Goal: Communication & Community: Answer question/provide support

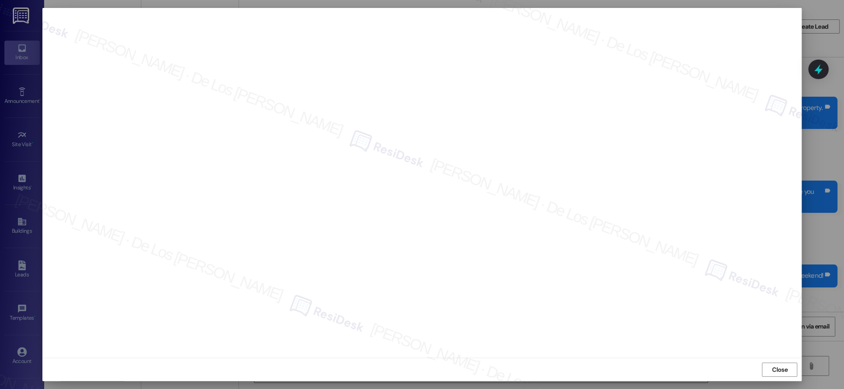
scroll to position [3976, 0]
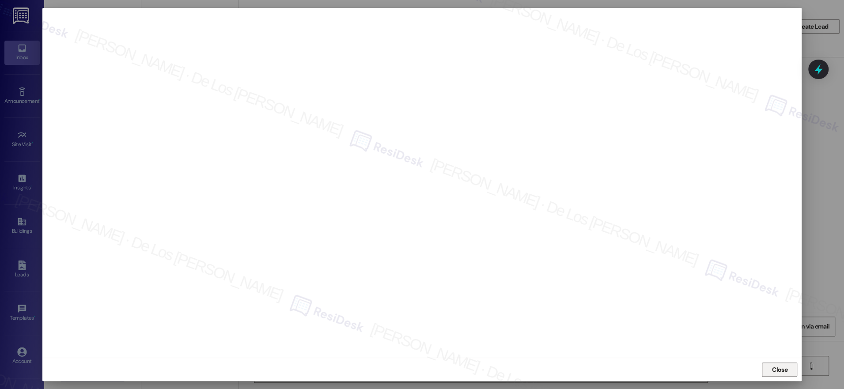
click at [791, 370] on button "Close" at bounding box center [779, 369] width 35 height 14
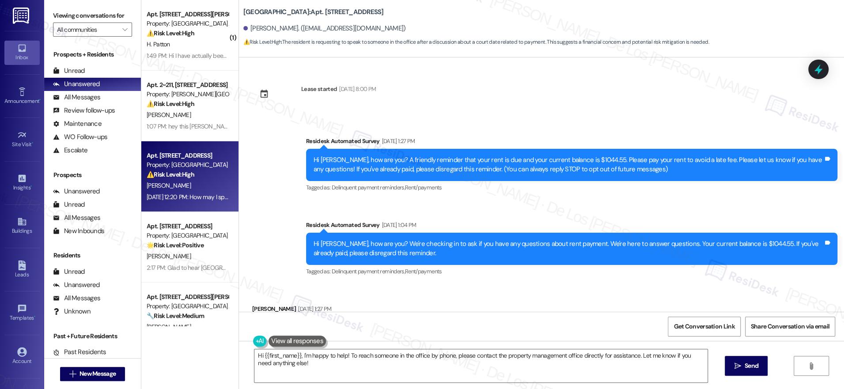
scroll to position [1771, 0]
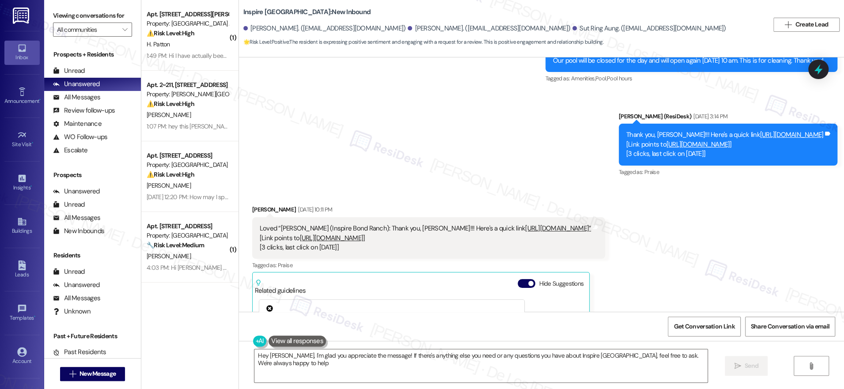
type textarea "Hey Daniel, I'm glad you appreciate the message! If there's anything else you n…"
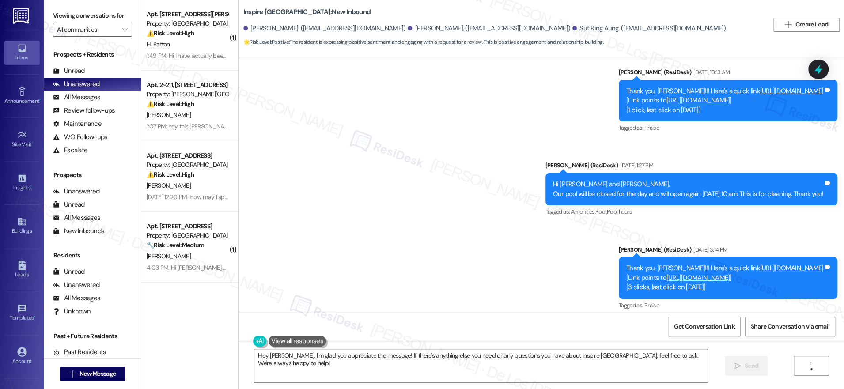
scroll to position [1850, 0]
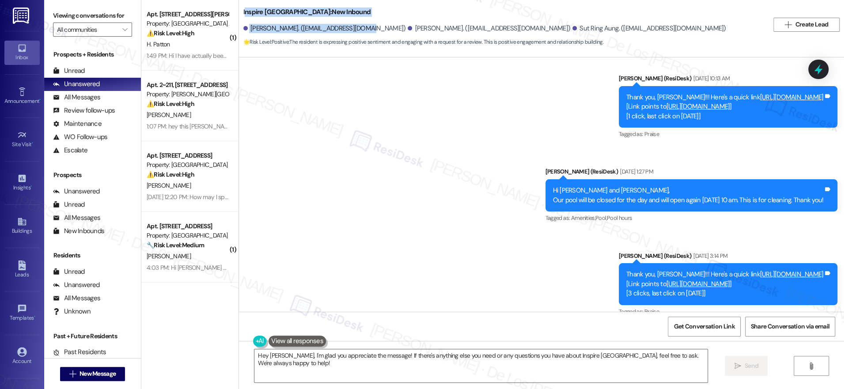
drag, startPoint x: 237, startPoint y: 12, endPoint x: 350, endPoint y: 49, distance: 118.8
click at [312, 36] on div "Inspire Bond Ranch: New Inbound Daniel Maru. (danielmaru01@gmail.com) Deborah M…" at bounding box center [505, 24] width 525 height 45
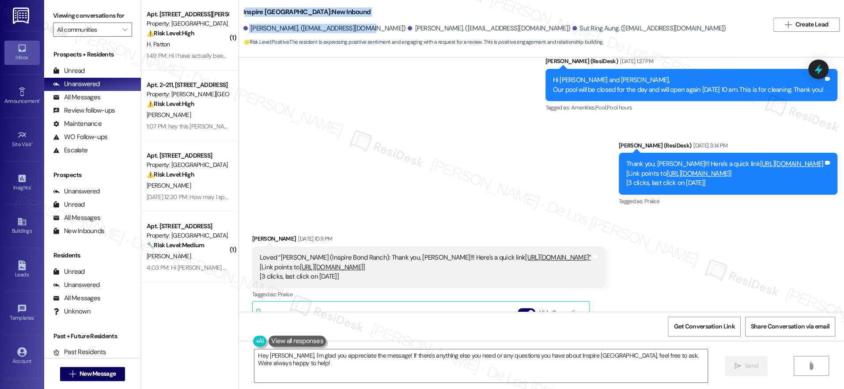
scroll to position [1982, 0]
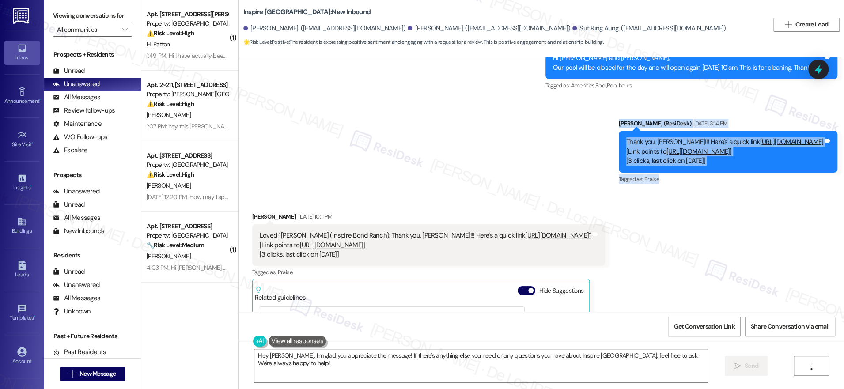
drag, startPoint x: 509, startPoint y: 103, endPoint x: 605, endPoint y: 174, distance: 119.3
click at [605, 174] on div "Sent via SMS Sarah (ResiDesk) Aug 29, 2025 at 10:13 AM Thank you, Daniel!!! Her…" at bounding box center [541, 56] width 605 height 271
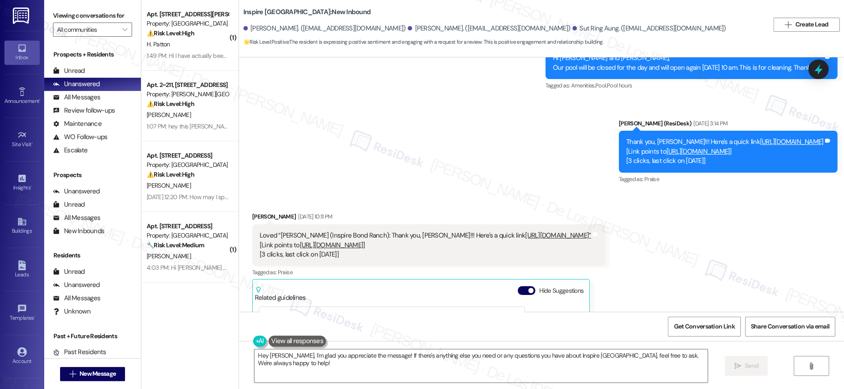
click at [672, 154] on div "Thank you, Daniel!!! Here's a quick link https://www.theresidesk.com/links/revi…" at bounding box center [724, 151] width 197 height 28
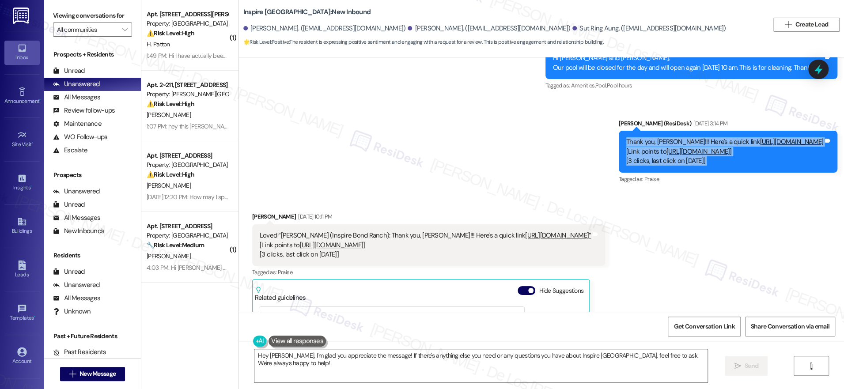
drag, startPoint x: 824, startPoint y: 140, endPoint x: 542, endPoint y: 133, distance: 281.8
click at [619, 135] on div "Thank you, Daniel!!! Here's a quick link https://www.theresidesk.com/links/revi…" at bounding box center [728, 152] width 219 height 42
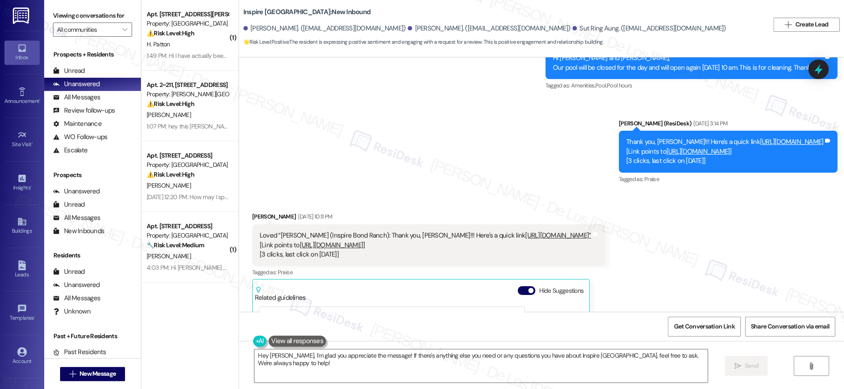
click at [792, 137] on div "Thank you, Daniel!!! Here's a quick link https://www.theresidesk.com/links/revi…" at bounding box center [724, 151] width 197 height 28
drag, startPoint x: 794, startPoint y: 132, endPoint x: 540, endPoint y: 130, distance: 254.8
click at [625, 137] on div "Thank you, Daniel!!! Here's a quick link https://www.theresidesk.com/links/revi…" at bounding box center [724, 151] width 199 height 28
drag, startPoint x: 540, startPoint y: 151, endPoint x: 643, endPoint y: 154, distance: 102.5
click at [643, 154] on div "Thank you, Daniel!!! Here's a quick link https://www.theresidesk.com/links/revi…" at bounding box center [724, 151] width 197 height 28
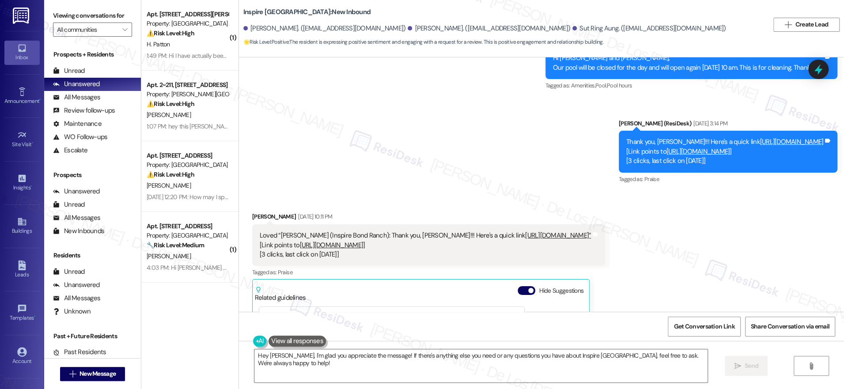
click at [666, 147] on link "https://search.google.com/local/writereview?placeid=ChIJ-QEgBHvZTYYRlLkN0EnLMeI" at bounding box center [698, 151] width 64 height 9
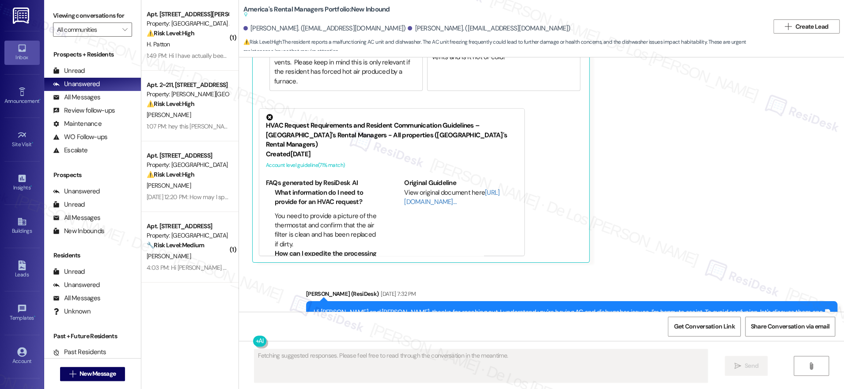
scroll to position [506, 0]
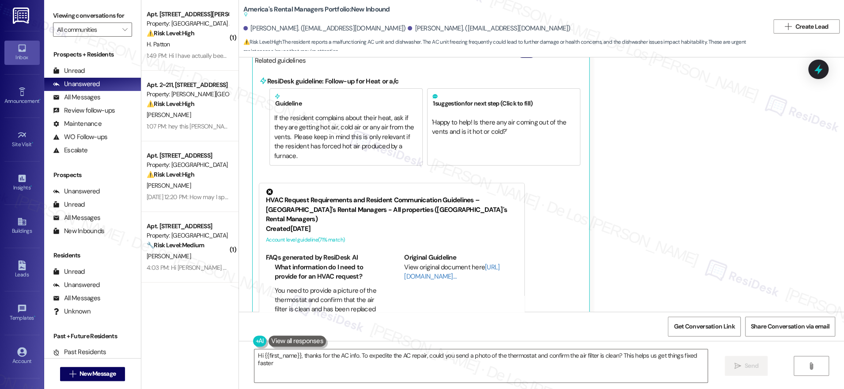
type textarea "Hi {{first_name}}, thanks for the AC info. To expedite the AC repair, could you…"
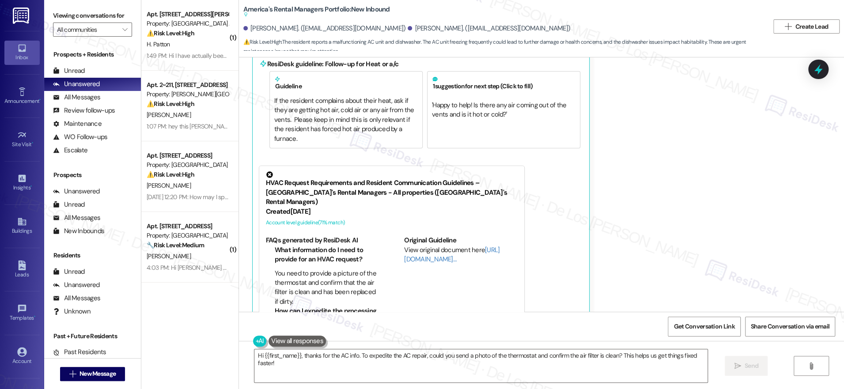
scroll to position [255, 0]
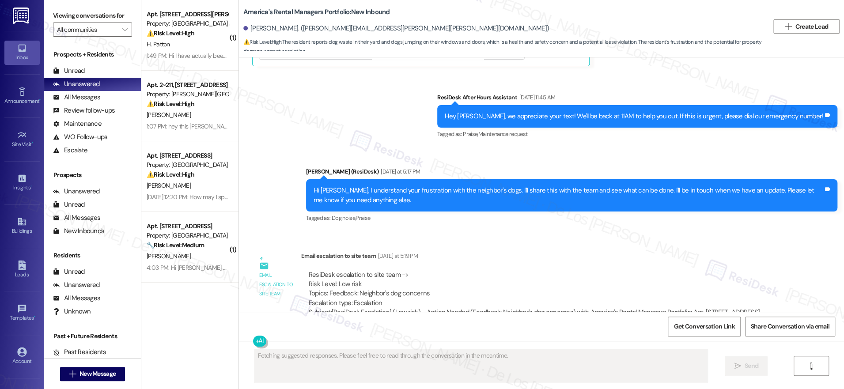
scroll to position [1046, 0]
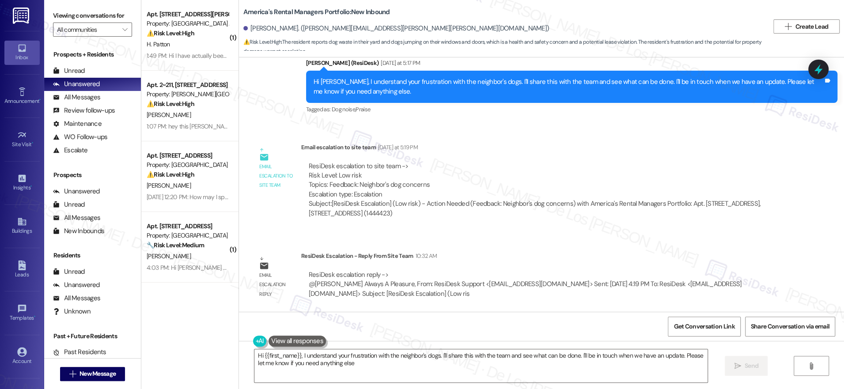
type textarea "Hi {{first_name}}, I understand your frustration with the neighbor's dogs. I'll…"
drag, startPoint x: 302, startPoint y: 270, endPoint x: 531, endPoint y: 294, distance: 230.5
click at [531, 294] on div "ResiDesk escalation reply -> @[PERSON_NAME] Always A Pleasure, From: ResiDesk S…" at bounding box center [542, 284] width 469 height 28
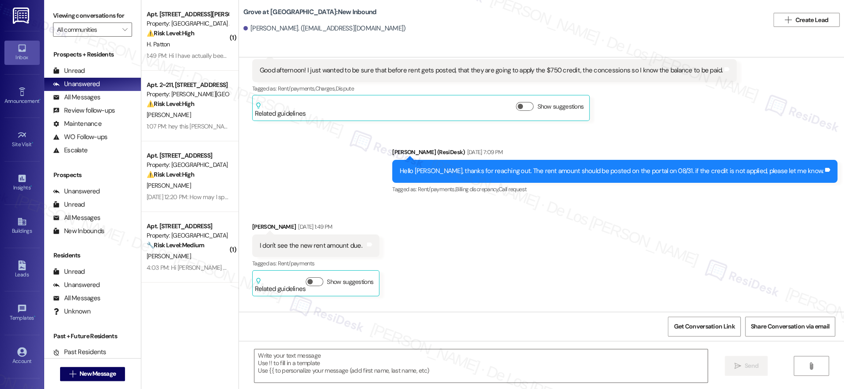
type textarea "Fetching suggested responses. Please feel free to read through the conversation…"
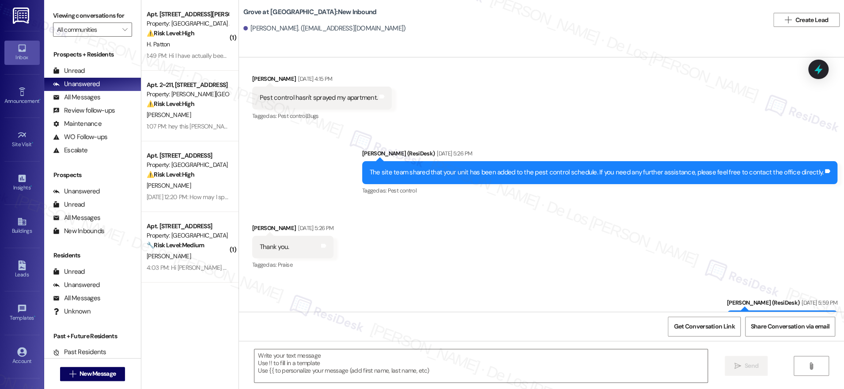
scroll to position [4827, 0]
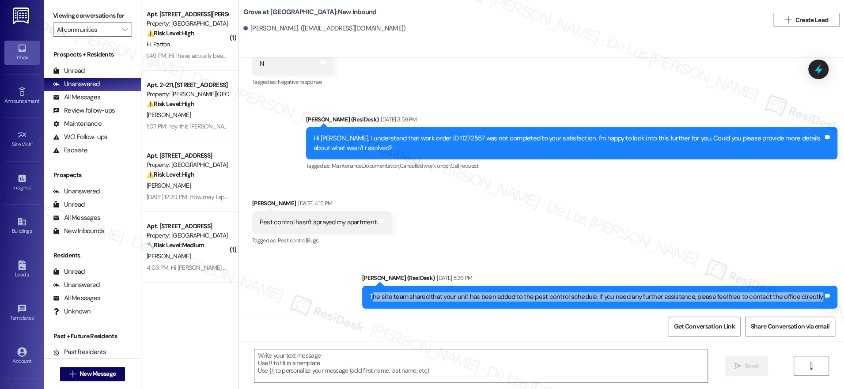
drag, startPoint x: 383, startPoint y: 236, endPoint x: 785, endPoint y: 247, distance: 401.9
click at [786, 286] on div "The site team shared that your unit has been added to the pest control schedule…" at bounding box center [599, 297] width 475 height 23
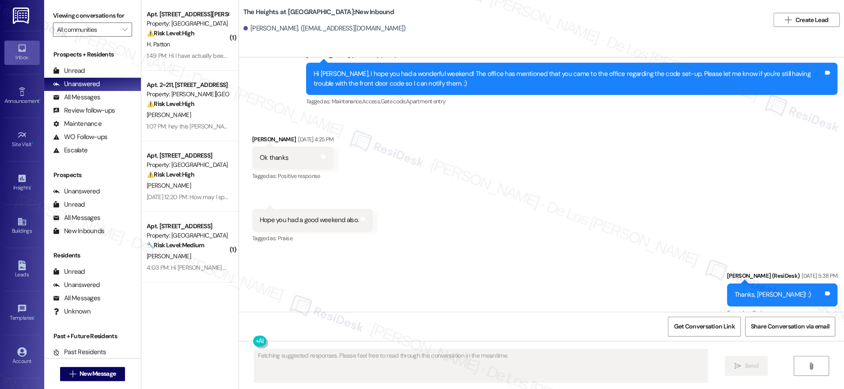
type textarea "Fetching suggested responses. Please feel free to read through the conversation…"
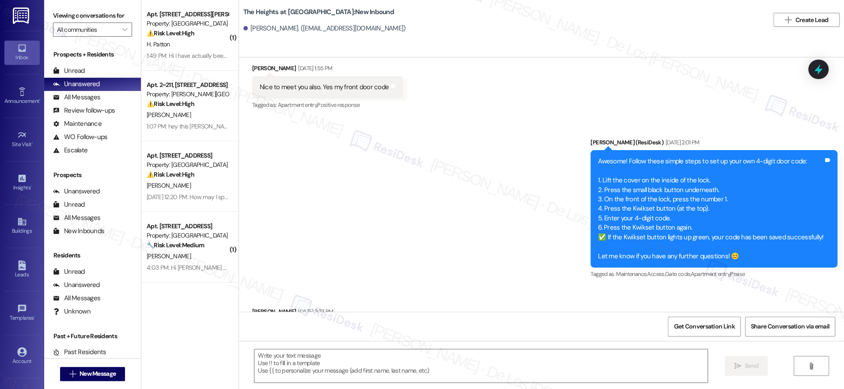
scroll to position [439, 0]
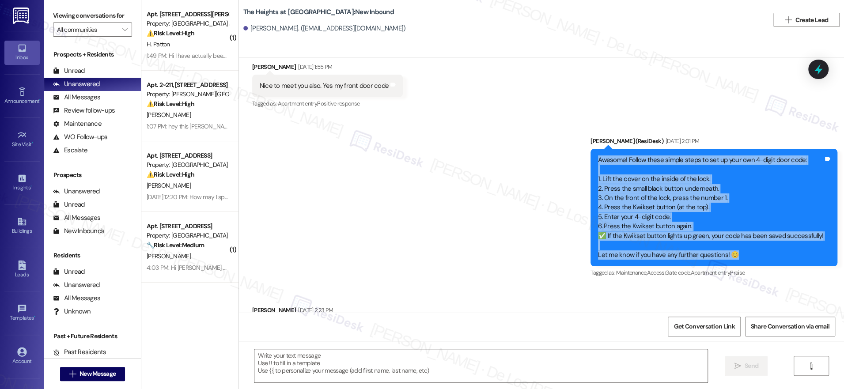
drag, startPoint x: 603, startPoint y: 158, endPoint x: 753, endPoint y: 257, distance: 180.1
click at [756, 260] on div "Awesome! Follow these simple steps to set up your own 4-digit door code: 1. Lif…" at bounding box center [713, 207] width 247 height 117
click at [706, 169] on div "Awesome! Follow these simple steps to set up your own 4-digit door code: 1. Lif…" at bounding box center [710, 207] width 225 height 104
drag, startPoint x: 754, startPoint y: 257, endPoint x: 616, endPoint y: 170, distance: 162.3
click at [602, 159] on div "Awesome! Follow these simple steps to set up your own 4-digit door code: 1. Lif…" at bounding box center [710, 207] width 227 height 104
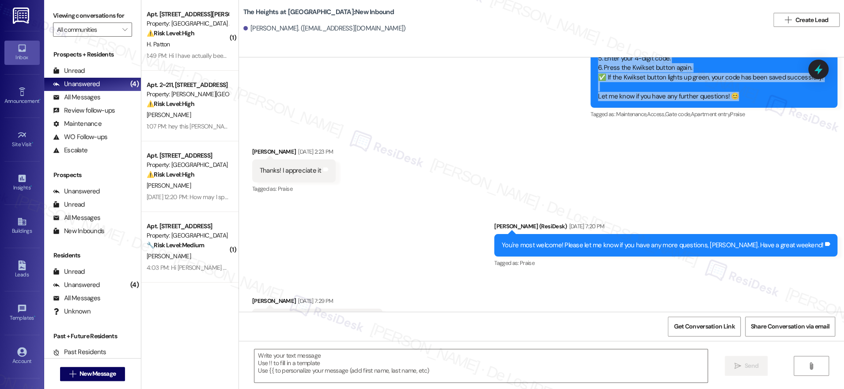
scroll to position [604, 0]
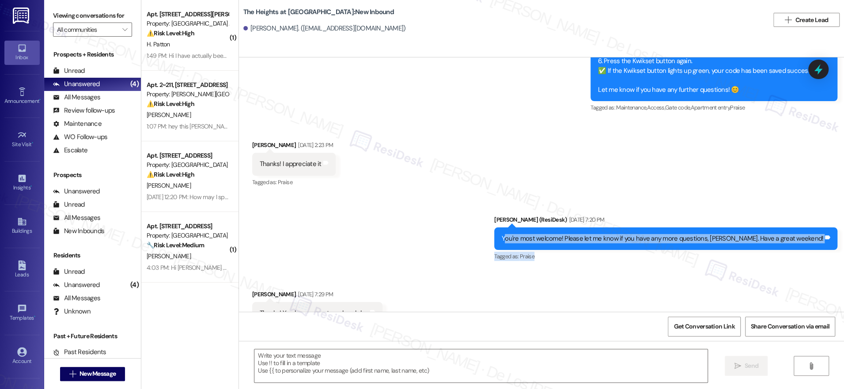
drag, startPoint x: 539, startPoint y: 237, endPoint x: 708, endPoint y: 253, distance: 170.2
click at [708, 253] on div "Sarah (ResiDesk) Jul 11, 2025 at 7:20 PM You're most welcome! Please let me kno…" at bounding box center [665, 239] width 343 height 48
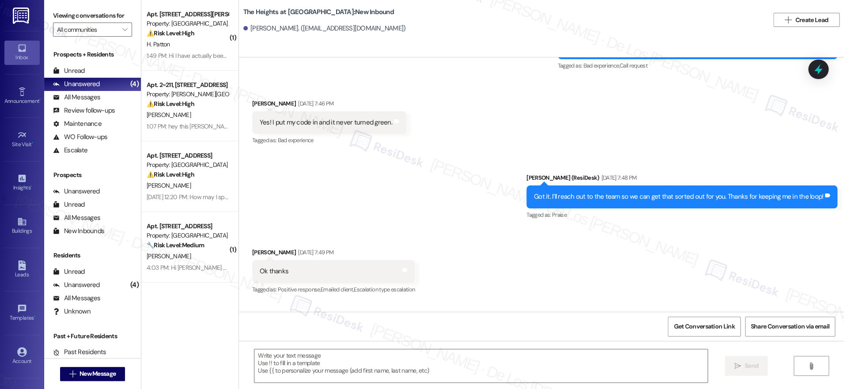
scroll to position [1032, 0]
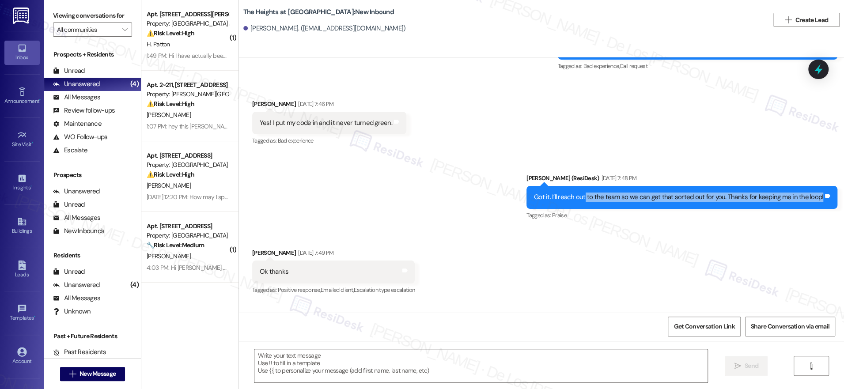
drag, startPoint x: 587, startPoint y: 195, endPoint x: 712, endPoint y: 206, distance: 125.4
click at [712, 206] on div "Got it. I’ll reach out to the team so we can get that sorted out for you. Thank…" at bounding box center [681, 197] width 311 height 23
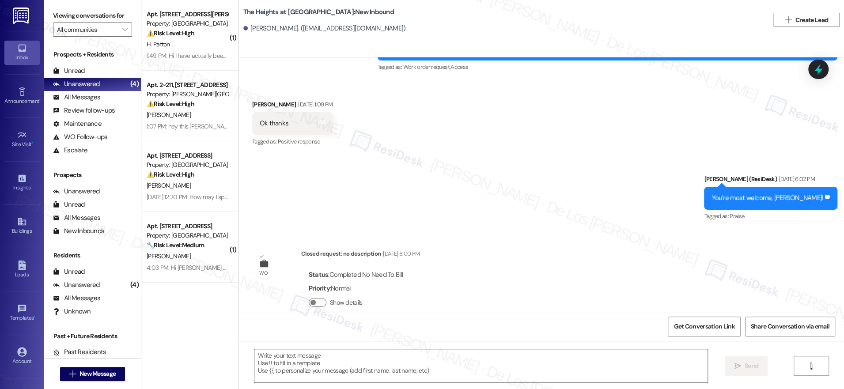
scroll to position [3157, 0]
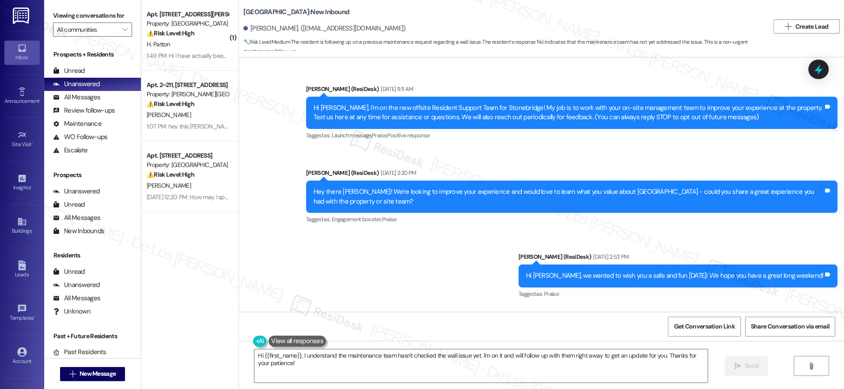
scroll to position [3976, 0]
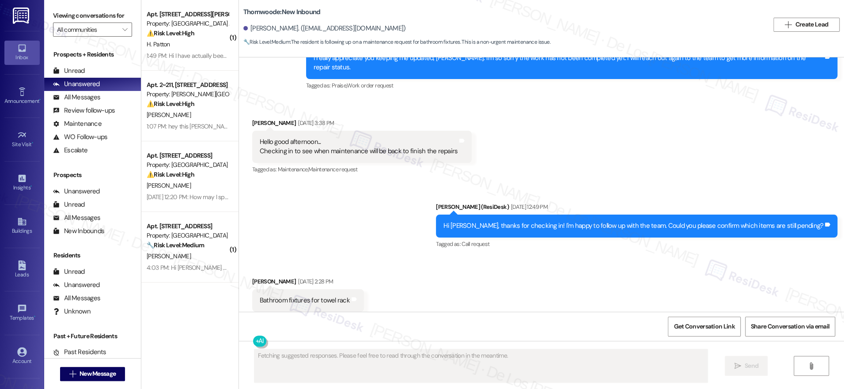
scroll to position [1438, 0]
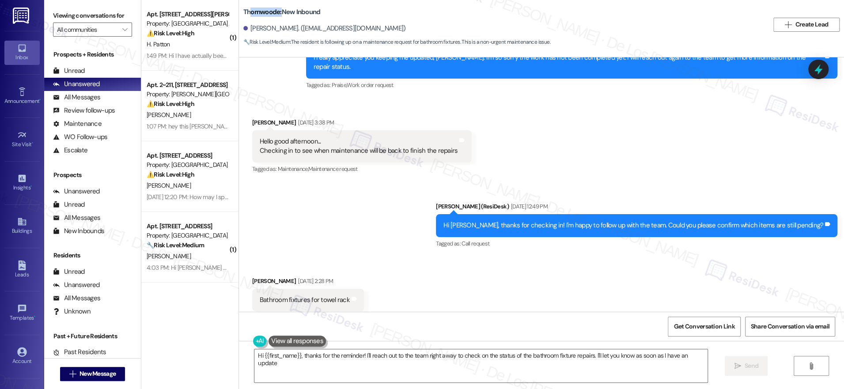
type textarea "Hi {{first_name}}, thanks for the reminder! I'll reach out to the team right aw…"
drag, startPoint x: 274, startPoint y: 10, endPoint x: 236, endPoint y: 10, distance: 38.4
click at [243, 10] on b "Thornwoode: New Inbound" at bounding box center [281, 12] width 77 height 9
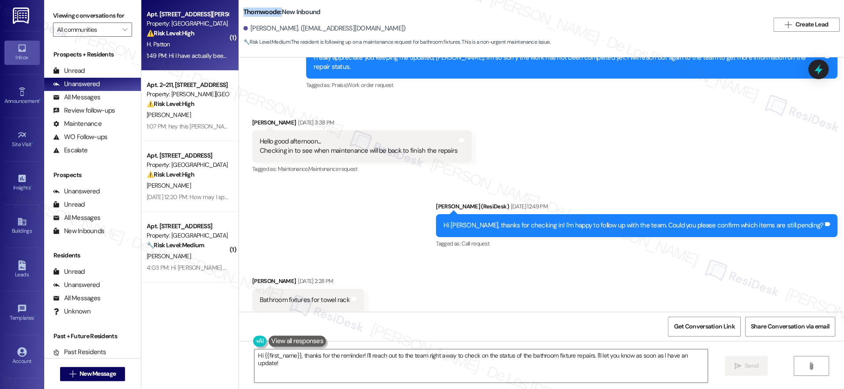
copy b "Thornwoode:"
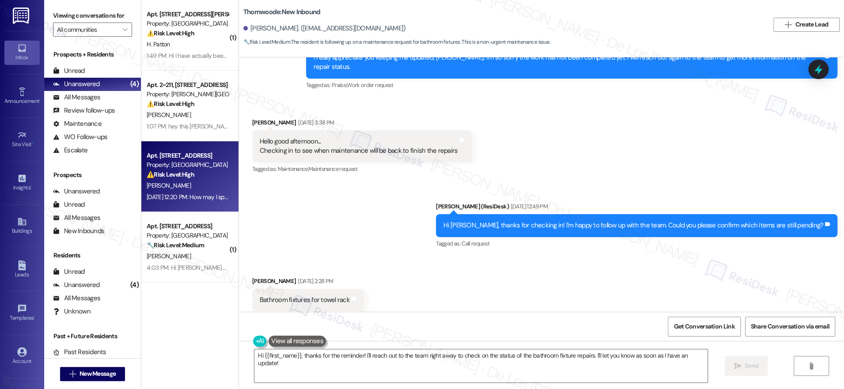
click at [208, 201] on div "Aug 29, 2025 at 12:20 PM: How may I speak to someone in the office on the phone…" at bounding box center [240, 197] width 186 height 8
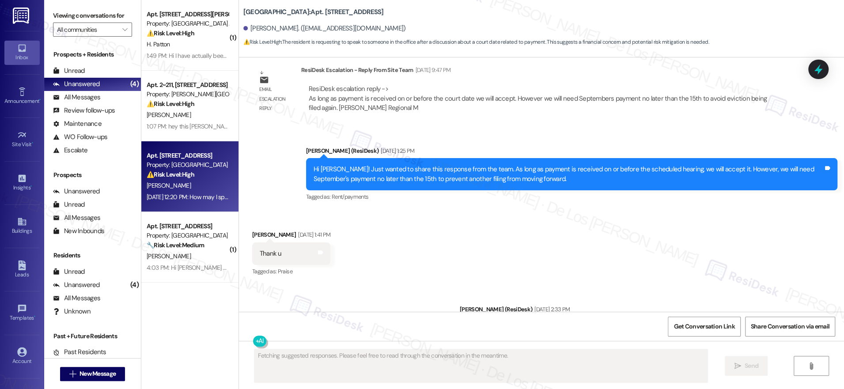
scroll to position [1690, 0]
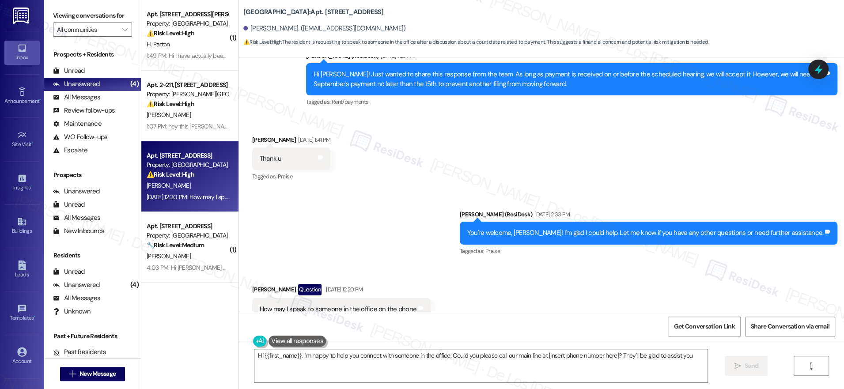
type textarea "Hi {{first_name}}, I'm happy to help you connect with someone in the office. Co…"
click at [812, 70] on icon at bounding box center [818, 69] width 15 height 15
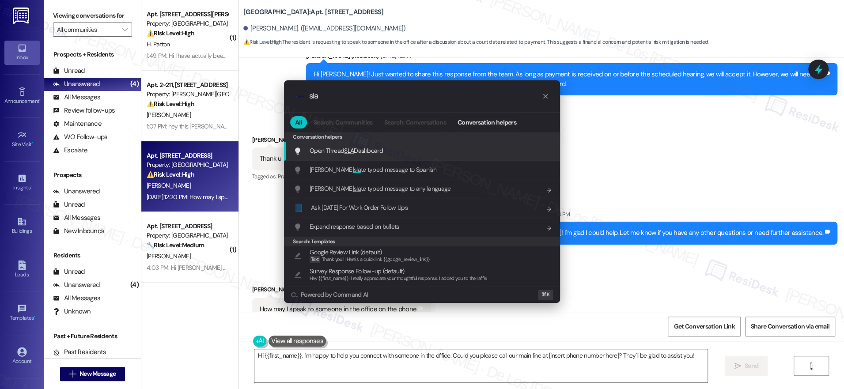
type input "sla"
click at [418, 155] on div "Open Thread SLA Dashboard Add shortcut" at bounding box center [423, 151] width 258 height 10
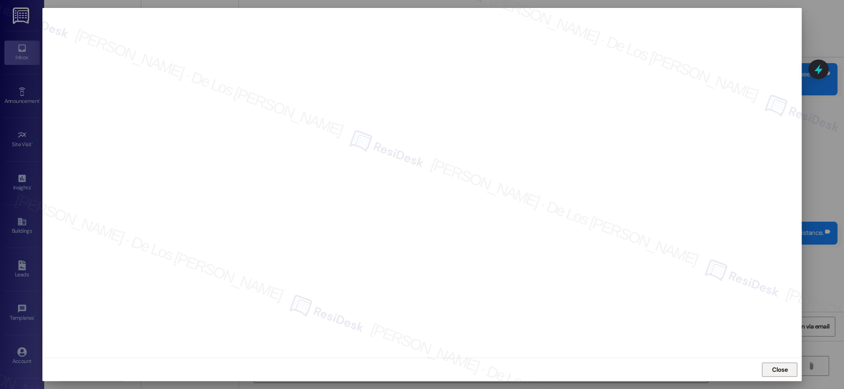
click at [773, 365] on span "Close" at bounding box center [779, 369] width 15 height 9
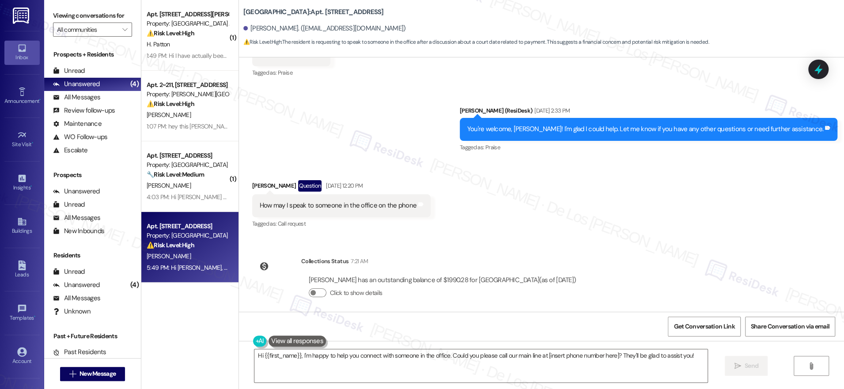
scroll to position [1833, 0]
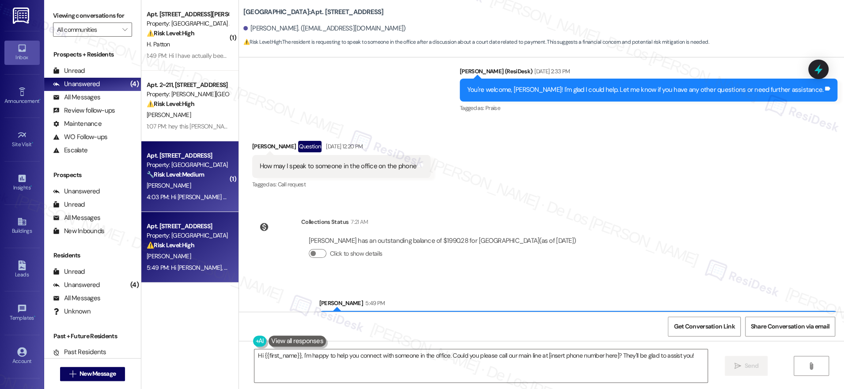
click at [198, 192] on div "4:03 PM: Hi Sarah Can you please add me to Pest Control for Thursday this week …" at bounding box center [187, 197] width 83 height 11
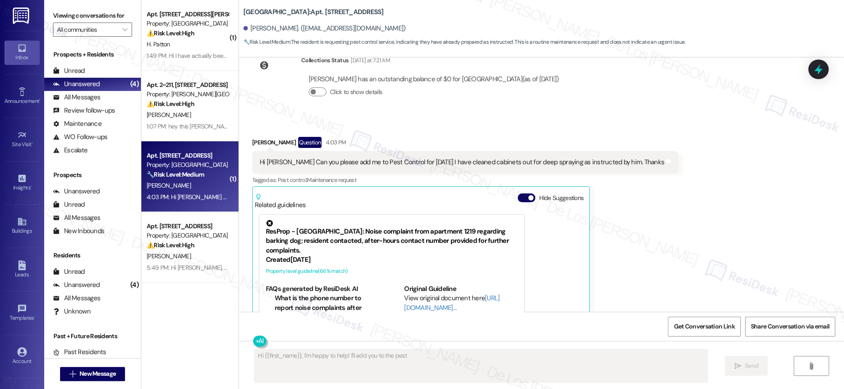
scroll to position [2090, 0]
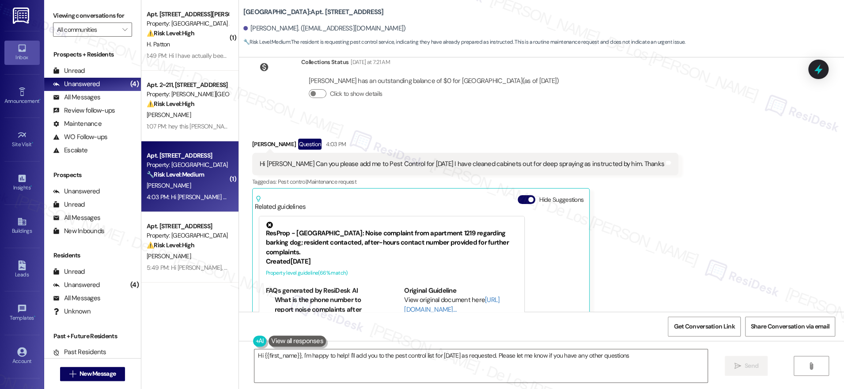
type textarea "Hi {{first_name}}, I'm happy to help! I'll add you to the pest control list for…"
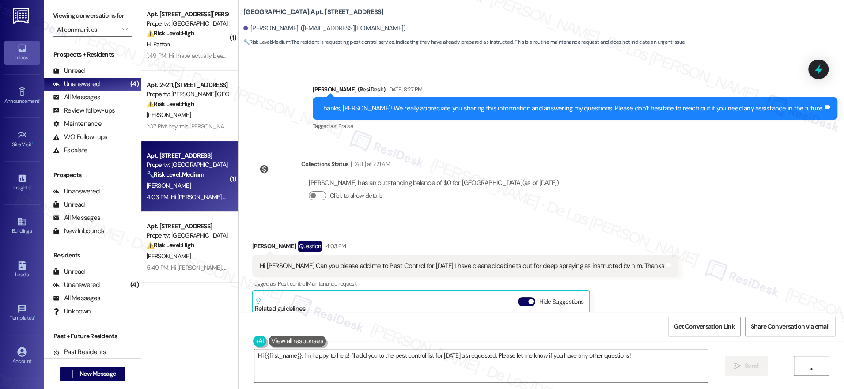
scroll to position [1984, 0]
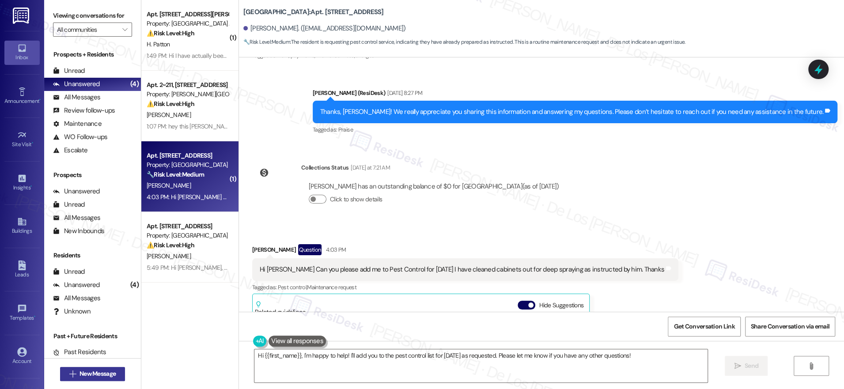
click at [102, 375] on span "New Message" at bounding box center [97, 373] width 36 height 9
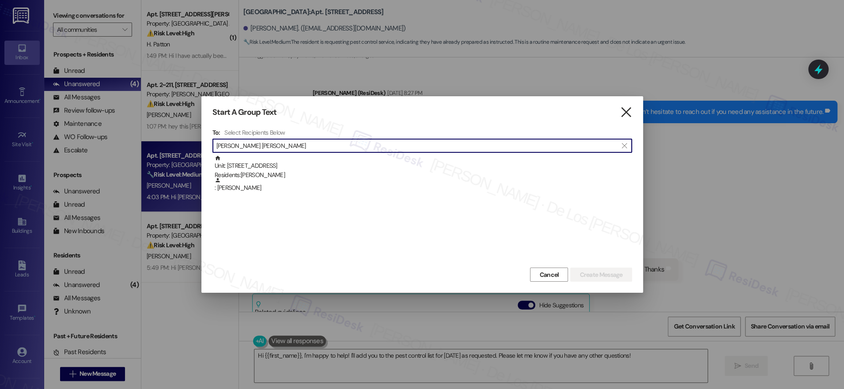
type input "cindy robert"
click at [627, 115] on icon "" at bounding box center [626, 112] width 12 height 9
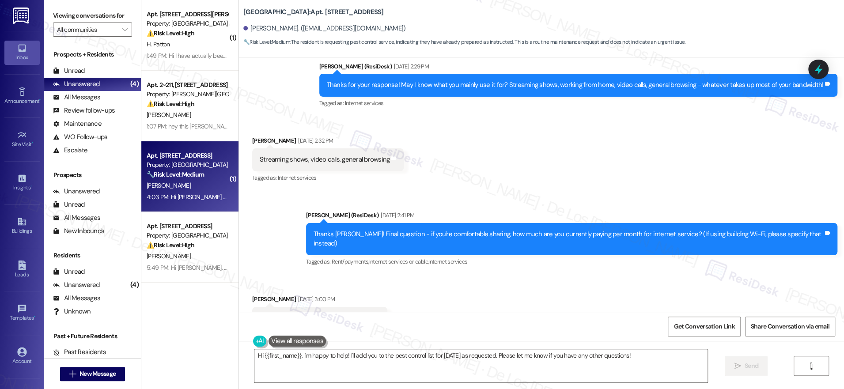
scroll to position [2136, 0]
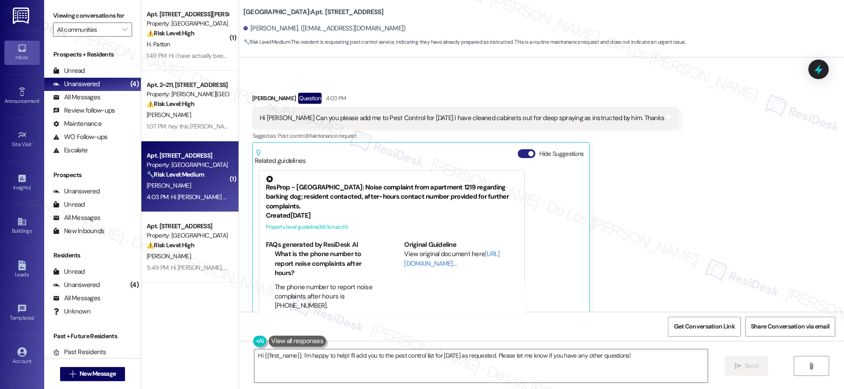
click at [528, 151] on span "button" at bounding box center [530, 153] width 5 height 5
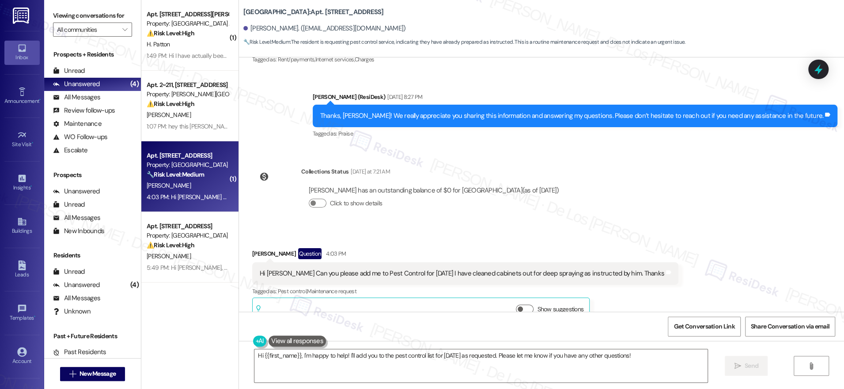
click at [513, 300] on div "Related guidelines Show suggestions" at bounding box center [421, 310] width 332 height 21
click at [516, 305] on button "Show suggestions" at bounding box center [525, 309] width 18 height 9
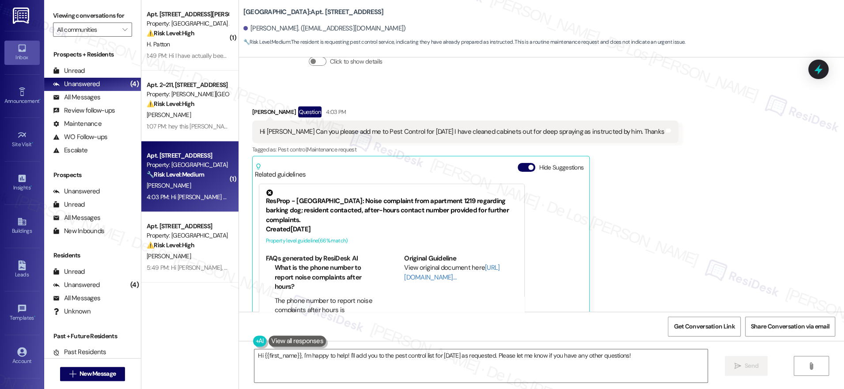
scroll to position [2136, 0]
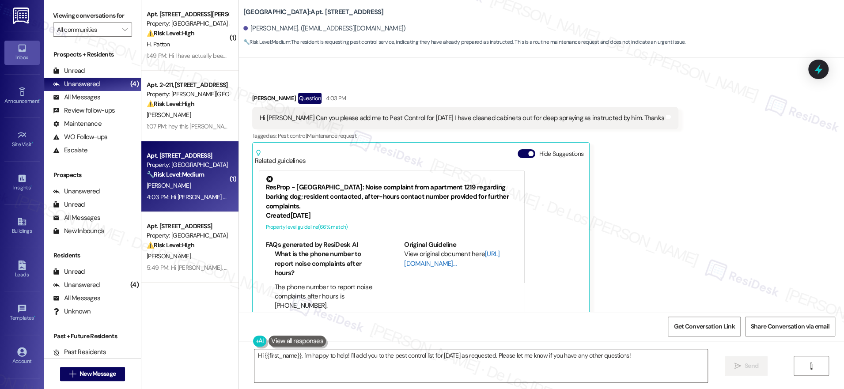
click at [414, 249] on link "http://res.cl…" at bounding box center [451, 258] width 95 height 18
click at [295, 356] on textarea "Hi {{first_name}}, I'm happy to help! I'll add you to the pest control list for…" at bounding box center [480, 365] width 453 height 33
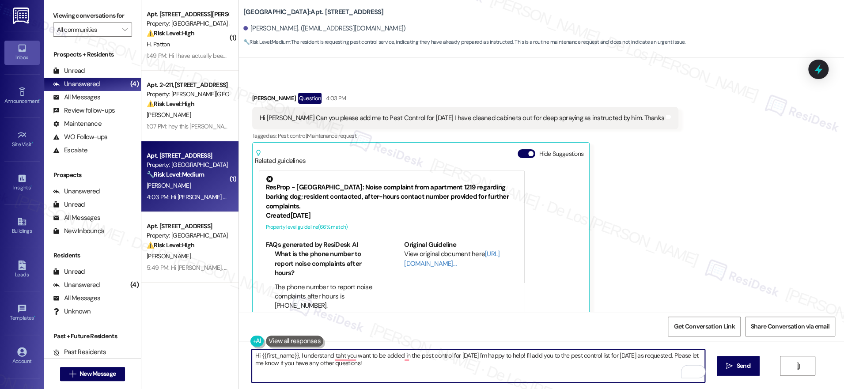
drag, startPoint x: 525, startPoint y: 357, endPoint x: 528, endPoint y: 365, distance: 8.0
click at [555, 373] on textarea "Hi {{first_name}}, I understand taht you want to be added in the pest control f…" at bounding box center [478, 365] width 453 height 33
drag, startPoint x: 527, startPoint y: 355, endPoint x: 554, endPoint y: 370, distance: 31.1
click at [553, 370] on textarea "Hi {{first_name}}, I understand taht you want to be added in the pest control f…" at bounding box center [478, 365] width 453 height 33
click at [425, 366] on textarea "Hi {{first_name}}, I understand taht you want to be added in the pest control f…" at bounding box center [478, 365] width 453 height 33
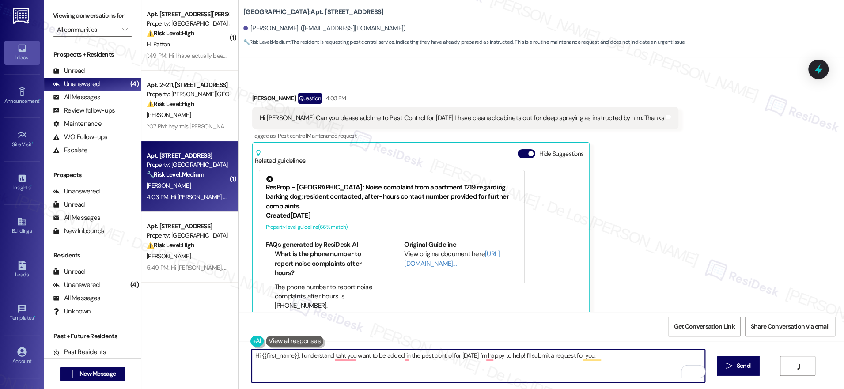
click at [425, 366] on textarea "Hi {{first_name}}, I understand taht you want to be added in the pest control f…" at bounding box center [478, 365] width 453 height 33
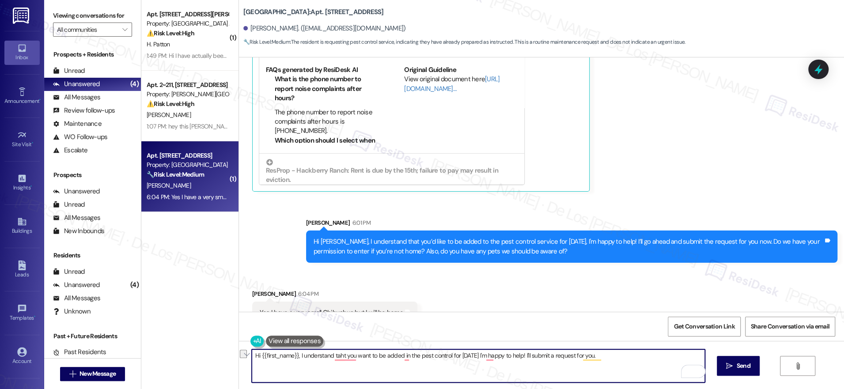
scroll to position [168, 0]
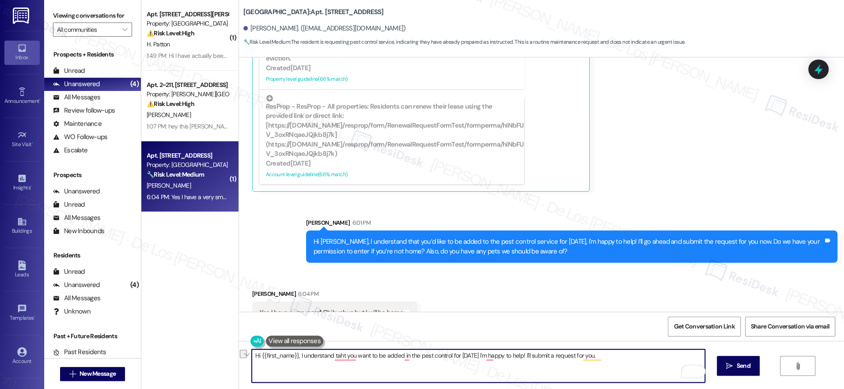
click at [393, 361] on textarea "Hi {{first_name}}, I understand taht you want to be added in the pest control f…" at bounding box center [478, 365] width 453 height 33
type textarea "Got it! I'll"
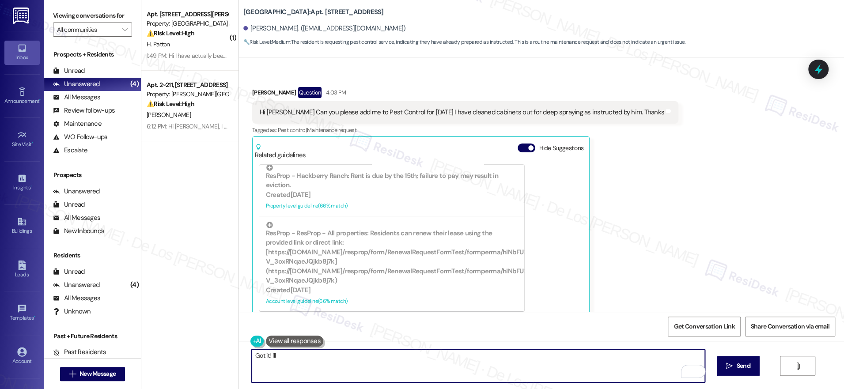
scroll to position [2141, 0]
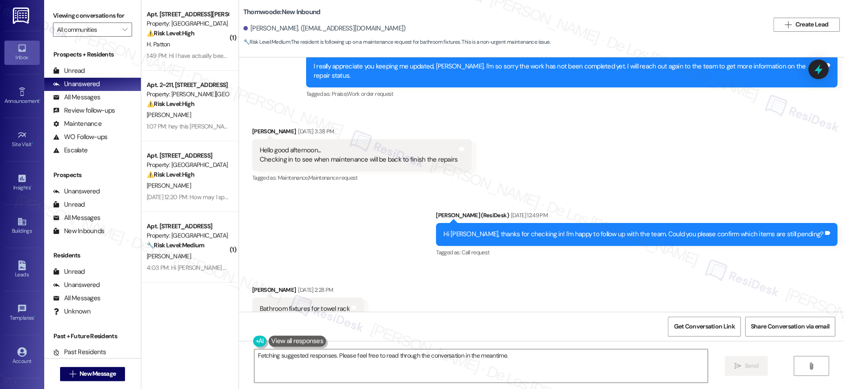
scroll to position [1438, 0]
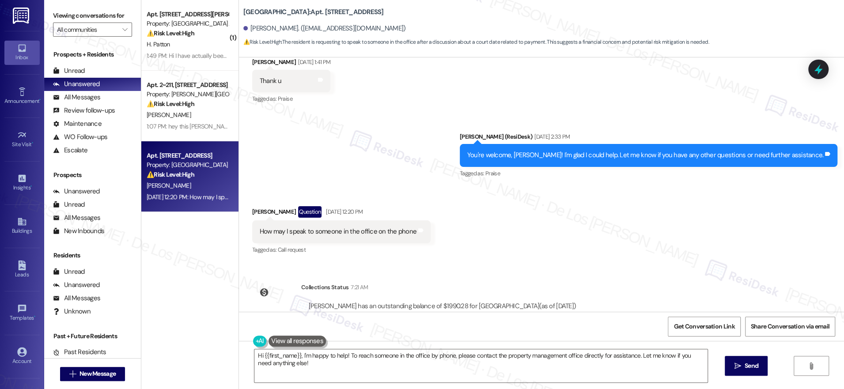
scroll to position [1756, 0]
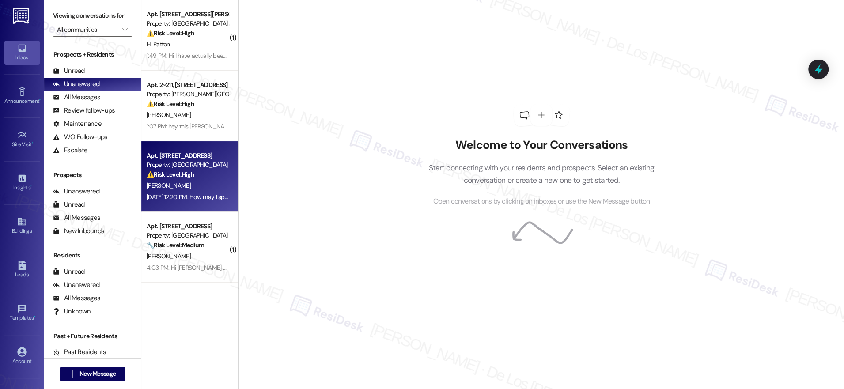
click at [193, 194] on div "Aug 29, 2025 at 12:20 PM: How may I speak to someone in the office on the phone…" at bounding box center [240, 197] width 186 height 8
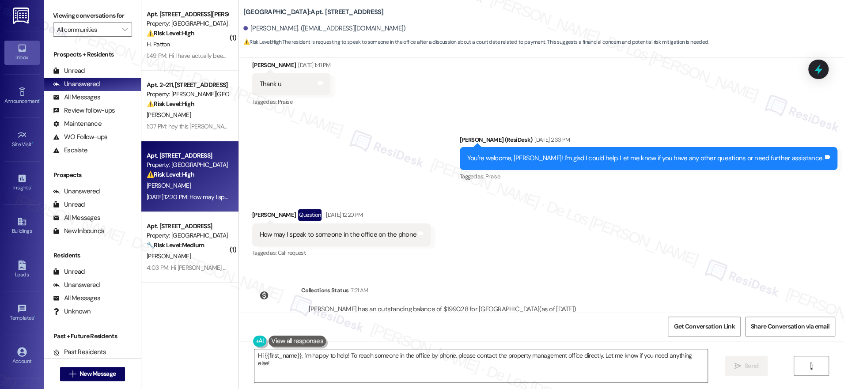
scroll to position [1771, 0]
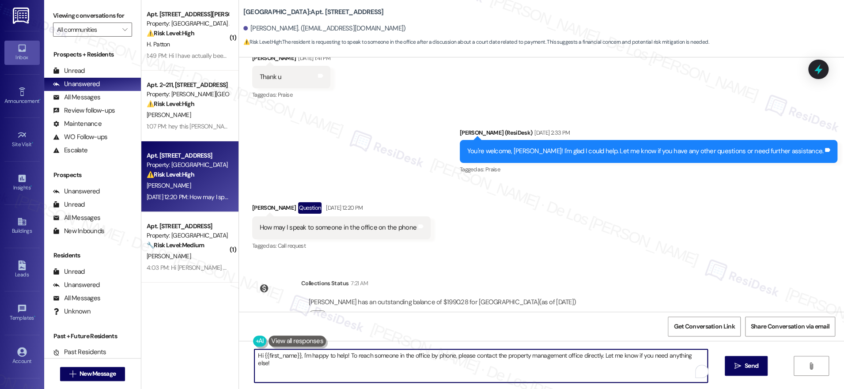
drag, startPoint x: 296, startPoint y: 356, endPoint x: 455, endPoint y: 366, distance: 159.2
click at [457, 366] on textarea "Hi {{first_name}}, I'm happy to help! To reach someone in the office by phone, …" at bounding box center [480, 365] width 453 height 33
drag, startPoint x: 294, startPoint y: 355, endPoint x: 327, endPoint y: 347, distance: 33.4
click at [294, 355] on textarea "Hi {{first_name}}, I'm happy to help! To reach someone in the office by phone, …" at bounding box center [478, 365] width 453 height 33
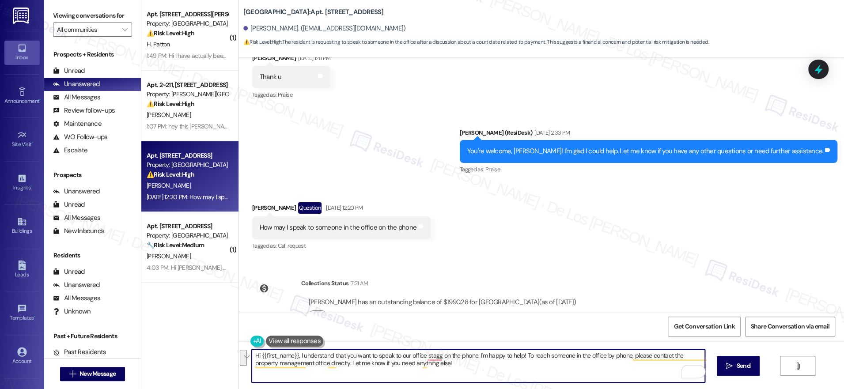
drag, startPoint x: 518, startPoint y: 354, endPoint x: 555, endPoint y: 382, distance: 46.5
click at [555, 382] on div "Hi {{first_name}}, I understand that you want to speak to our office stagg on t…" at bounding box center [478, 366] width 454 height 34
paste textarea "saw that you’d like to speak with someone from our office — I’d be happy to hel…"
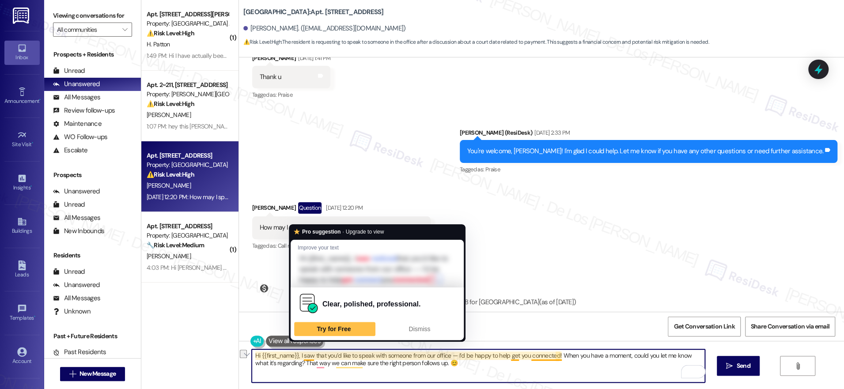
drag, startPoint x: 318, startPoint y: 356, endPoint x: 355, endPoint y: 340, distance: 40.6
click at [297, 357] on textarea "Hi {{first_name}}, I saw that you’d like to speak with someone from our office …" at bounding box center [478, 365] width 453 height 33
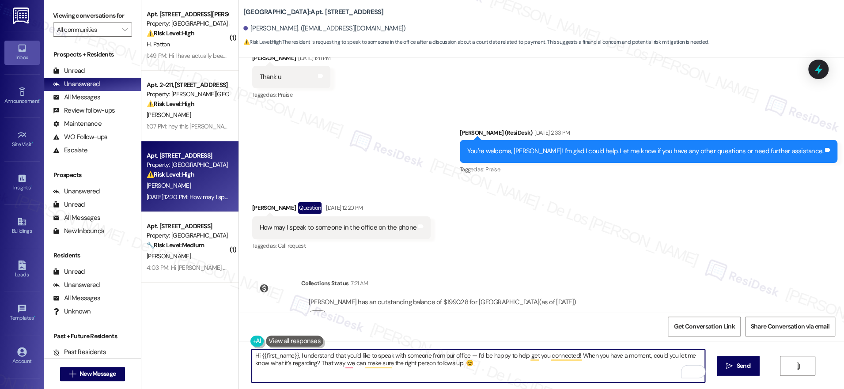
click at [468, 358] on textarea "Hi {{first_name}}, I understand that you’d like to speak with someone from our …" at bounding box center [478, 365] width 453 height 33
drag, startPoint x: 566, startPoint y: 356, endPoint x: 525, endPoint y: 355, distance: 40.6
click at [517, 359] on textarea "Hi {{first_name}}, I understand that you’d like to speak with someone from our …" at bounding box center [478, 365] width 453 height 33
click at [539, 366] on textarea "Hi {{first_name}}, I understand that you’d like to speak with someone from our …" at bounding box center [478, 365] width 453 height 33
drag, startPoint x: 247, startPoint y: 364, endPoint x: 420, endPoint y: 368, distance: 173.6
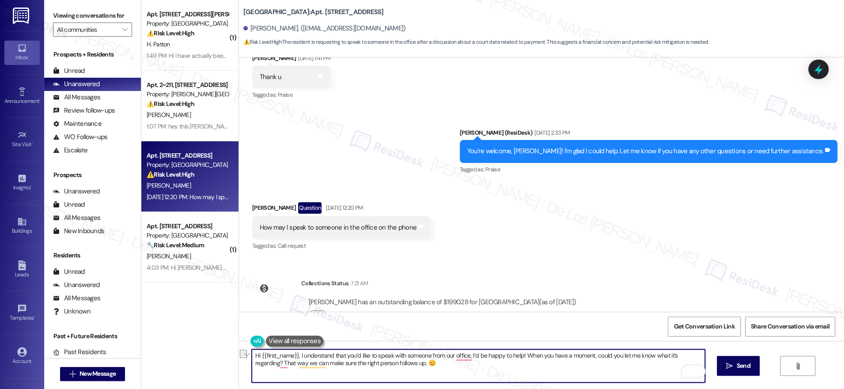
click at [420, 368] on textarea "Hi {{first_name}}, I understand that you’d like to speak with someone from our …" at bounding box center [478, 365] width 453 height 33
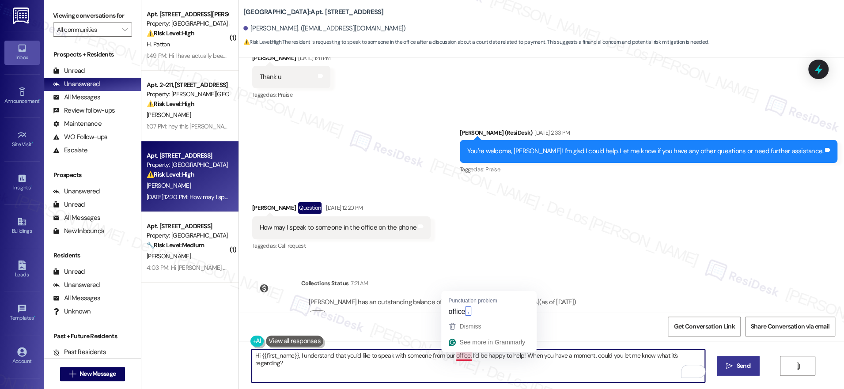
type textarea "Hi {{first_name}}, I understand that you’d like to speak with someone from our …"
click at [734, 357] on button " Send" at bounding box center [738, 366] width 43 height 20
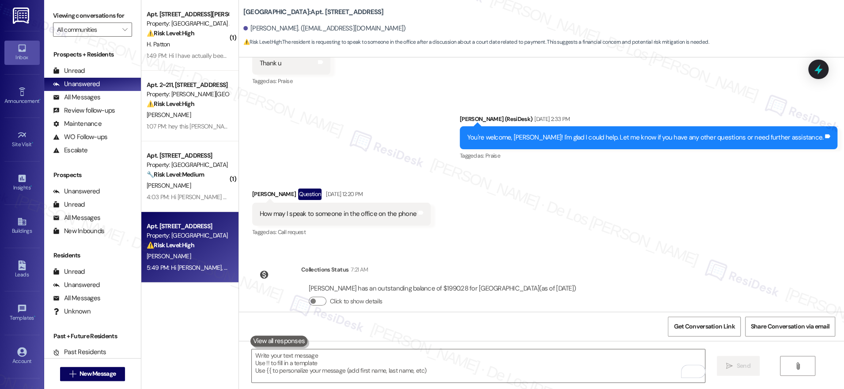
scroll to position [1833, 0]
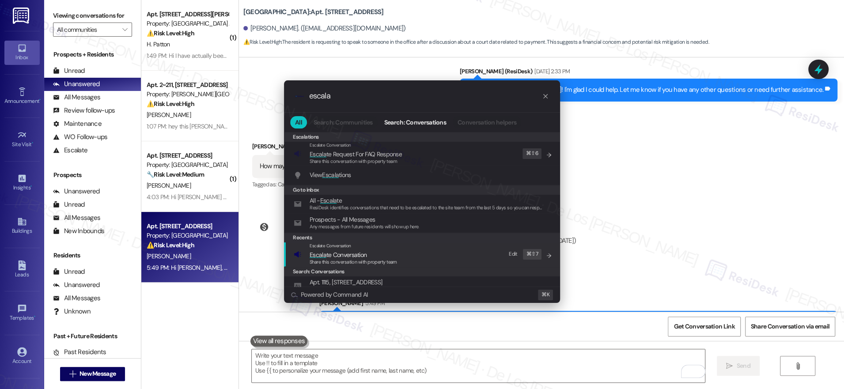
type input "escala"
drag, startPoint x: 401, startPoint y: 247, endPoint x: 400, endPoint y: 240, distance: 7.2
click at [400, 247] on div "Escalate Conversation Escala te Conversation Share this conversation with prope…" at bounding box center [423, 254] width 258 height 24
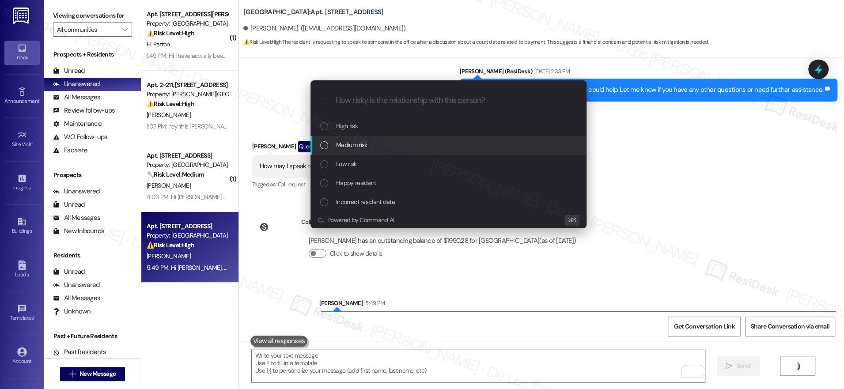
drag, startPoint x: 384, startPoint y: 146, endPoint x: 406, endPoint y: 142, distance: 21.9
click at [385, 146] on div "Medium risk" at bounding box center [449, 145] width 258 height 10
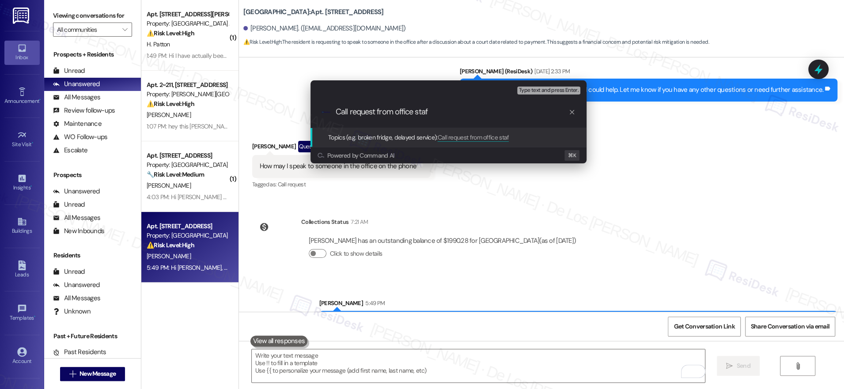
type input "Call request from office staff"
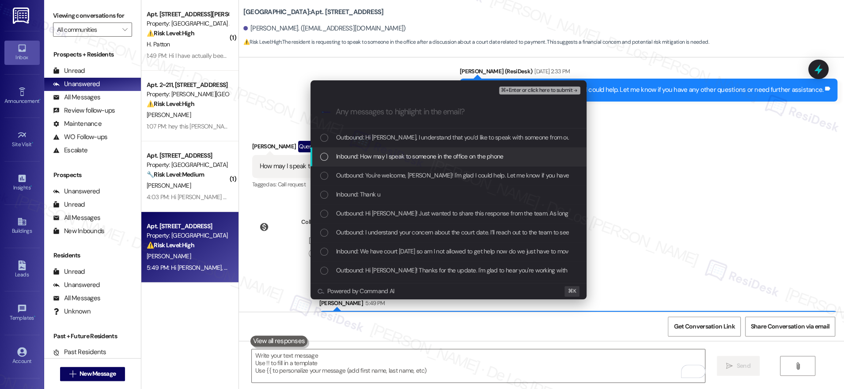
click at [417, 159] on span "Inbound: How may I speak to someone in the office on the phone" at bounding box center [419, 156] width 167 height 10
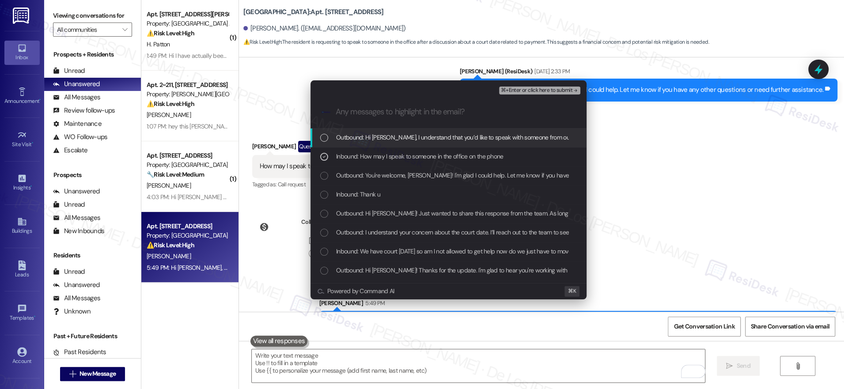
click at [526, 89] on span "⌘+Enter or click here to submit" at bounding box center [537, 90] width 72 height 6
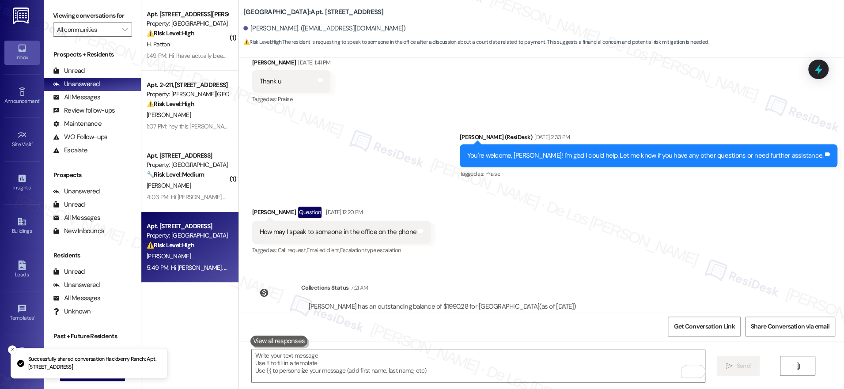
scroll to position [1846, 0]
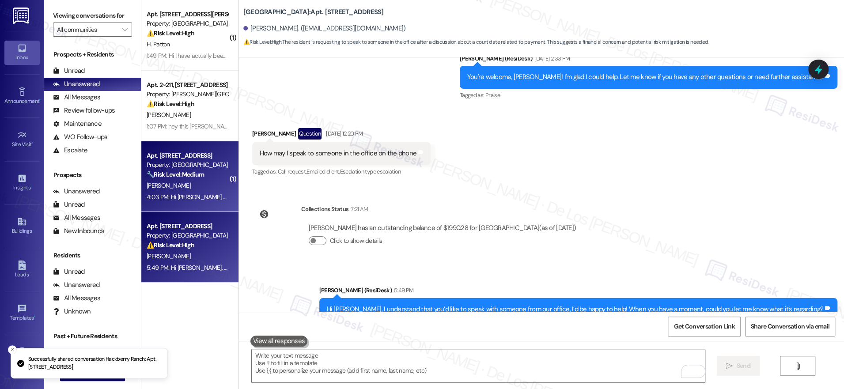
click at [184, 200] on div "4:03 PM: Hi Sarah Can you please add me to Pest Control for Thursday this week …" at bounding box center [345, 197] width 397 height 8
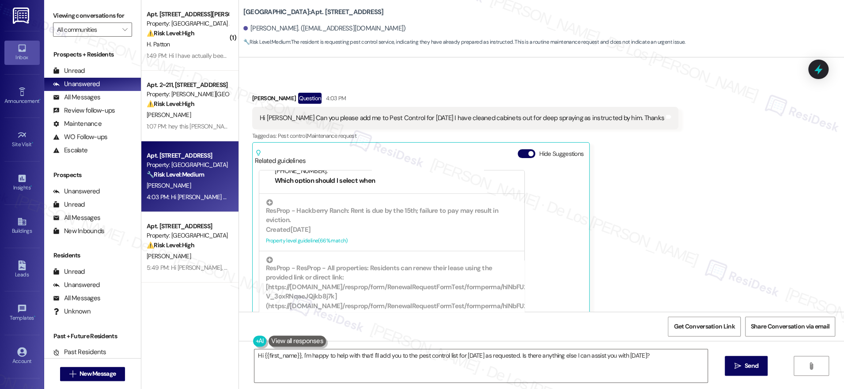
scroll to position [135, 0]
click at [409, 362] on textarea "Hi {{first_name}}, I'm happy to help with that! I'll add you to the pest contro…" at bounding box center [480, 365] width 453 height 33
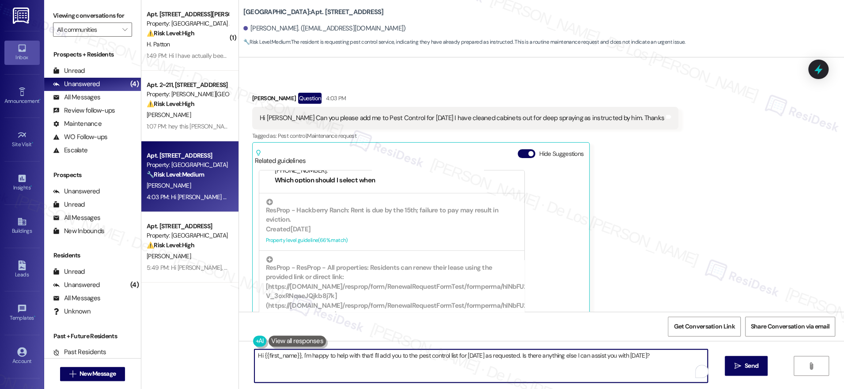
click at [409, 362] on textarea "Hi {{first_name}}, I'm happy to help with that! I'll add you to the pest contro…" at bounding box center [480, 365] width 453 height 33
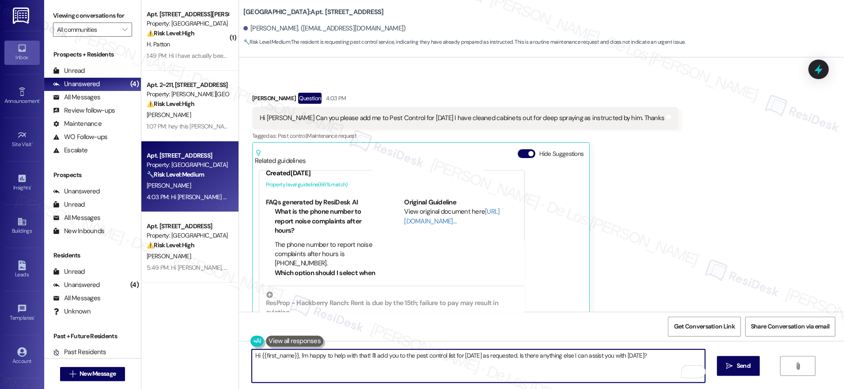
scroll to position [41, 0]
paste textarea "saw that you’d like to be added to the pest control service for Thursday — happ…"
click at [306, 357] on textarea "Hi {{first_name}}, I saw that you’d like to be added to the pest control servic…" at bounding box center [478, 365] width 453 height 33
click at [503, 356] on textarea "Hi {{first_name}}, I understand that you’d like to be added to the pest control…" at bounding box center [478, 365] width 453 height 33
click at [690, 354] on textarea "Hi {{first_name}}, I understand that you’d like to be added to the pest control…" at bounding box center [478, 365] width 453 height 33
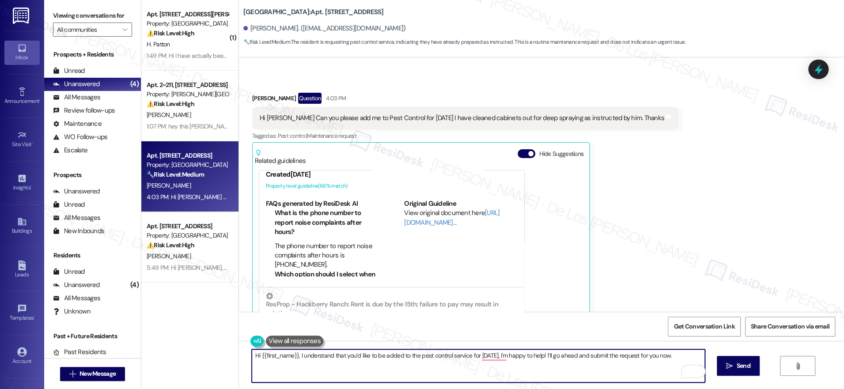
paste textarea "Do we have your permission to enter if you’re not home? Also, do you have any p…"
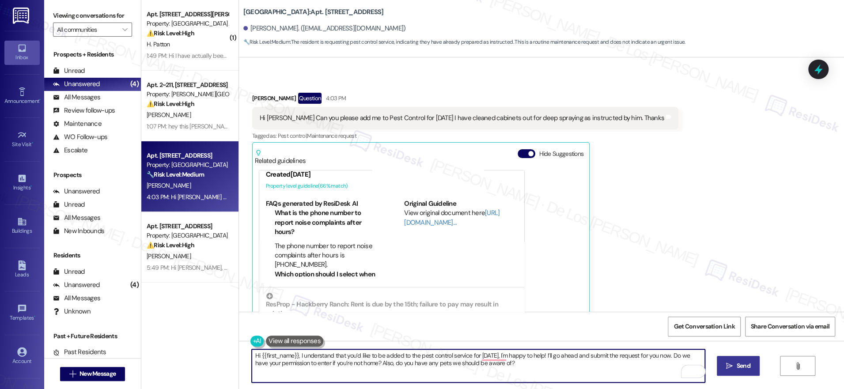
type textarea "Hi {{first_name}}, I understand that you’d like to be added to the pest control…"
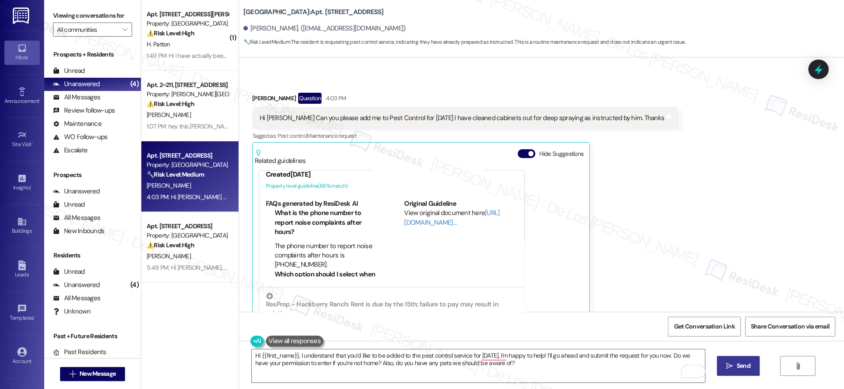
click at [732, 366] on span " Send" at bounding box center [738, 365] width 28 height 9
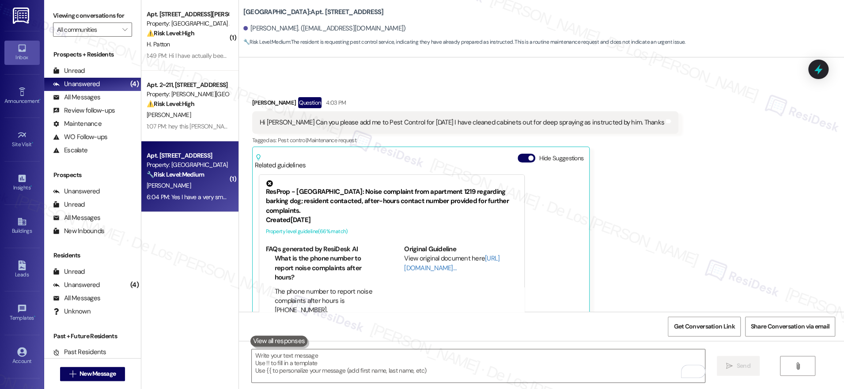
scroll to position [2269, 0]
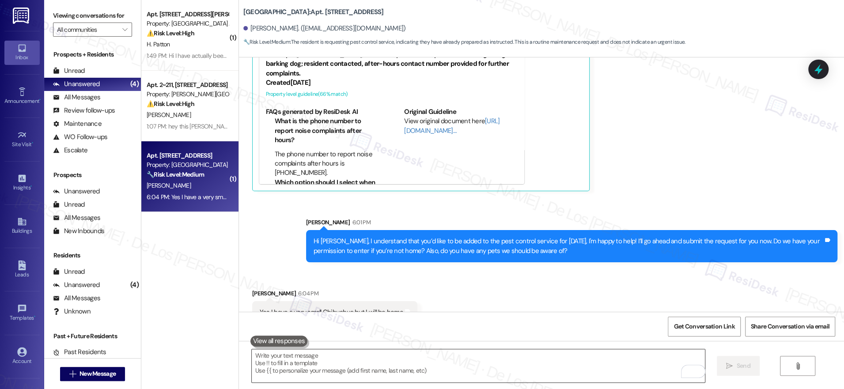
click at [366, 360] on textarea "To enrich screen reader interactions, please activate Accessibility in Grammarl…" at bounding box center [478, 365] width 453 height 33
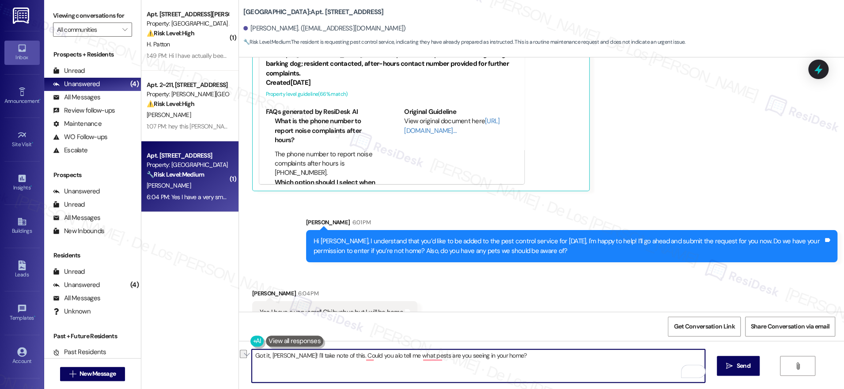
paste textarea "’ll make a note of this. When you have a chance, could you also let me know wha…"
drag, startPoint x: 409, startPoint y: 354, endPoint x: 355, endPoint y: 359, distance: 54.2
click at [339, 358] on textarea "Got it, Cindy! I’ll make a note of this. When you have a chance, could you also…" at bounding box center [478, 365] width 453 height 33
drag, startPoint x: 561, startPoint y: 355, endPoint x: 721, endPoint y: 366, distance: 160.7
click at [721, 366] on div "Got it, Cindy! I’ll make a note of this. Could you also let me know what kind o…" at bounding box center [541, 374] width 605 height 66
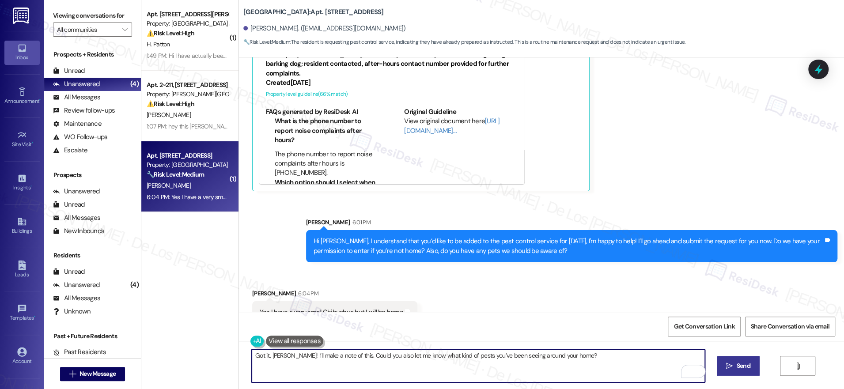
type textarea "Got it, Cindy! I’ll make a note of this. Could you also let me know what kind o…"
click at [748, 368] on span "Send" at bounding box center [743, 365] width 14 height 9
click at [616, 367] on textarea "Got it, Cindy! I’ll make a note of this. Could you also let me know what kind o…" at bounding box center [479, 365] width 453 height 33
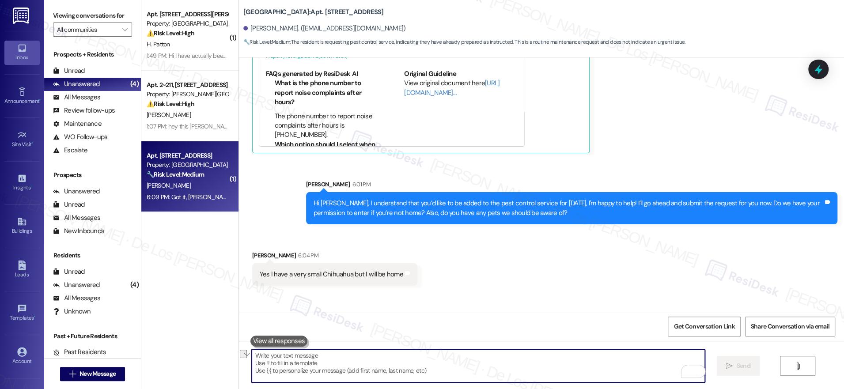
scroll to position [2330, 0]
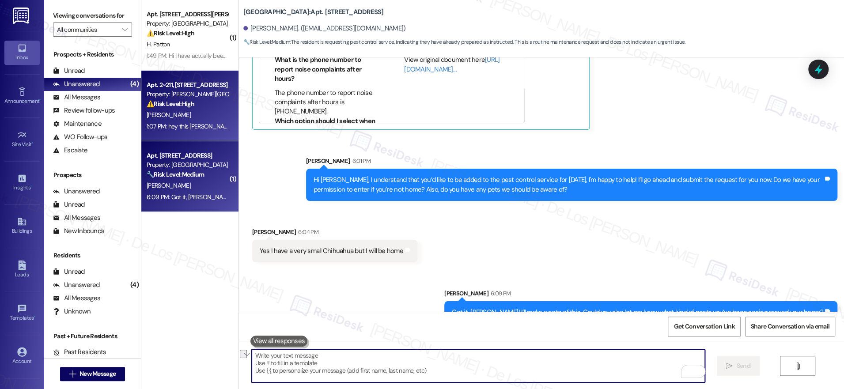
click at [150, 117] on span "A. Smith" at bounding box center [169, 115] width 44 height 8
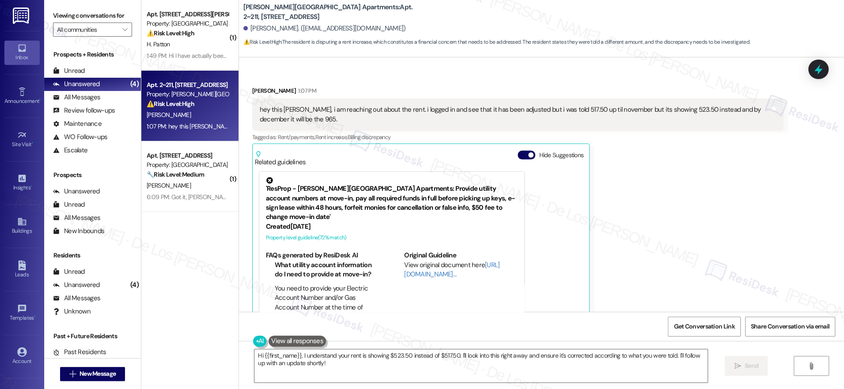
scroll to position [696, 0]
click at [419, 264] on link "http://res.cl…" at bounding box center [451, 272] width 95 height 18
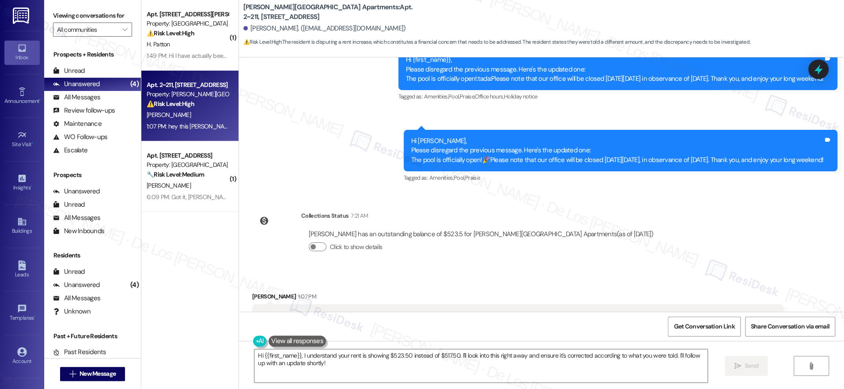
scroll to position [638, 0]
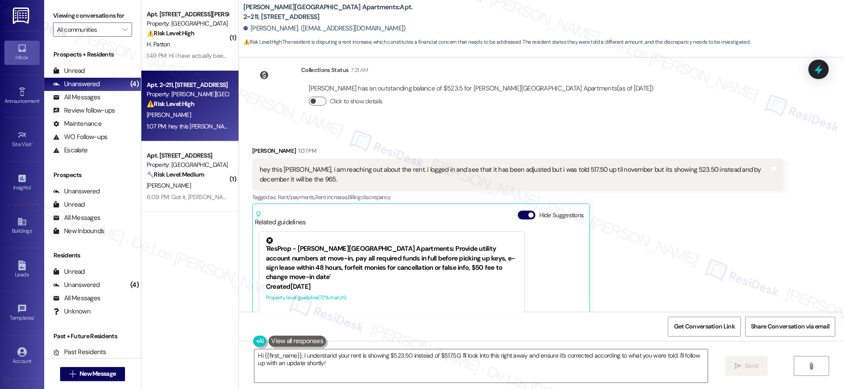
click at [310, 100] on span "button" at bounding box center [312, 100] width 5 height 5
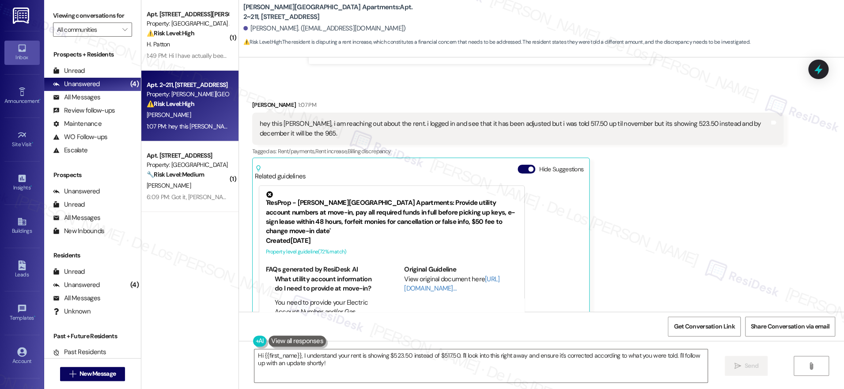
scroll to position [818, 0]
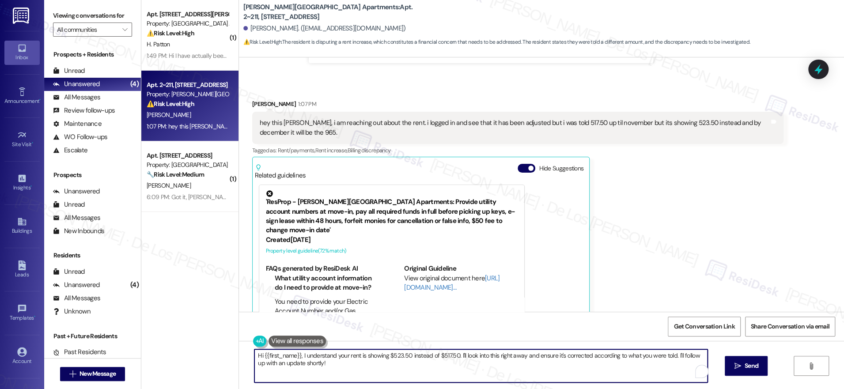
drag, startPoint x: 453, startPoint y: 355, endPoint x: 487, endPoint y: 369, distance: 37.4
click at [487, 369] on textarea "Hi {{first_name}}, I understand your rent is showing $523.50 instead of $517.50…" at bounding box center [480, 365] width 453 height 33
paste textarea "as $523.50 instead of $517.50 — happy to look into that for you! When you get a…"
click at [462, 354] on textarea "Hi {{first_name}}, I understand your rent is showing as $523.50 instead of $517…" at bounding box center [478, 365] width 453 height 33
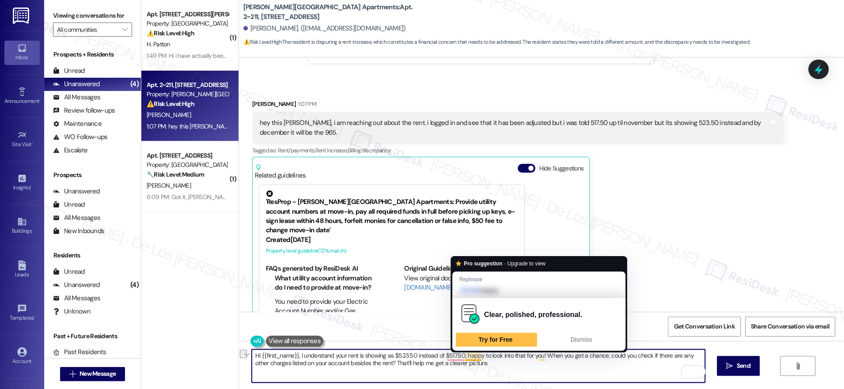
drag, startPoint x: 534, startPoint y: 357, endPoint x: 468, endPoint y: 354, distance: 66.3
click at [458, 357] on textarea "Hi {{first_name}}, I understand your rent is showing as $523.50 instead of $517…" at bounding box center [478, 365] width 453 height 33
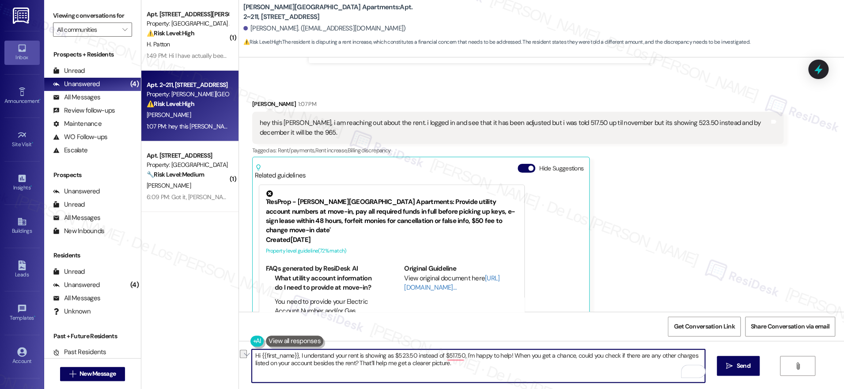
drag, startPoint x: 569, startPoint y: 356, endPoint x: 506, endPoint y: 355, distance: 62.7
click at [506, 355] on textarea "Hi {{first_name}}, I understand your rent is showing as $523.50 instead of $517…" at bounding box center [478, 365] width 453 height 33
drag, startPoint x: 547, startPoint y: 355, endPoint x: 505, endPoint y: 355, distance: 42.8
click at [505, 355] on textarea "Hi {{first_name}}, I understand your rent is showing as $523.50 instead of $517…" at bounding box center [478, 365] width 453 height 33
click at [623, 358] on textarea "Hi {{first_name}}, I understand your rent is showing as $523.50 instead of $517…" at bounding box center [478, 365] width 453 height 33
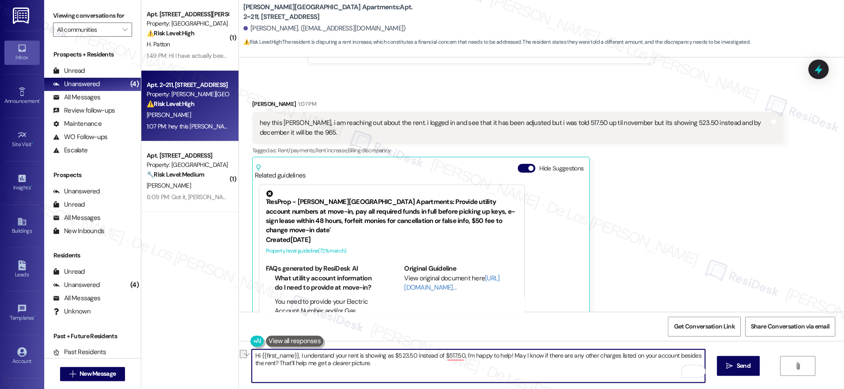
drag, startPoint x: 361, startPoint y: 364, endPoint x: 263, endPoint y: 361, distance: 98.1
click at [263, 361] on textarea "Hi {{first_name}}, I understand your rent is showing as $523.50 instead of $517…" at bounding box center [478, 365] width 453 height 33
type textarea "Hi {{first_name}}, I understand your rent is showing as $523.50 instead of $517…"
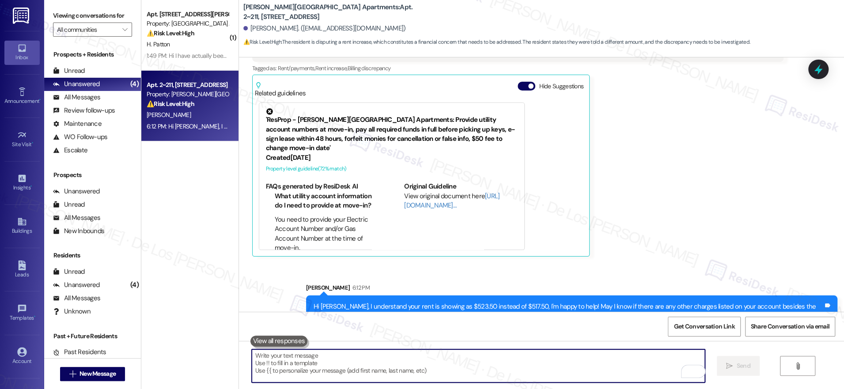
scroll to position [913, 0]
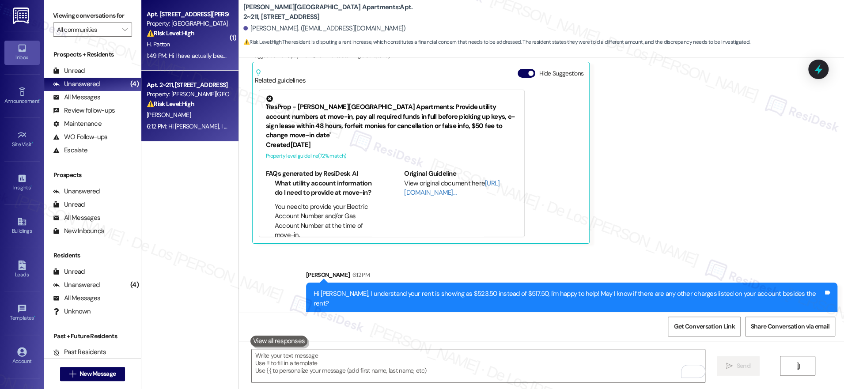
click at [172, 40] on div "H. Patton" at bounding box center [187, 44] width 83 height 11
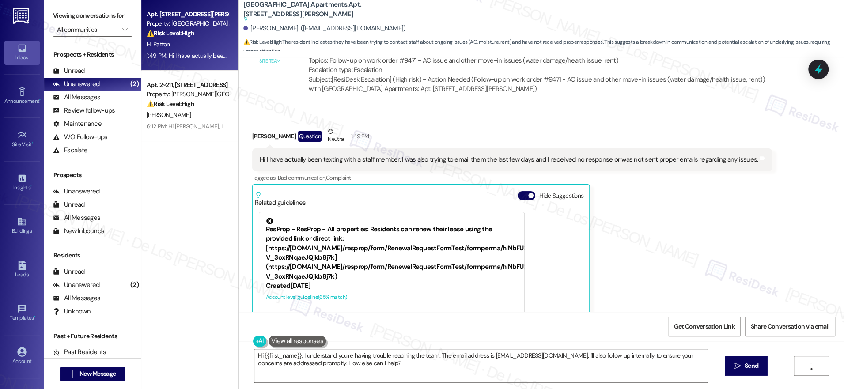
scroll to position [689, 0]
click at [433, 355] on textarea "Hi {{first_name}}, I understand you're having trouble reaching the team. The em…" at bounding box center [480, 365] width 453 height 33
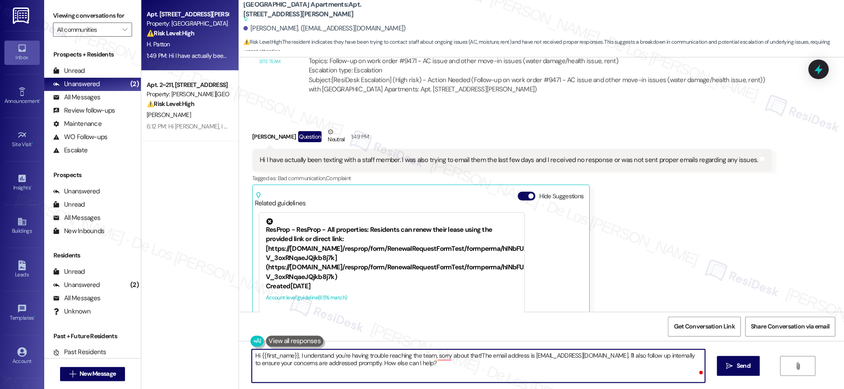
type textarea "Hi {{first_name}}, I understand you're having trouble reaching the team, sorry …"
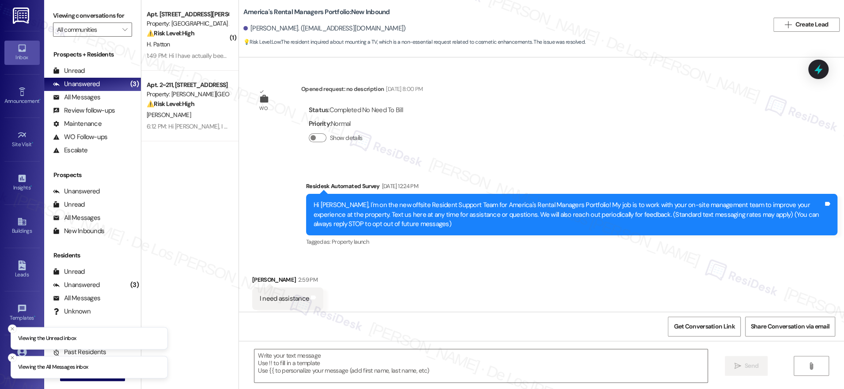
scroll to position [656, 0]
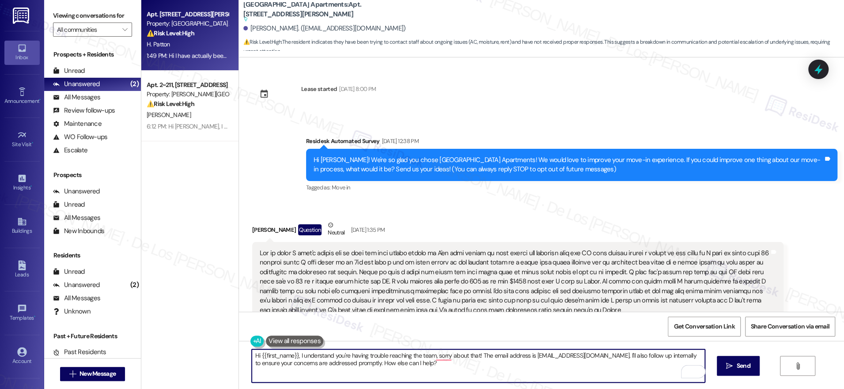
scroll to position [689, 0]
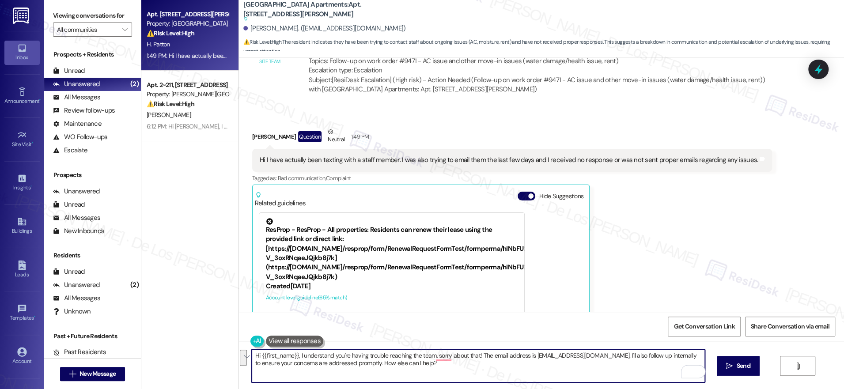
drag, startPoint x: 477, startPoint y: 358, endPoint x: 501, endPoint y: 374, distance: 28.7
click at [501, 374] on textarea "Hi {{first_name}}, I understand you're having trouble reaching the team, sorry …" at bounding box center [478, 365] width 453 height 33
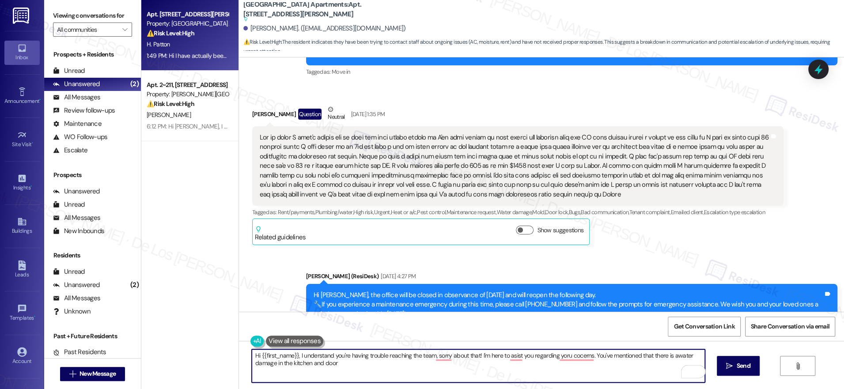
scroll to position [113, 0]
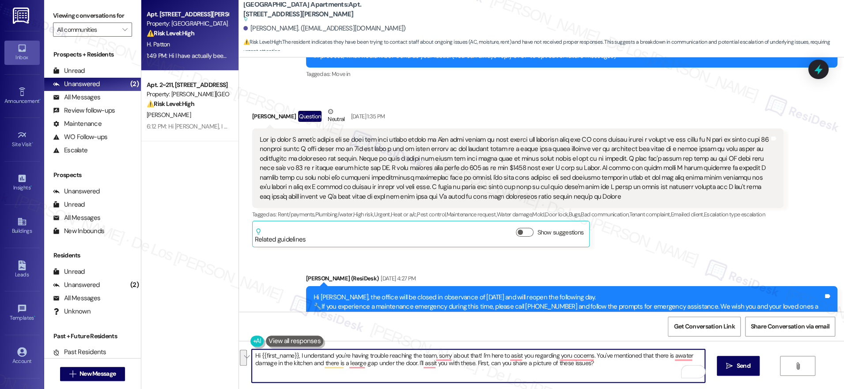
click at [609, 363] on textarea "Hi {{first_name}}, I understand you're having trouble reaching the team, sorry …" at bounding box center [478, 365] width 453 height 33
paste textarea "’m sorry to hear you’ve had trouble getting in touch with the team — I’m here t…"
click at [468, 355] on textarea "Hi {{first_name}}, I’m sorry to hear you’ve had trouble getting in touch with t…" at bounding box center [478, 365] width 453 height 33
drag, startPoint x: 416, startPoint y: 364, endPoint x: 418, endPoint y: 369, distance: 5.2
click at [328, 363] on textarea "Hi {{first_name}}, I’m sorry to hear you’ve had trouble getting in touch with t…" at bounding box center [478, 365] width 453 height 33
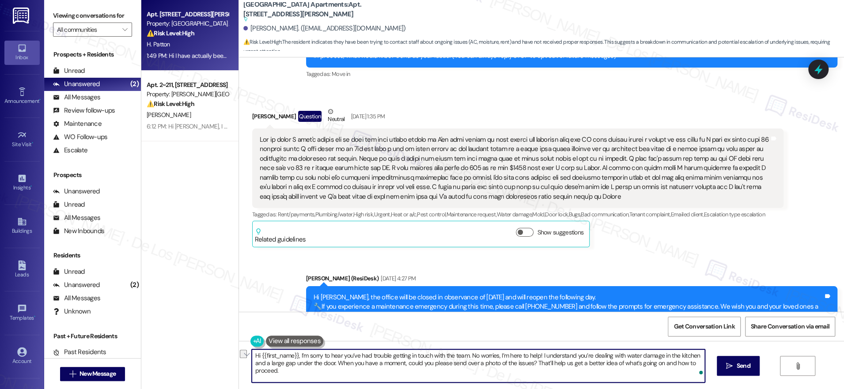
drag, startPoint x: 400, startPoint y: 362, endPoint x: 337, endPoint y: 362, distance: 63.6
click at [331, 363] on textarea "Hi {{first_name}}, I’m sorry to hear you’ve had trouble getting in touch with t…" at bounding box center [478, 365] width 453 height 33
click at [328, 363] on textarea "Hi {{first_name}}, I’m sorry to hear you’ve had trouble getting in touch with t…" at bounding box center [478, 365] width 453 height 33
drag, startPoint x: 646, startPoint y: 365, endPoint x: 584, endPoint y: 366, distance: 62.3
click at [584, 366] on textarea "Hi {{first_name}}, I’m sorry to hear you’ve had trouble getting in touch with t…" at bounding box center [478, 365] width 453 height 33
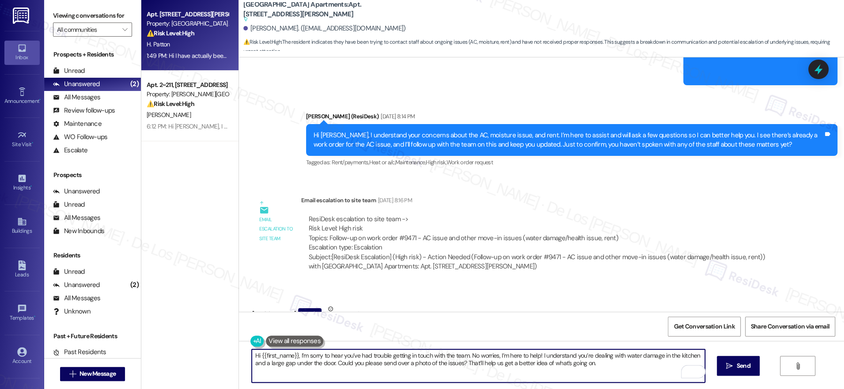
scroll to position [759, 0]
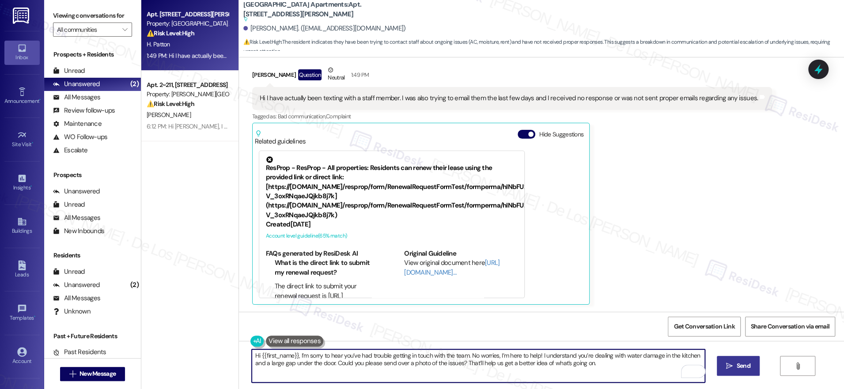
type textarea "Hi {{first_name}}, I’m sorry to hear you’ve had trouble getting in touch with t…"
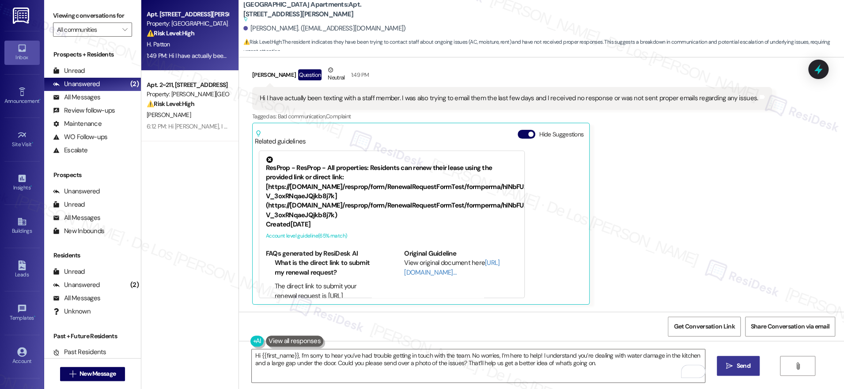
click at [727, 362] on icon "" at bounding box center [729, 365] width 7 height 7
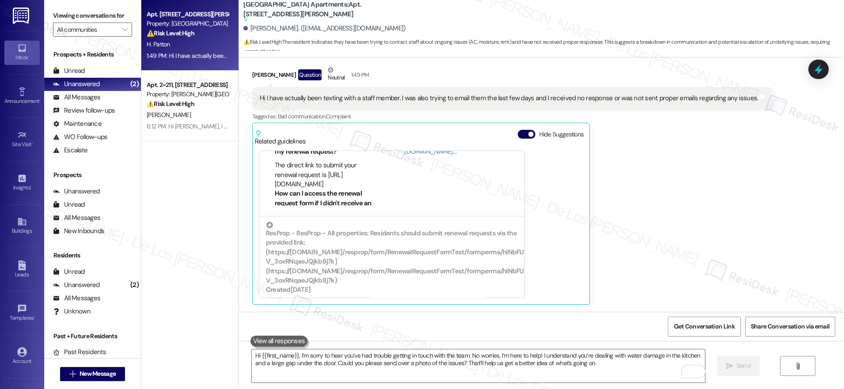
scroll to position [139, 0]
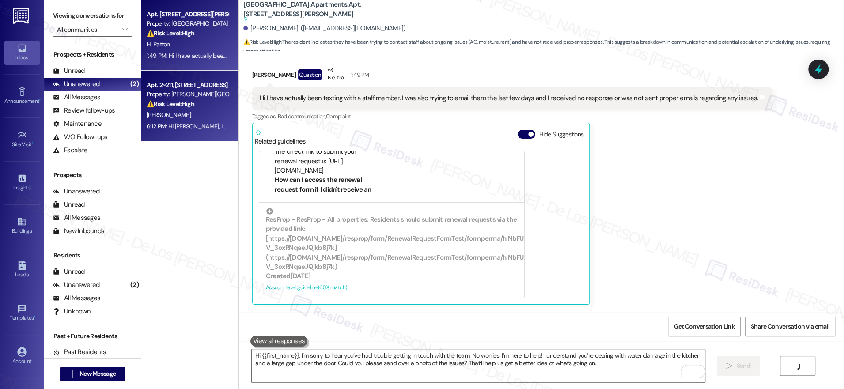
click at [198, 133] on div "Apt. 2~211, 1600 Lansdowne Dr Property: Alderman Park Apartments ⚠️ Risk Level:…" at bounding box center [189, 106] width 97 height 71
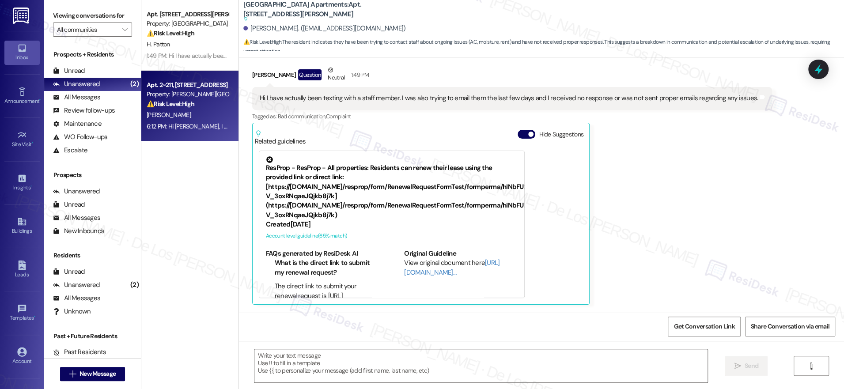
type textarea "Fetching suggested responses. Please feel free to read through the conversation…"
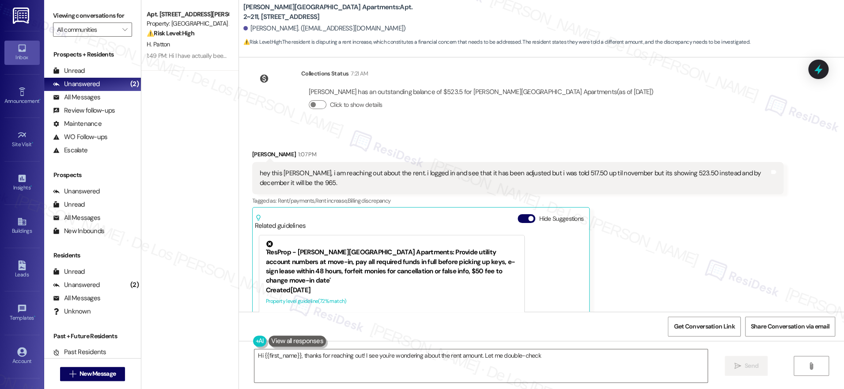
scroll to position [634, 0]
type textarea "Hi {{first_name}}, thanks for reaching out! I see you're wondering about the re…"
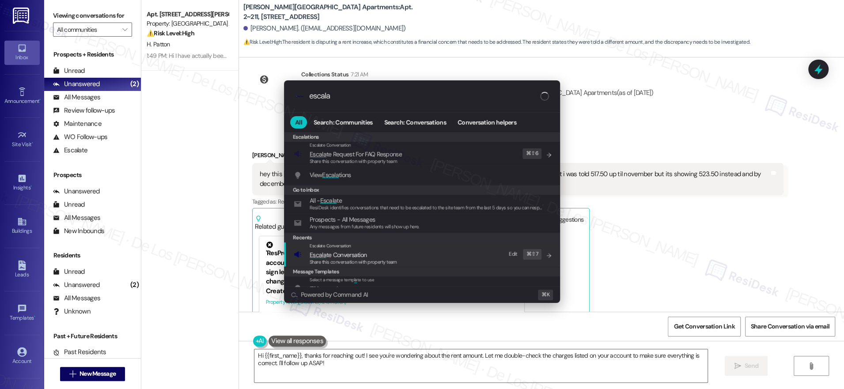
type input "escala"
drag, startPoint x: 420, startPoint y: 257, endPoint x: 417, endPoint y: 245, distance: 11.9
click at [419, 256] on div "Escalate Conversation Escala te Conversation Share this conversation with prope…" at bounding box center [423, 254] width 258 height 24
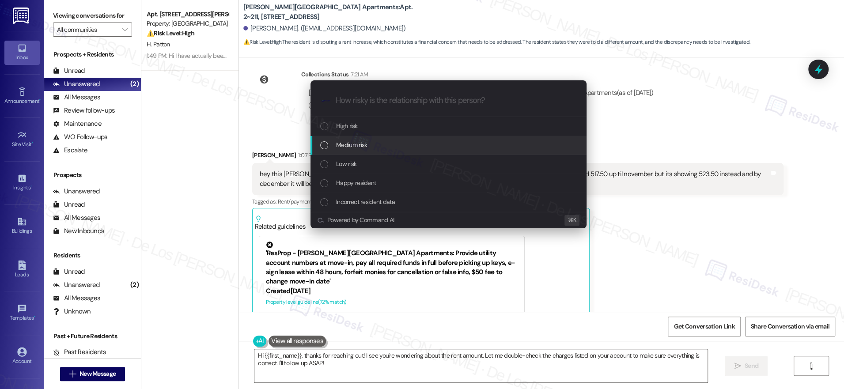
click at [378, 147] on div "Medium risk" at bounding box center [449, 145] width 258 height 10
click at [379, 139] on div "Medium risk" at bounding box center [448, 145] width 276 height 19
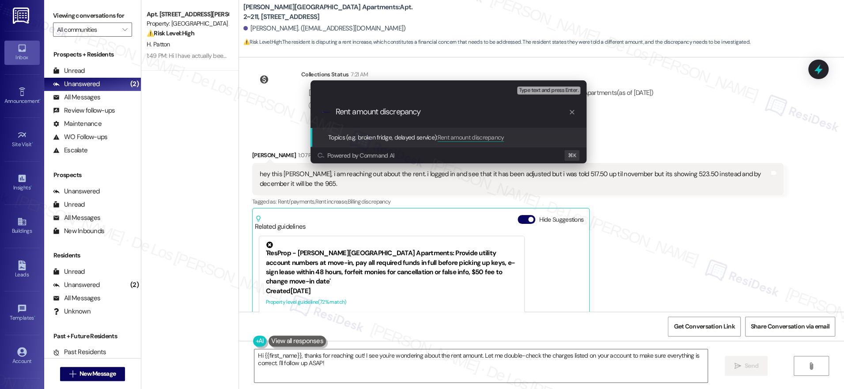
type input "Rent amount discrepancy"
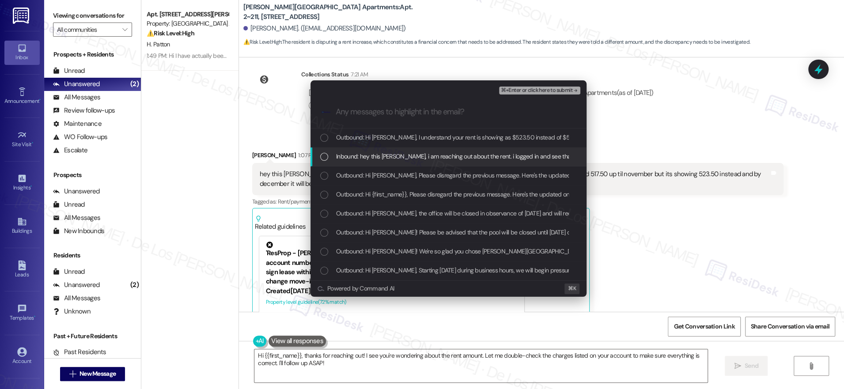
click at [371, 158] on span "Inbound: hey this ashley, i am reaching out about the rent. i logged in and see…" at bounding box center [615, 156] width 559 height 10
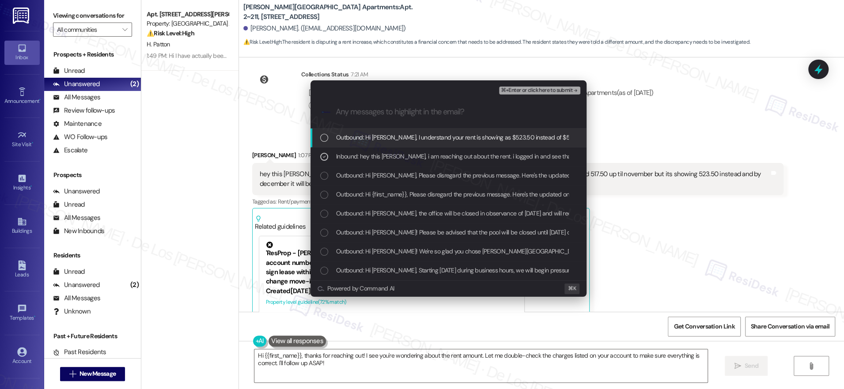
click at [524, 88] on span "⌘+Enter or click here to submit" at bounding box center [537, 90] width 72 height 6
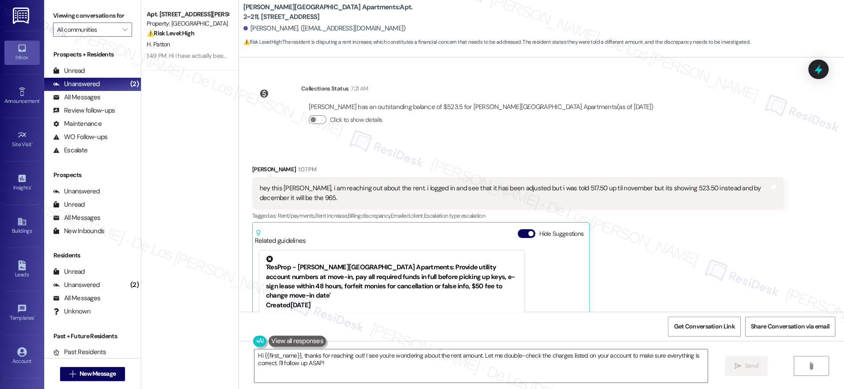
scroll to position [562, 0]
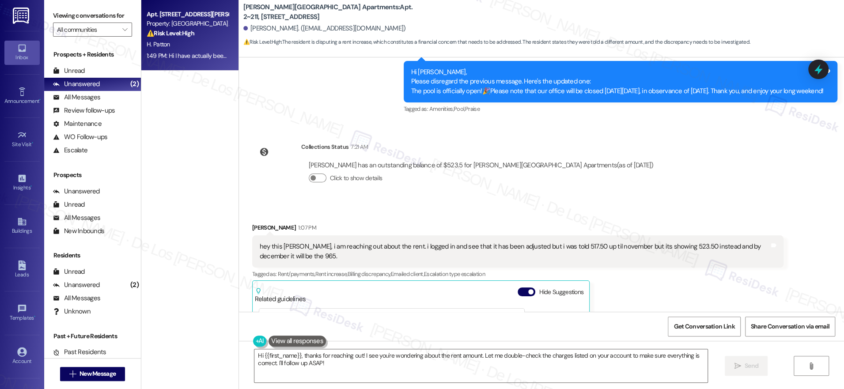
click at [147, 44] on span "H. Patton" at bounding box center [158, 44] width 23 height 8
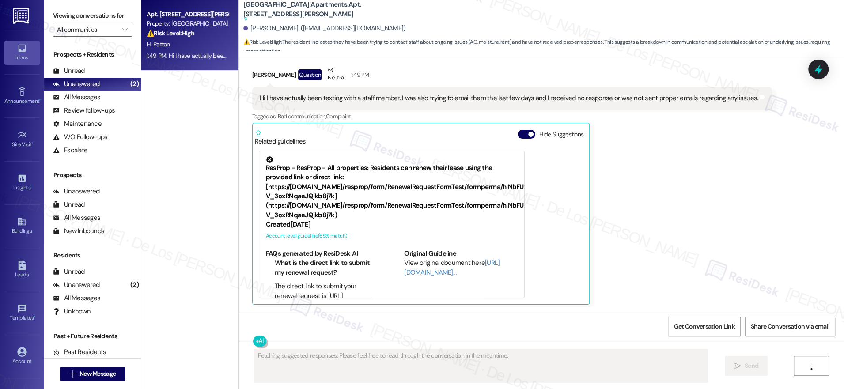
scroll to position [759, 0]
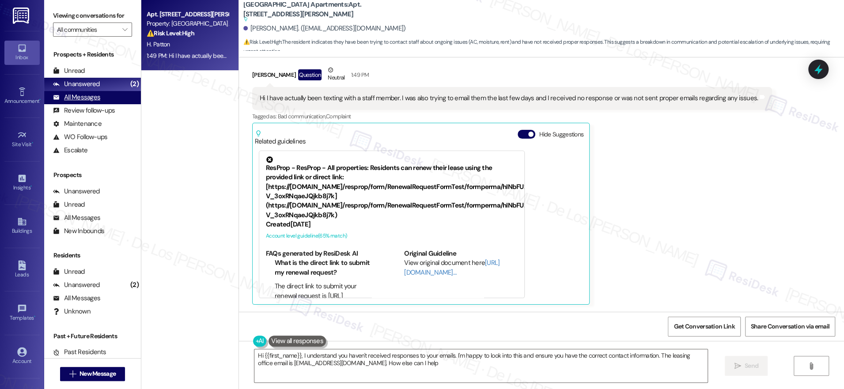
type textarea "Hi {{first_name}}, I understand you haven't received responses to your emails. …"
click at [113, 101] on div "All Messages (undefined)" at bounding box center [92, 97] width 97 height 13
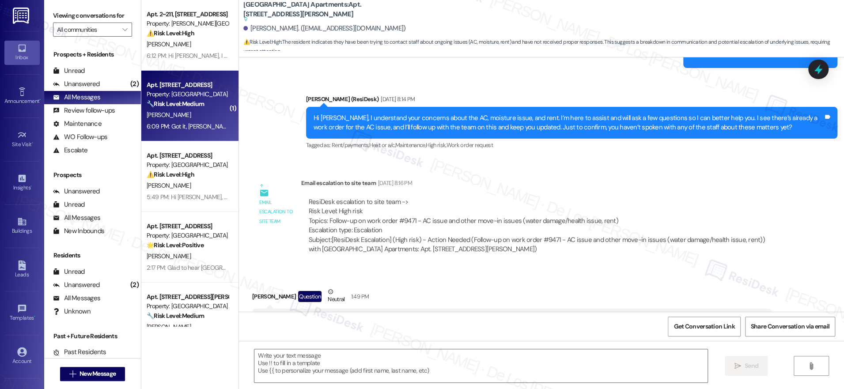
type textarea "Fetching suggested responses. Please feel free to read through the conversation…"
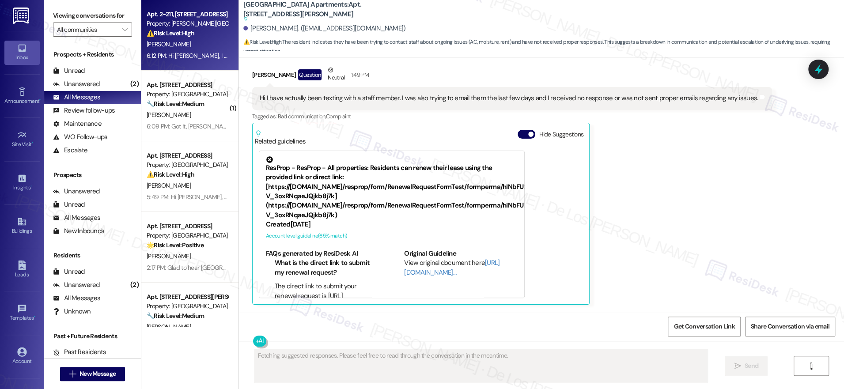
click at [187, 49] on div "A. Smith" at bounding box center [187, 44] width 83 height 11
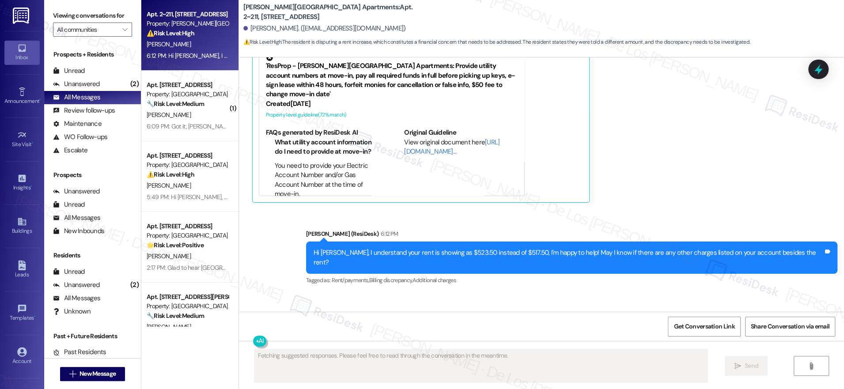
scroll to position [954, 0]
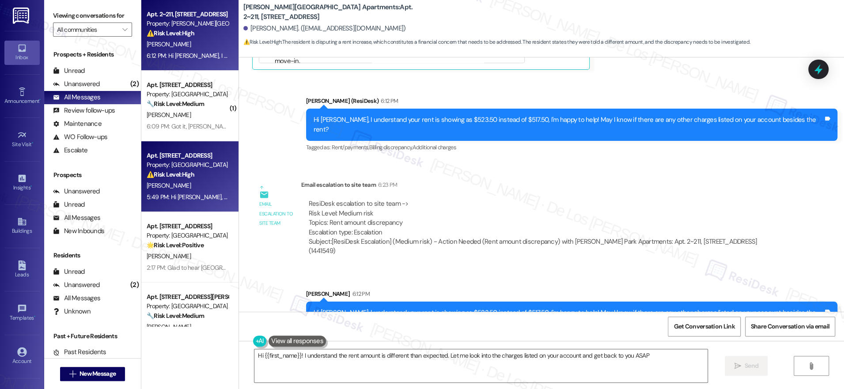
type textarea "Hi {{first_name}}! I understand the rent amount is different than expected. Let…"
click at [204, 172] on div "⚠️ Risk Level: High The resident is requesting to speak to someone in the offic…" at bounding box center [188, 174] width 82 height 9
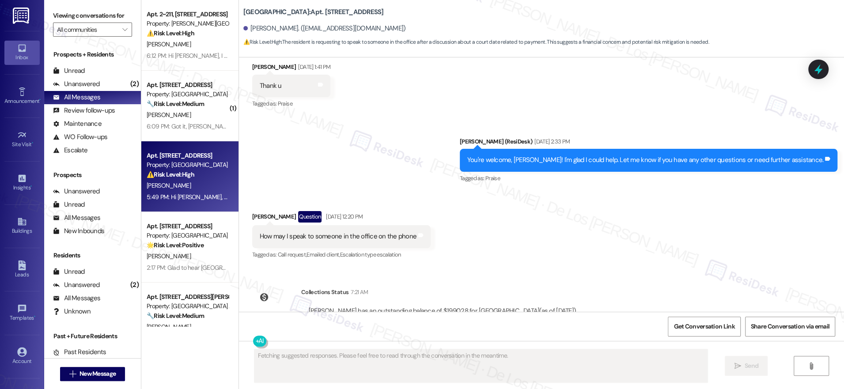
scroll to position [1945, 0]
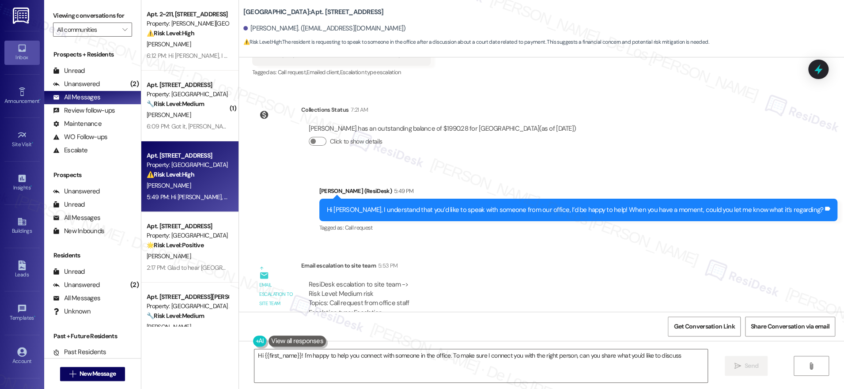
type textarea "Hi {{first_name}}! I'm happy to help you connect with someone in the office. To…"
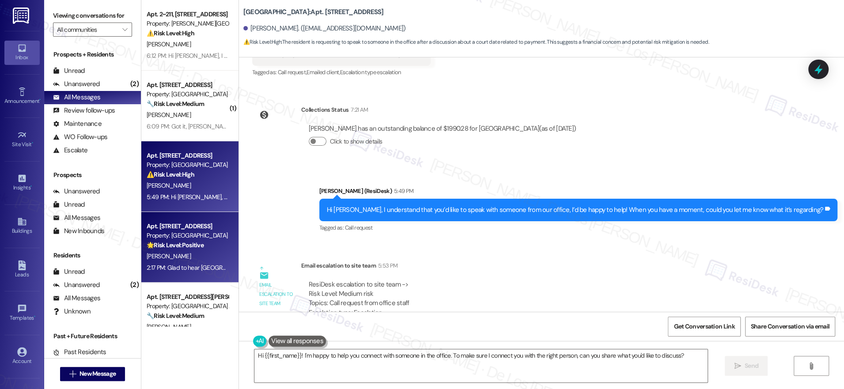
click at [216, 253] on div "C. Mcdonald" at bounding box center [187, 256] width 83 height 11
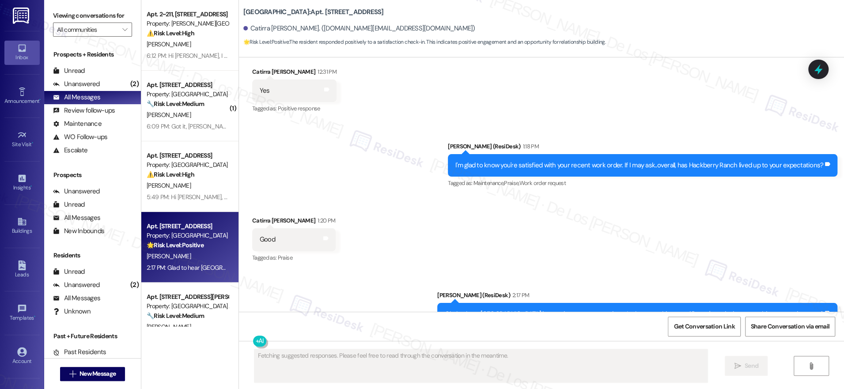
scroll to position [1836, 0]
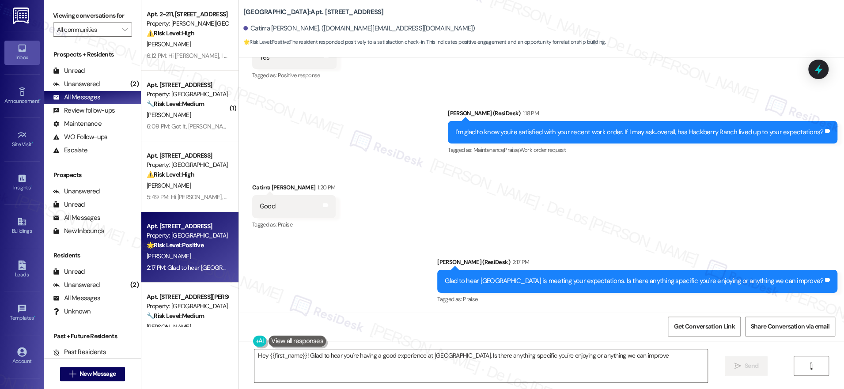
type textarea "Hey {{first_name}}! Glad to hear you're having a good experience at Hackberry R…"
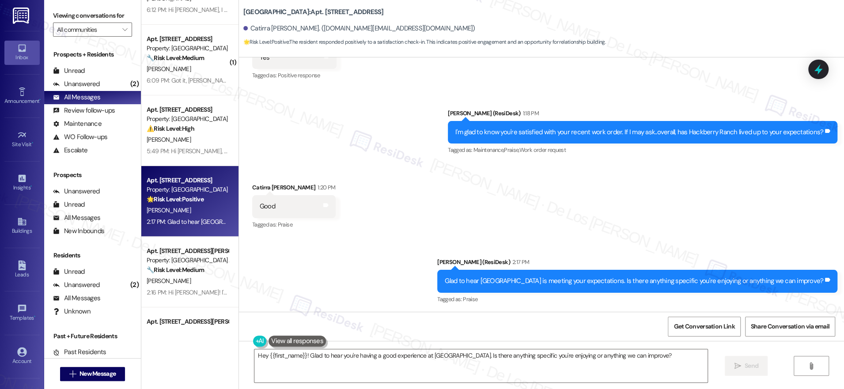
scroll to position [45, 0]
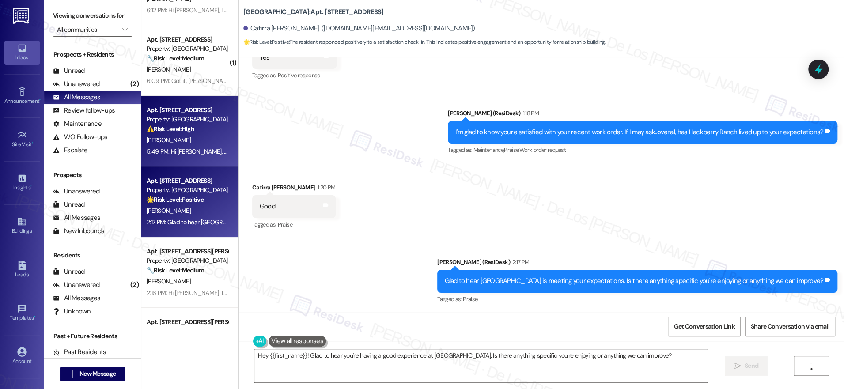
click at [157, 161] on div "Apt. 2602, 201 Hackberry St Property: Hackberry Ranch ⚠️ Risk Level: High The r…" at bounding box center [189, 131] width 97 height 71
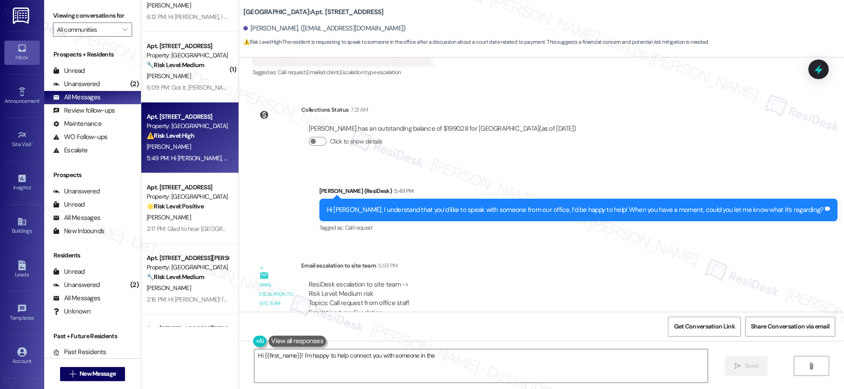
scroll to position [0, 0]
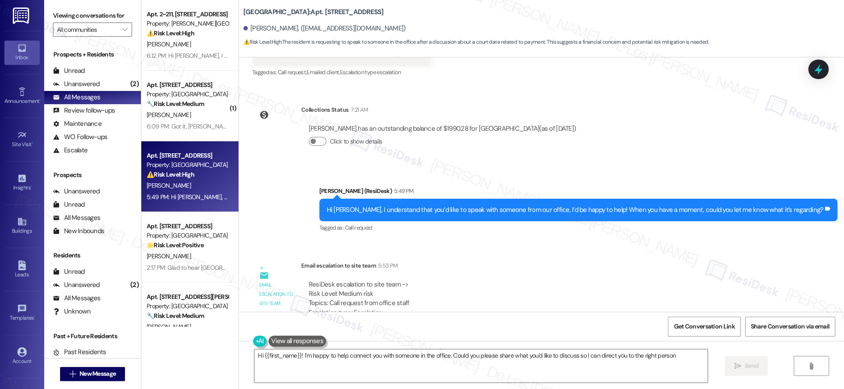
type textarea "Hi {{first_name}}! I'm happy to help connect you with someone in the office. Co…"
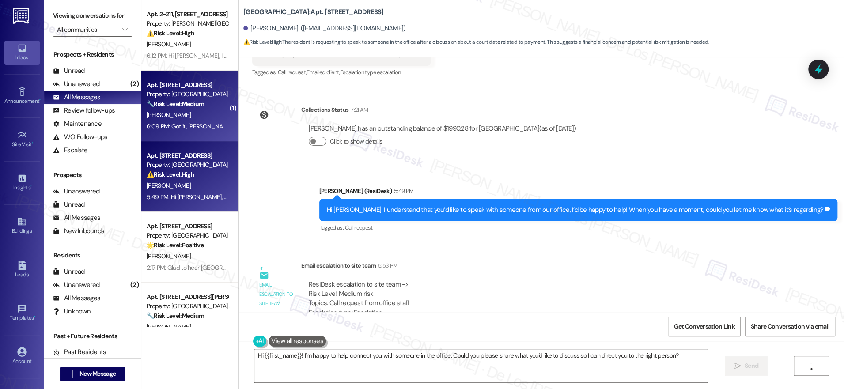
click at [188, 135] on div "Apt. 1408, 201 Hackberry St Property: Hackberry Ranch 🔧 Risk Level: Medium The …" at bounding box center [189, 106] width 97 height 71
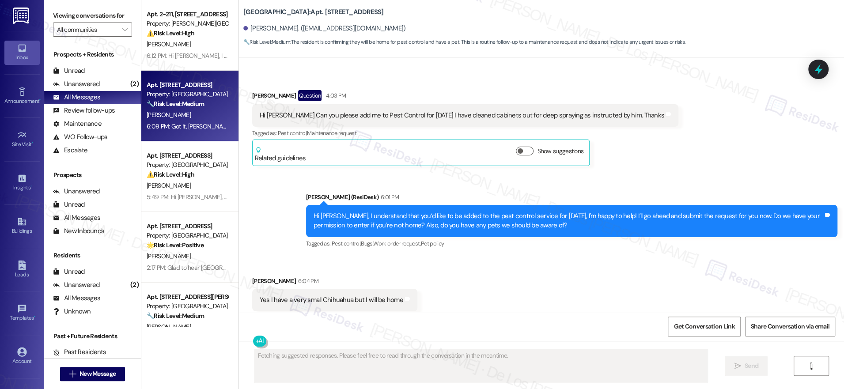
scroll to position [2213, 0]
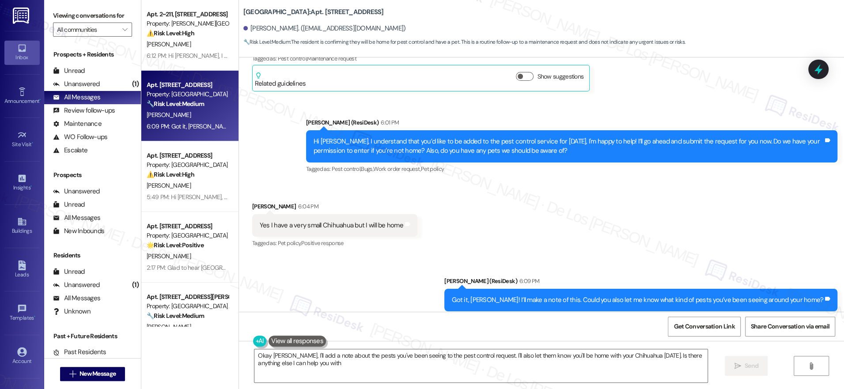
type textarea "Okay Cindy, I'll add a note about the pests you've been seeing to the pest cont…"
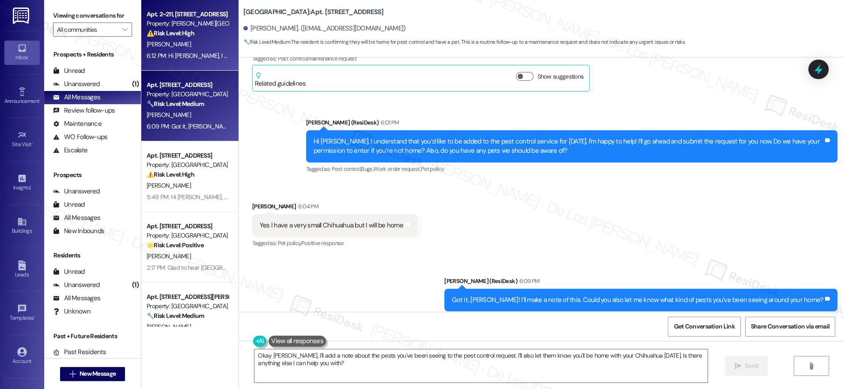
click at [181, 47] on div "A. Smith" at bounding box center [187, 44] width 83 height 11
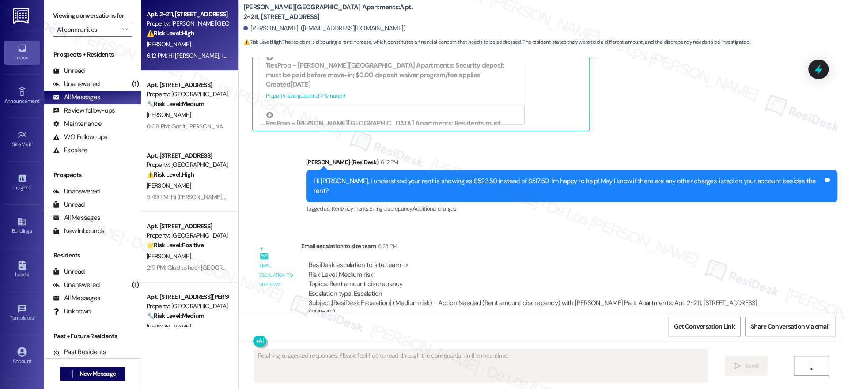
scroll to position [472, 0]
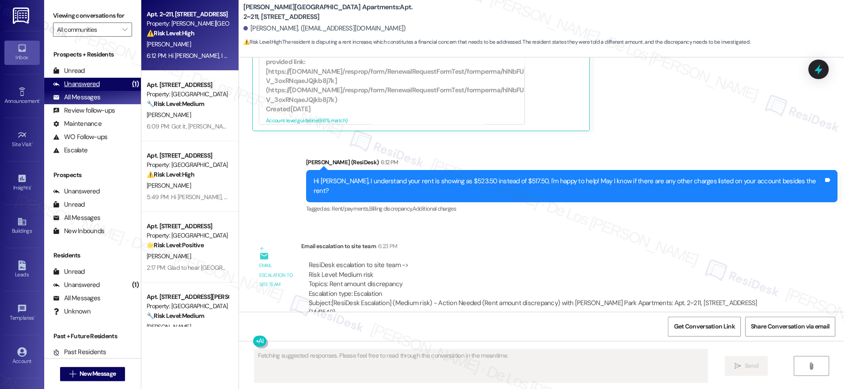
click at [117, 85] on div "Unanswered (1)" at bounding box center [92, 84] width 97 height 13
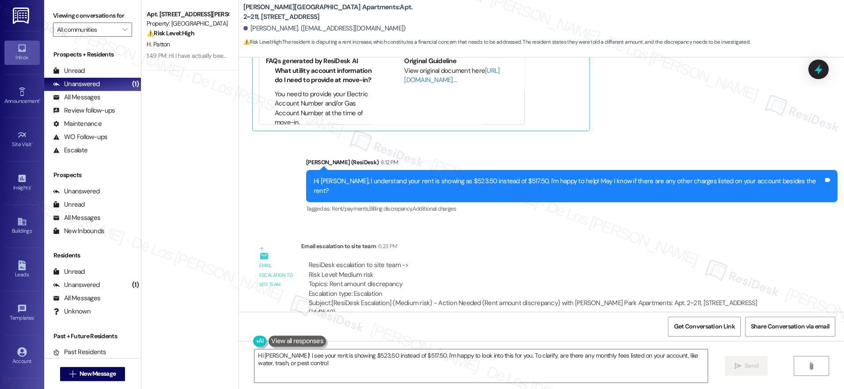
type textarea "Hi Ashley! I see your rent is showing $523.50 instead of $517.50. I'm happy to …"
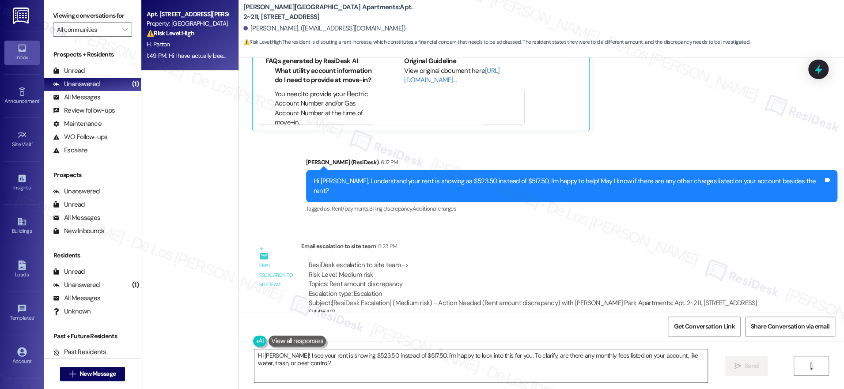
click at [193, 57] on div "1:49 PM: Hi I have actually been texting with a staff member. I was also trying…" at bounding box center [387, 56] width 481 height 8
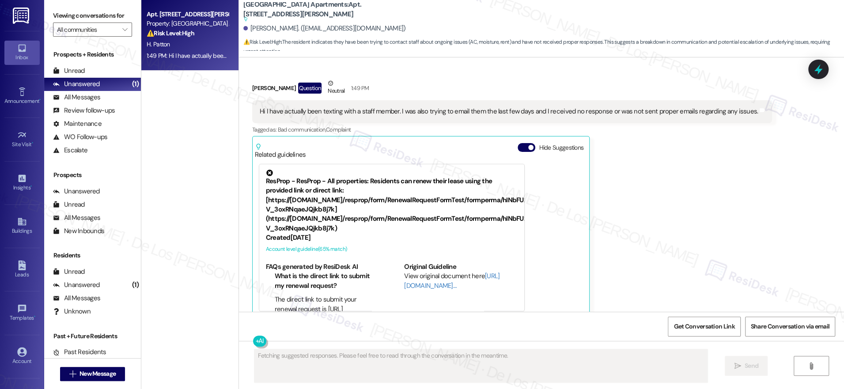
scroll to position [759, 0]
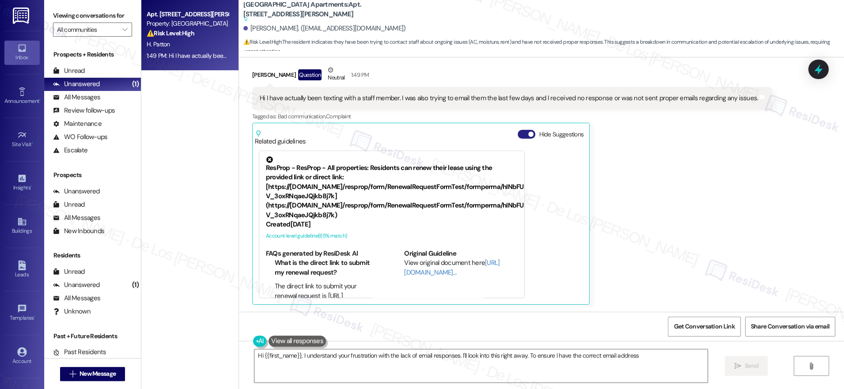
click at [528, 133] on span "button" at bounding box center [530, 134] width 5 height 5
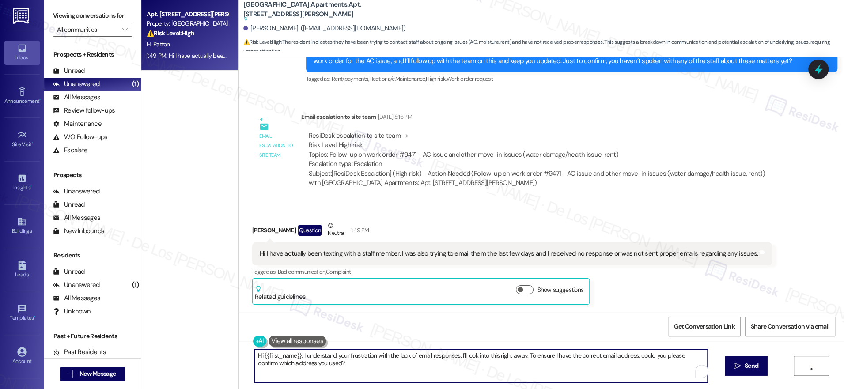
click at [503, 354] on textarea "Hi {{first_name}}, I understand your frustration with the lack of email respons…" at bounding box center [480, 365] width 453 height 33
paste textarea "Rent amount discrepancy"
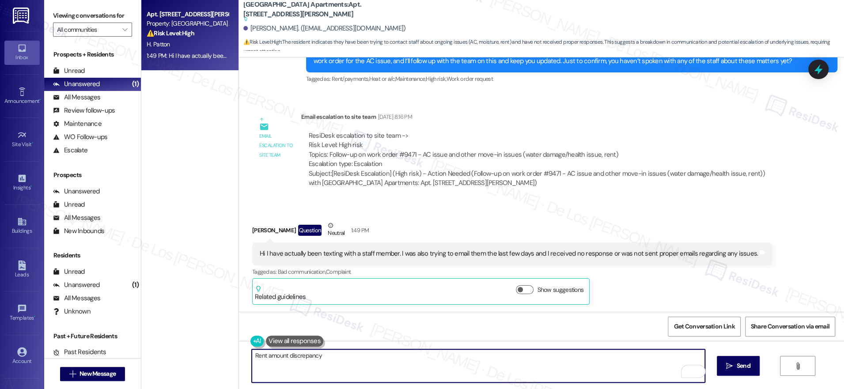
click at [375, 353] on textarea "Rent amount discrepancy" at bounding box center [478, 365] width 453 height 33
click at [374, 353] on textarea "Rent amount discrepancy" at bounding box center [478, 365] width 453 height 33
paste textarea "Hi {{first_name}}, I’m sorry to hear you’ve had trouble getting in touch with t…"
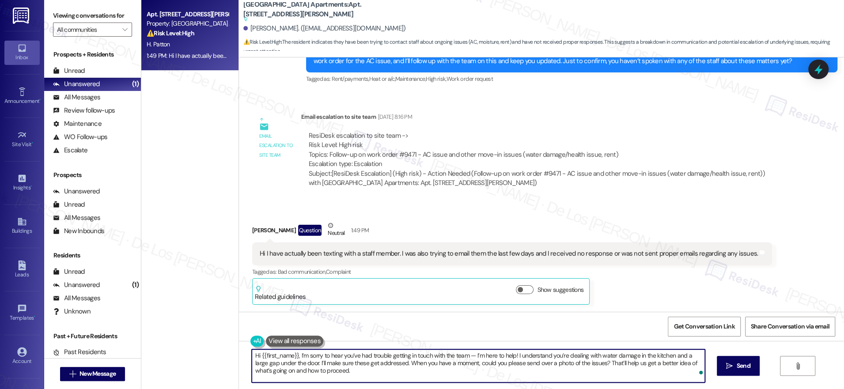
click at [447, 367] on textarea "Hi {{first_name}}, I’m sorry to hear you’ve had trouble getting in touch with t…" at bounding box center [478, 365] width 453 height 33
click at [452, 362] on textarea "Hi {{first_name}}, I’m sorry to hear you’ve had trouble getting in touch with t…" at bounding box center [478, 365] width 453 height 33
drag, startPoint x: 468, startPoint y: 353, endPoint x: 336, endPoint y: 357, distance: 132.5
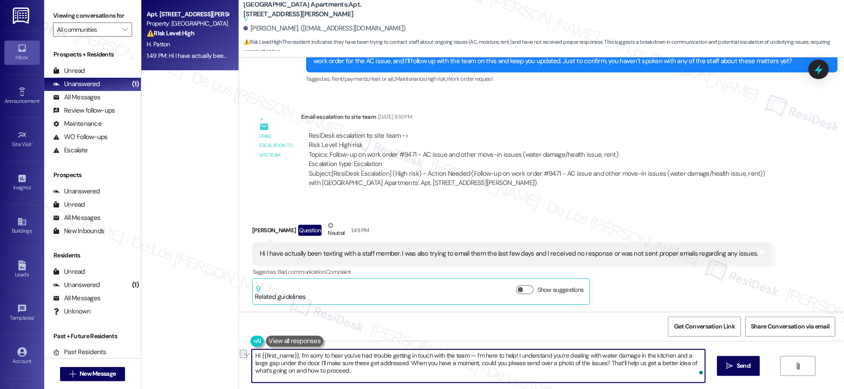
click at [336, 357] on textarea "Hi {{first_name}}, I’m sorry to hear you’ve had trouble getting in touch with t…" at bounding box center [478, 365] width 453 height 33
click at [362, 355] on textarea "Hi {{first_name}}, I’m sorry to hear you’ve had trouble getting in touch with t…" at bounding box center [478, 365] width 453 height 33
drag, startPoint x: 469, startPoint y: 355, endPoint x: 386, endPoint y: 355, distance: 83.0
click at [386, 355] on textarea "Hi {{first_name}}, I’m sorry to hear you’ve had trouble getting in touch with t…" at bounding box center [478, 365] width 453 height 33
click at [381, 355] on textarea "Hi {{first_name}}, I’m sorry to hear you’ve had trouble getting in touch with t…" at bounding box center [478, 365] width 453 height 33
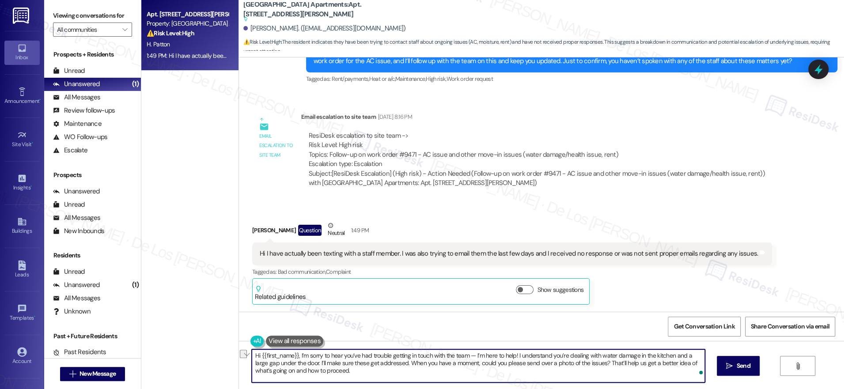
drag, startPoint x: 385, startPoint y: 356, endPoint x: 348, endPoint y: 356, distance: 36.6
click at [348, 356] on textarea "Hi {{first_name}}, I’m sorry to hear you’ve had trouble getting in touch with t…" at bounding box center [478, 365] width 453 height 33
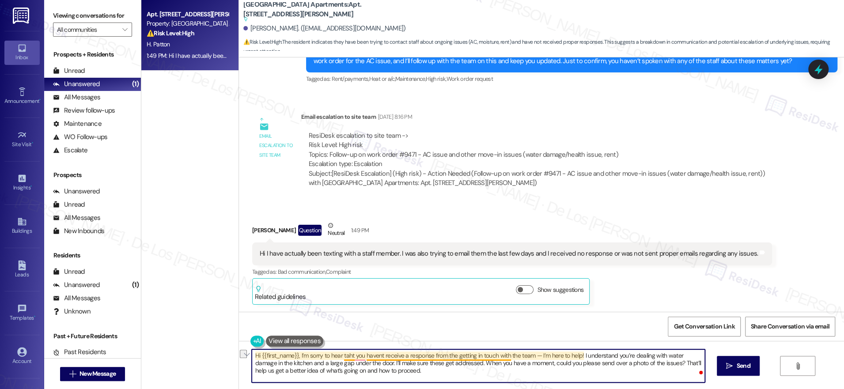
drag, startPoint x: 502, startPoint y: 355, endPoint x: 461, endPoint y: 358, distance: 41.6
click at [454, 358] on textarea "Hi {{first_name}}, I’m sorry to hear taht you havent receive a response from th…" at bounding box center [478, 365] width 453 height 33
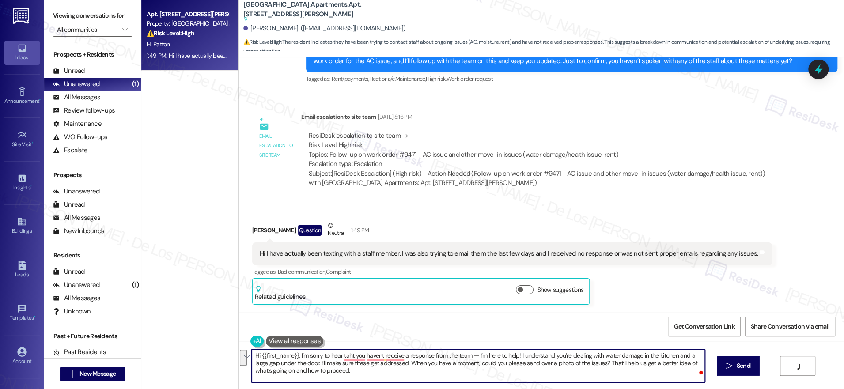
drag, startPoint x: 302, startPoint y: 363, endPoint x: 381, endPoint y: 389, distance: 82.7
click at [381, 389] on div "Hi {{first_name}}, I’m sorry to hear taht you havent receive a response from th…" at bounding box center [541, 374] width 605 height 66
click at [392, 380] on textarea "Hi {{first_name}}, I’m sorry to hear taht you havent receive a response from th…" at bounding box center [478, 365] width 453 height 33
drag, startPoint x: 461, startPoint y: 364, endPoint x: 339, endPoint y: 363, distance: 121.9
click at [299, 367] on textarea "Hi {{first_name}}, I’m sorry to hear taht you havent receive a response from th…" at bounding box center [478, 365] width 453 height 33
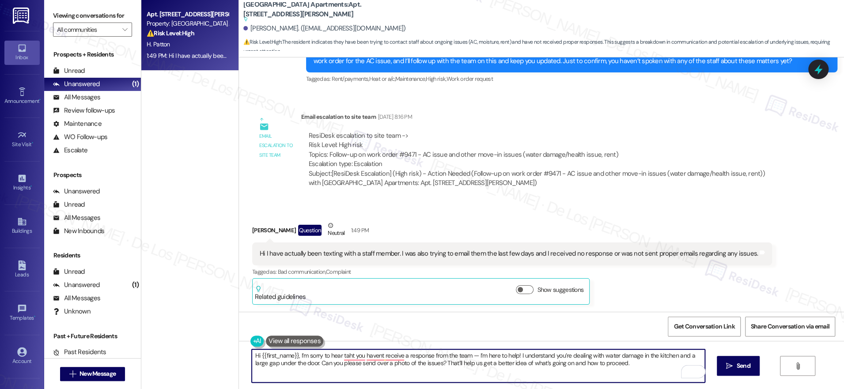
drag, startPoint x: 543, startPoint y: 364, endPoint x: 549, endPoint y: 364, distance: 6.2
click at [549, 364] on textarea "Hi {{first_name}}, I’m sorry to hear taht you havent receive a response from th…" at bounding box center [478, 365] width 453 height 33
drag, startPoint x: 552, startPoint y: 363, endPoint x: 637, endPoint y: 372, distance: 85.3
click at [637, 372] on textarea "Hi {{first_name}}, I’m sorry to hear taht you havent receive a response from th…" at bounding box center [478, 365] width 453 height 33
drag, startPoint x: 627, startPoint y: 364, endPoint x: 568, endPoint y: 363, distance: 59.2
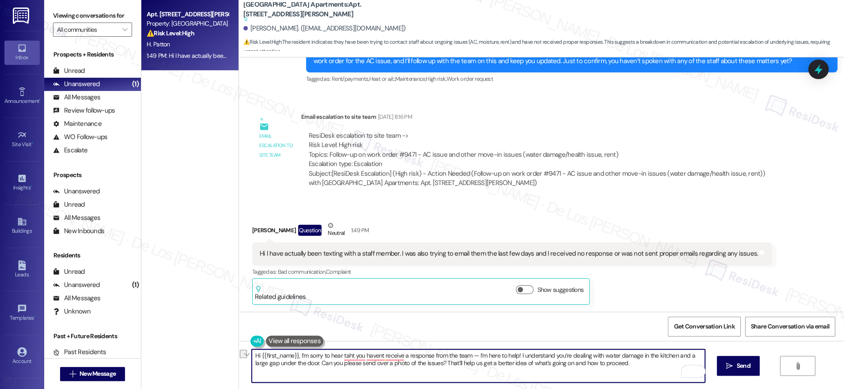
click at [555, 363] on textarea "Hi {{first_name}}, I’m sorry to hear taht you havent receive a response from th…" at bounding box center [478, 365] width 453 height 33
drag, startPoint x: 471, startPoint y: 356, endPoint x: 507, endPoint y: 344, distance: 38.0
click at [471, 355] on textarea "Hi {{first_name}}, I’m sorry to hear taht you havent receive a response from th…" at bounding box center [478, 365] width 453 height 33
click at [461, 358] on textarea "Hi {{first_name}}, I’m sorry to hear that you haven't received a response from …" at bounding box center [478, 365] width 453 height 33
click at [591, 366] on textarea "Hi {{first_name}}, I’m sorry to hear that you haven't received a response from …" at bounding box center [478, 365] width 453 height 33
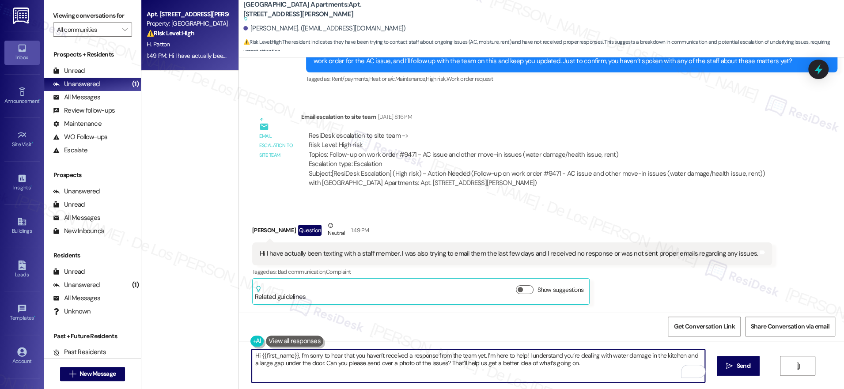
click at [654, 365] on textarea "Hi {{first_name}}, I’m sorry to hear that you haven't received a response from …" at bounding box center [478, 365] width 453 height 33
type textarea "Hi {{first_name}}, I’m sorry to hear that you haven't received a response from …"
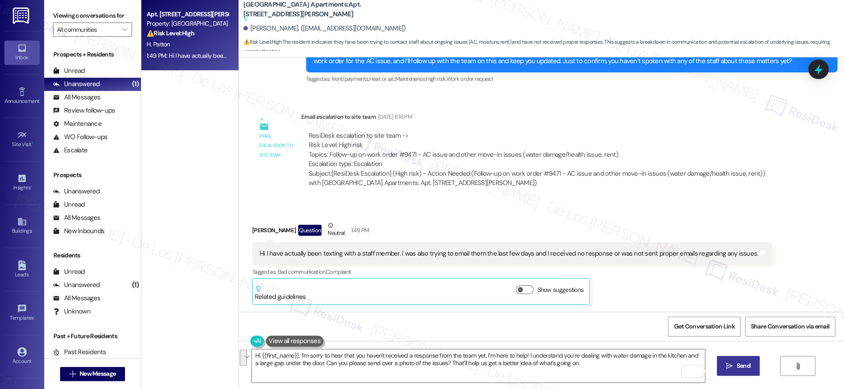
click at [732, 366] on span " Send" at bounding box center [738, 365] width 28 height 9
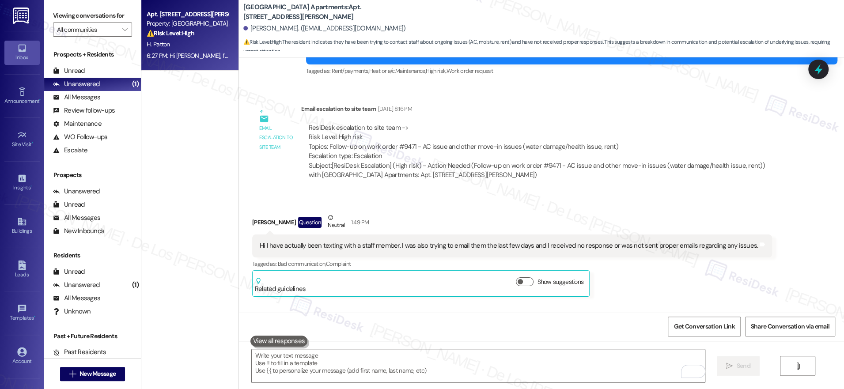
scroll to position [675, 0]
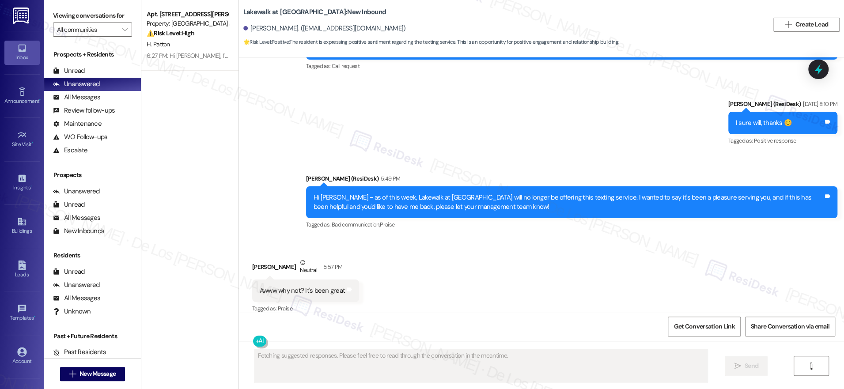
scroll to position [1493, 0]
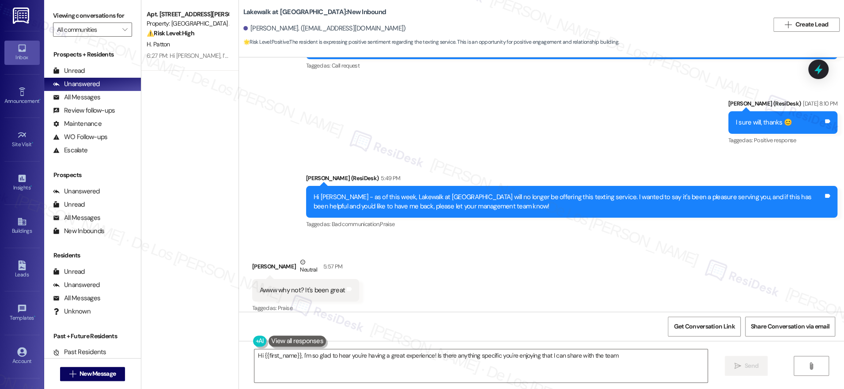
type textarea "Hi {{first_name}}, I'm so glad to hear you're having a great experience! Is the…"
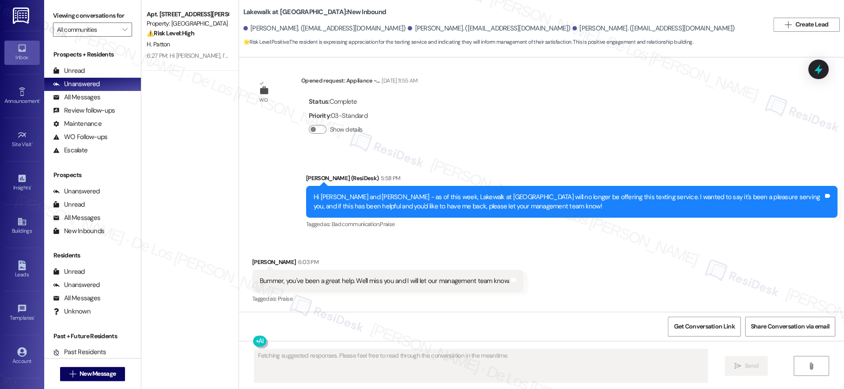
scroll to position [1275, 0]
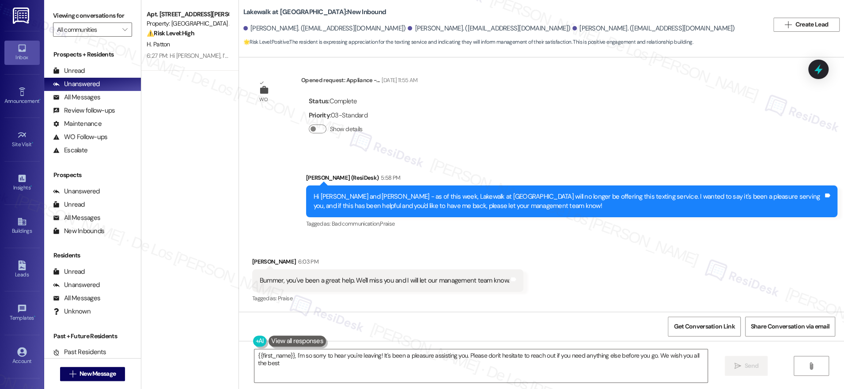
type textarea "{{first_name}}, I'm so sorry to hear you're leaving! It's been a pleasure assis…"
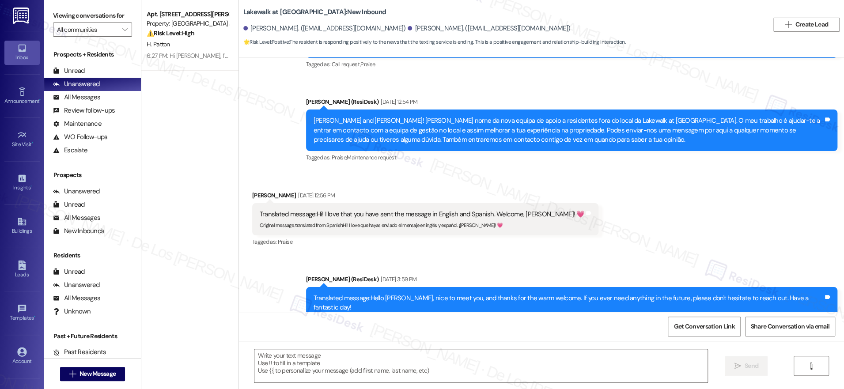
type textarea "Fetching suggested responses. Please feel free to read through the conversation…"
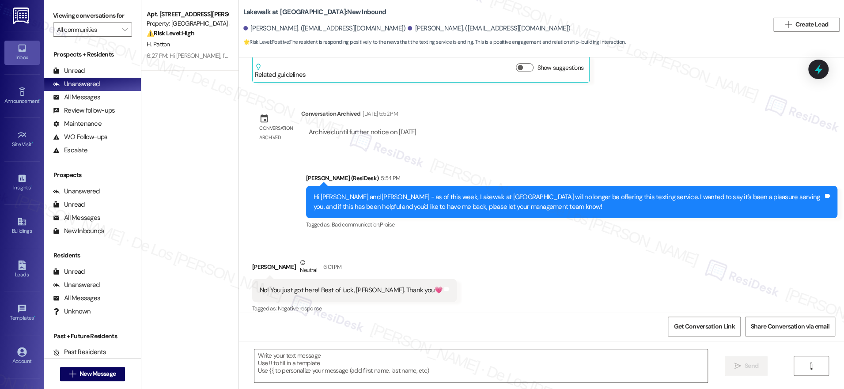
scroll to position [574, 0]
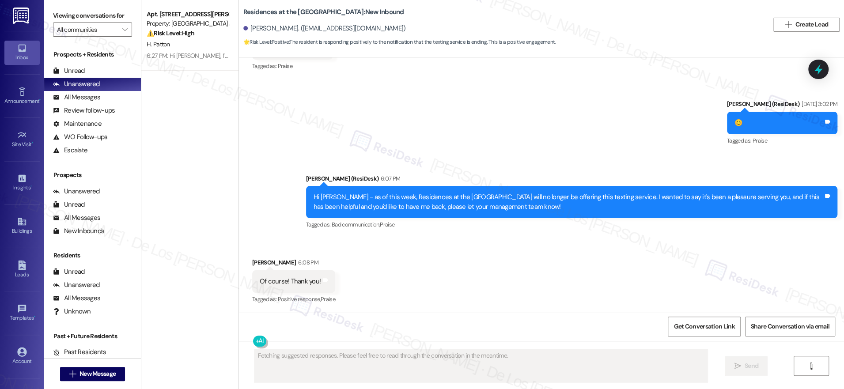
scroll to position [1702, 0]
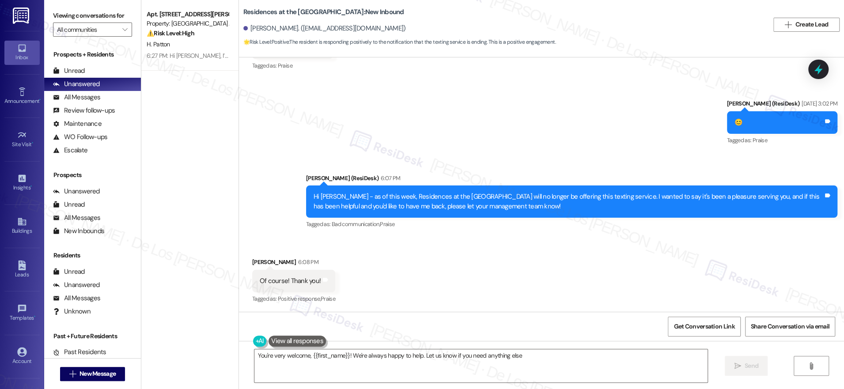
type textarea "You're very welcome, {{first_name}}! We're always happy to help. Let us know if…"
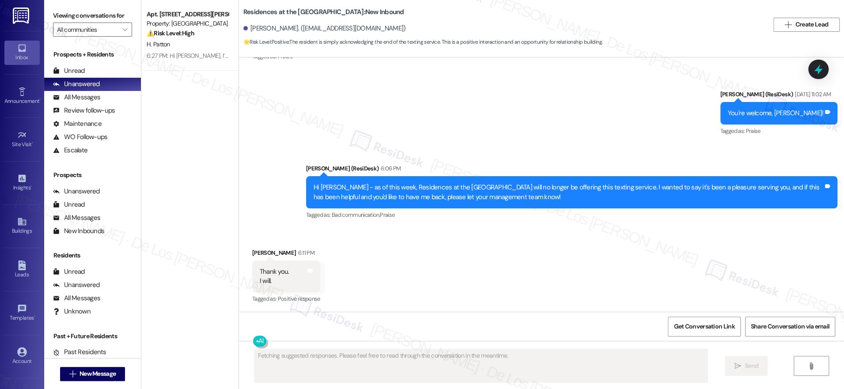
scroll to position [671, 0]
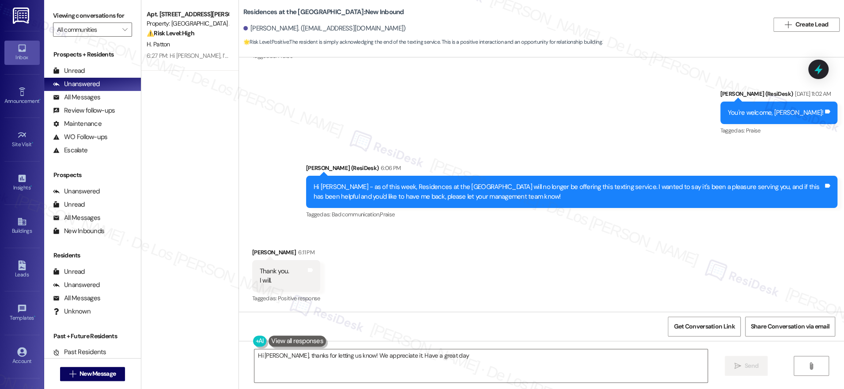
type textarea "Hi [PERSON_NAME], thanks for letting us know! We appreciate it. Have a great da…"
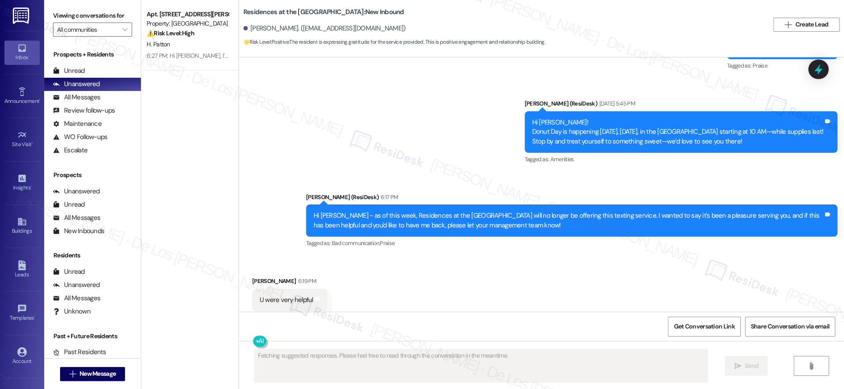
scroll to position [1799, 0]
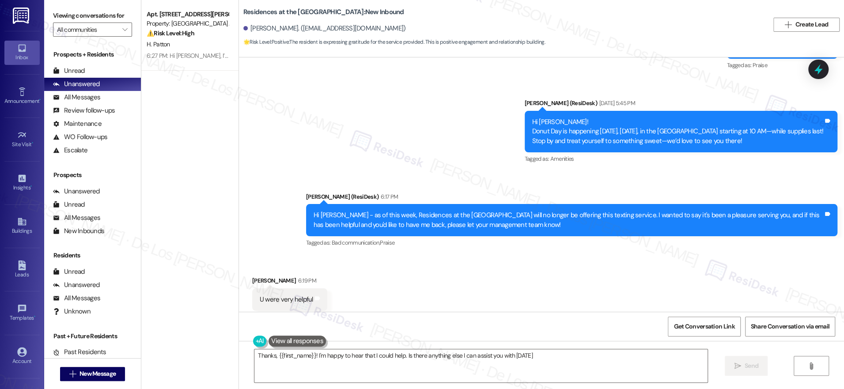
type textarea "Thanks, {{first_name}}! I'm happy to hear that I could help. Is there anything …"
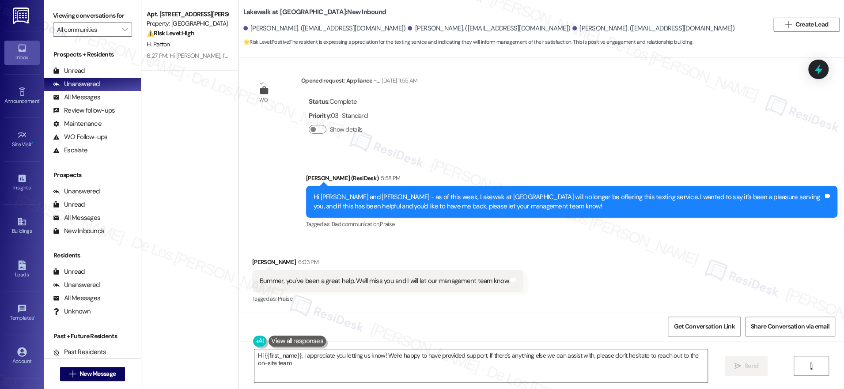
type textarea "Hi {{first_name}}, I appreciate you letting us know! We're happy to have provid…"
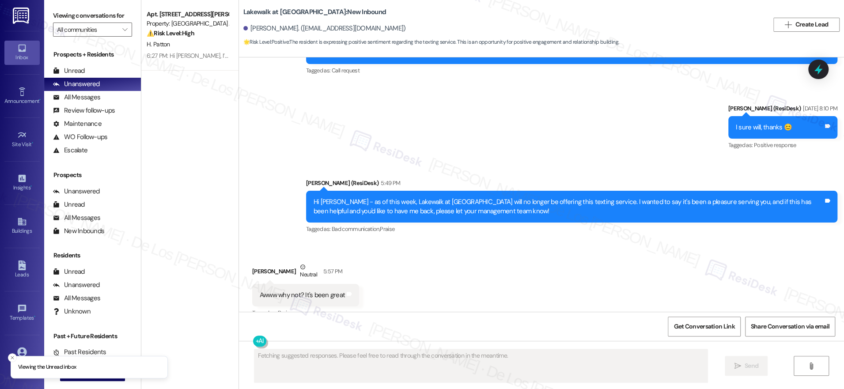
scroll to position [1493, 0]
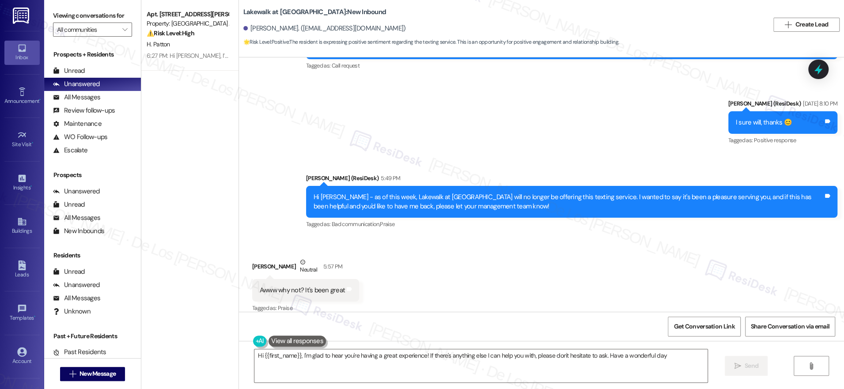
type textarea "Hi {{first_name}}, I'm glad to hear you're having a great experience! If there'…"
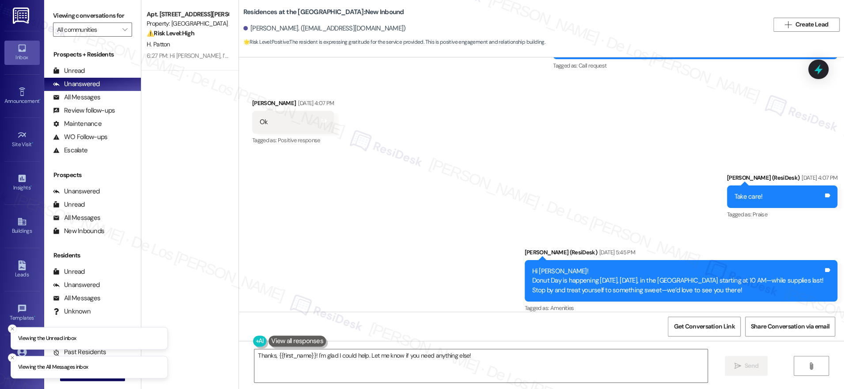
scroll to position [1799, 0]
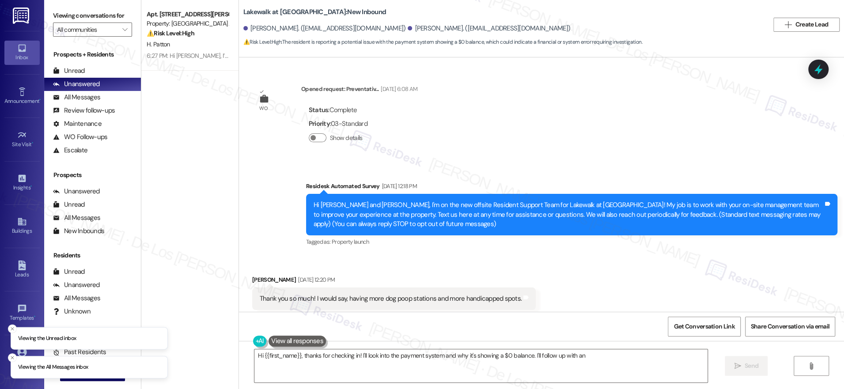
scroll to position [3380, 0]
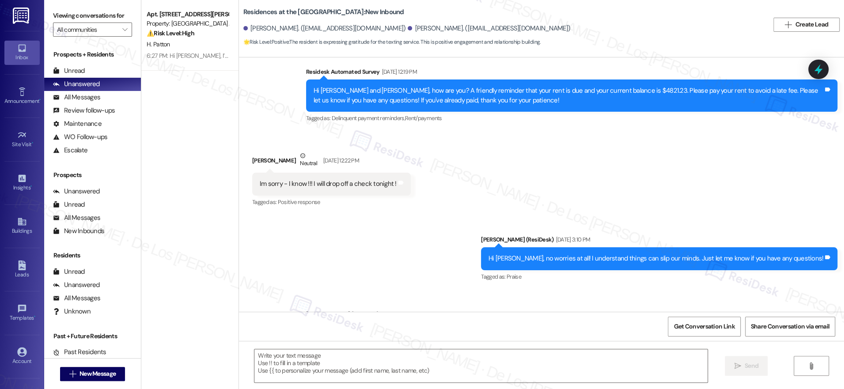
type textarea "Fetching suggested responses. Please feel free to read through the conversation…"
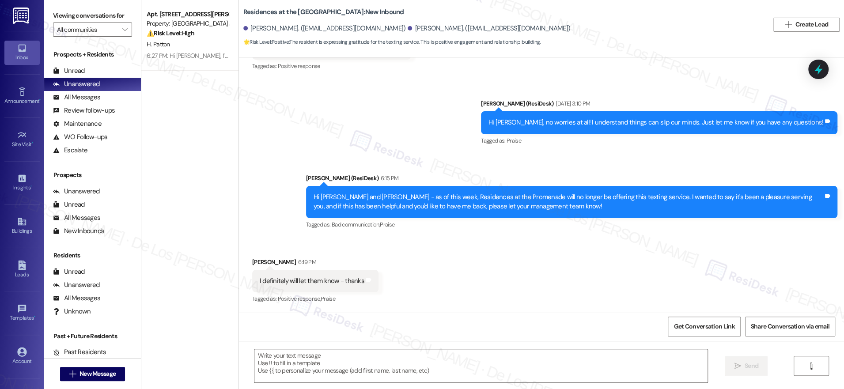
scroll to position [340, 0]
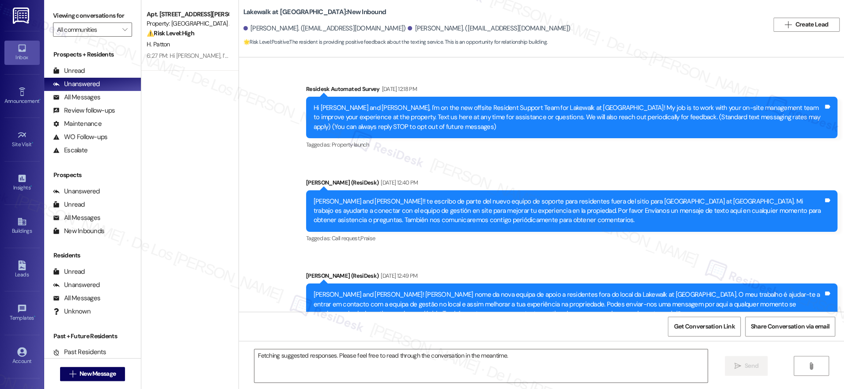
scroll to position [2421, 0]
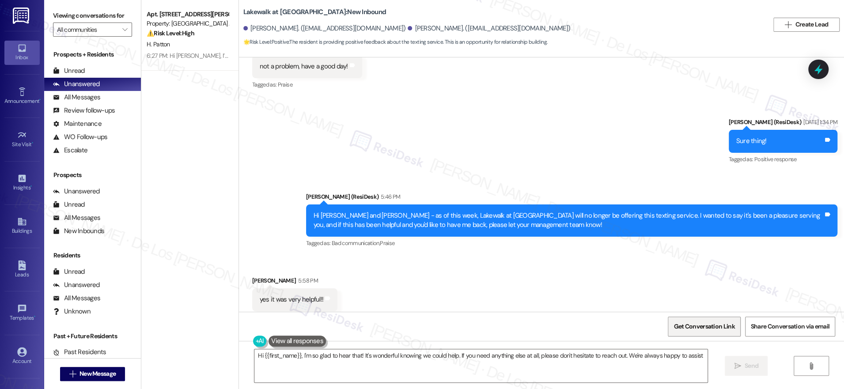
type textarea "Hi {{first_name}}, I'm so glad to hear that! It's wonderful knowing we could he…"
click at [721, 324] on span "Get Conversation Link" at bounding box center [703, 326] width 61 height 9
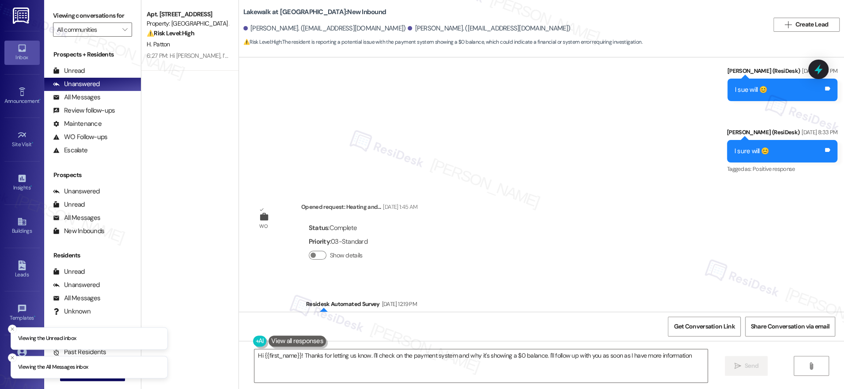
type textarea "Hi {{first_name}}! Thanks for letting us know. I'll check on the payment system…"
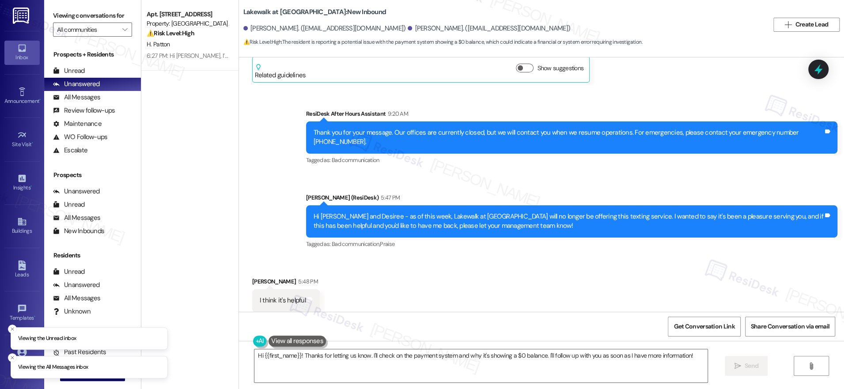
scroll to position [3380, 0]
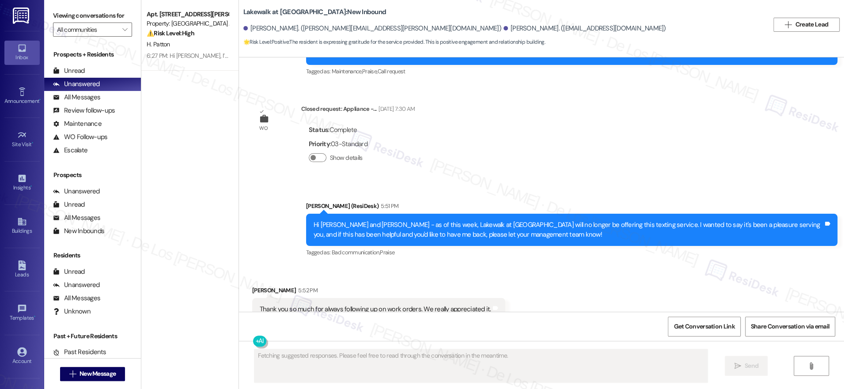
scroll to position [1431, 0]
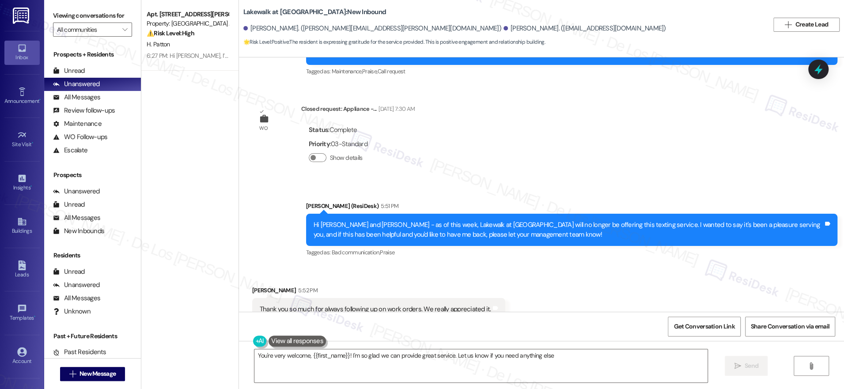
type textarea "You're very welcome, {{first_name}}! I'm so glad we can provide great service. …"
click at [571, 181] on div "Announcement, sent via SMS [PERSON_NAME] (ResiDesk) 5:51 PM Hi [PERSON_NAME] an…" at bounding box center [541, 223] width 605 height 84
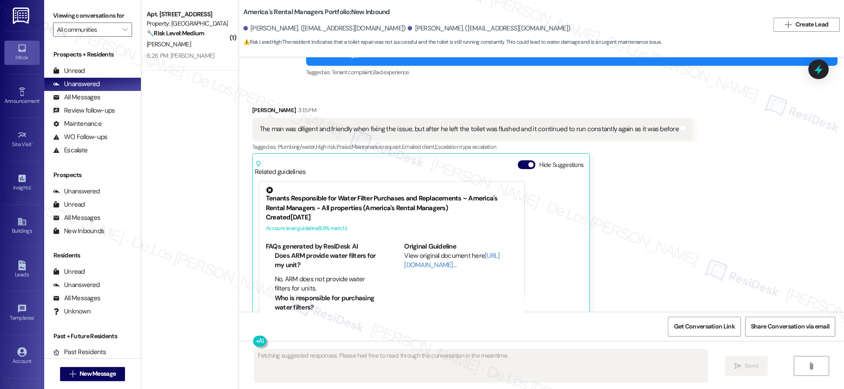
scroll to position [529, 0]
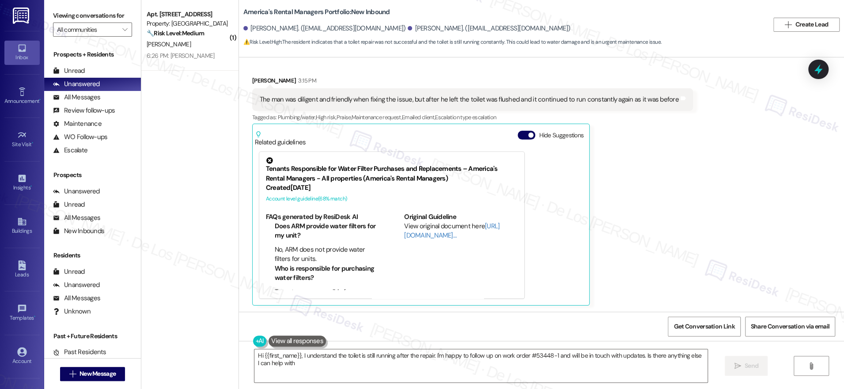
type textarea "Hi {{first_name}}, I understand the toilet is still running after the repair. I…"
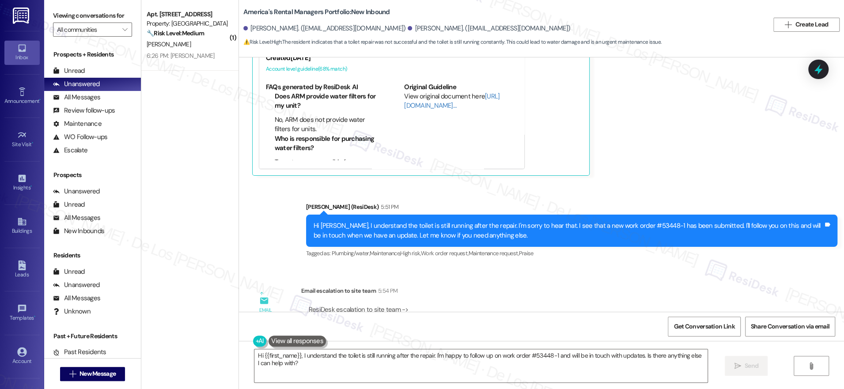
scroll to position [803, 0]
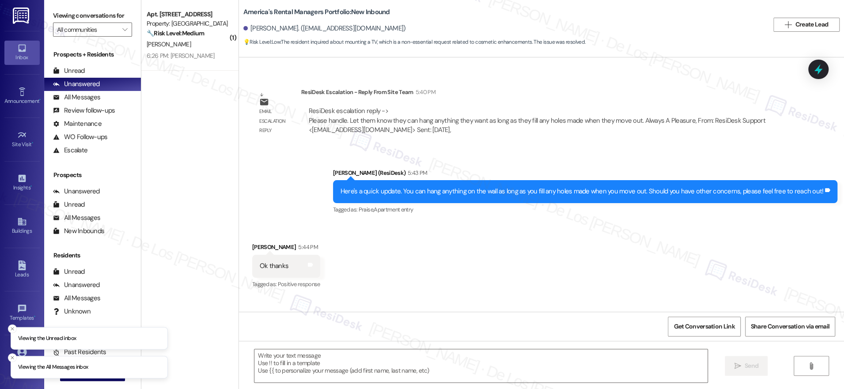
scroll to position [593, 0]
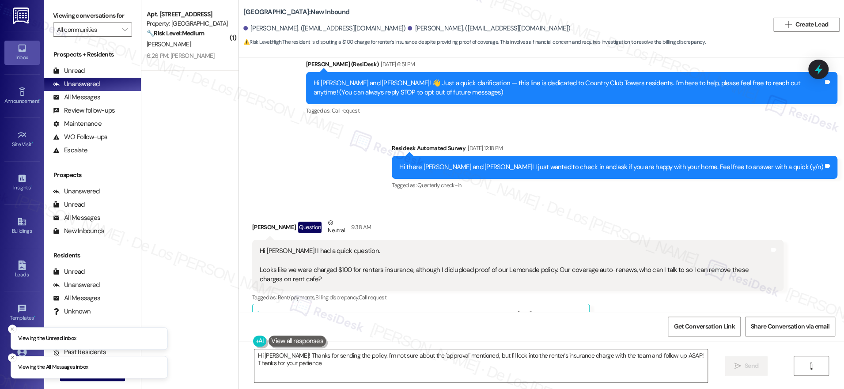
type textarea "Hi Trevor! Thanks for sending the policy. I'm not sure about the 'approval' men…"
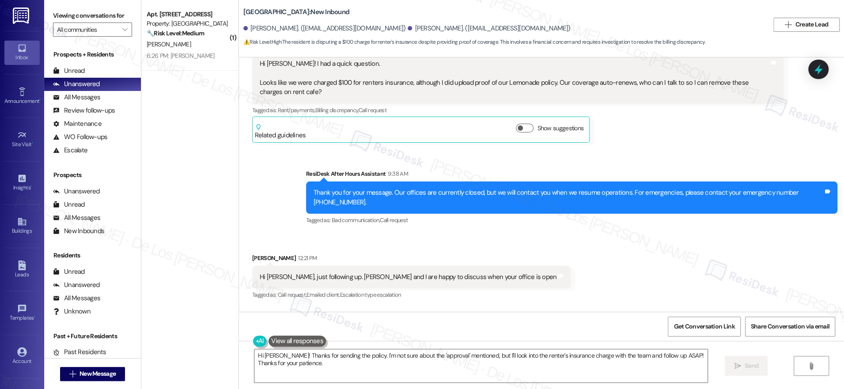
scroll to position [212, 0]
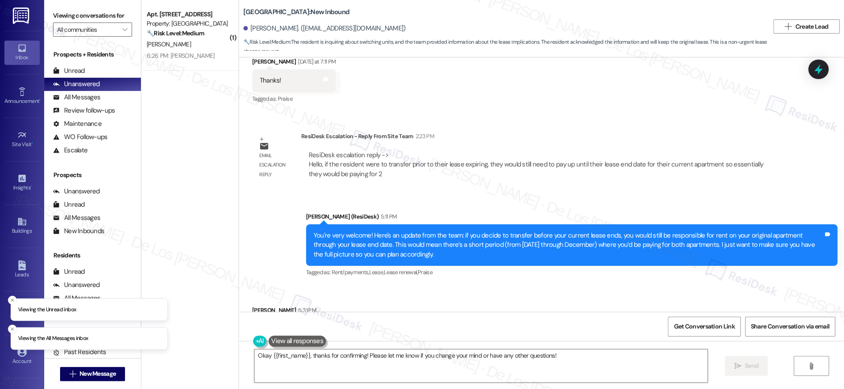
scroll to position [714, 0]
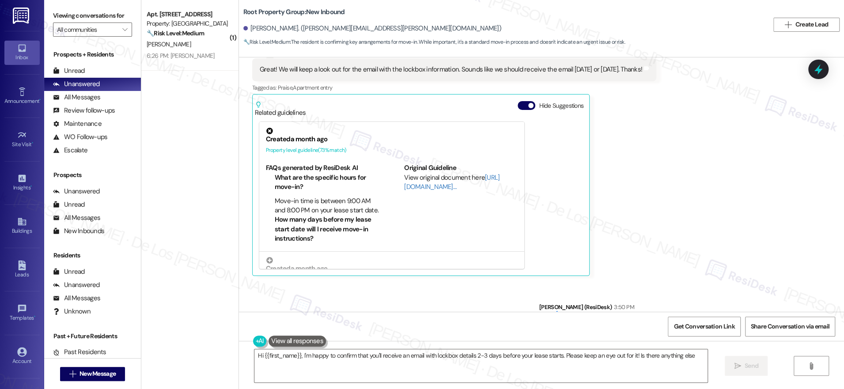
scroll to position [1894, 0]
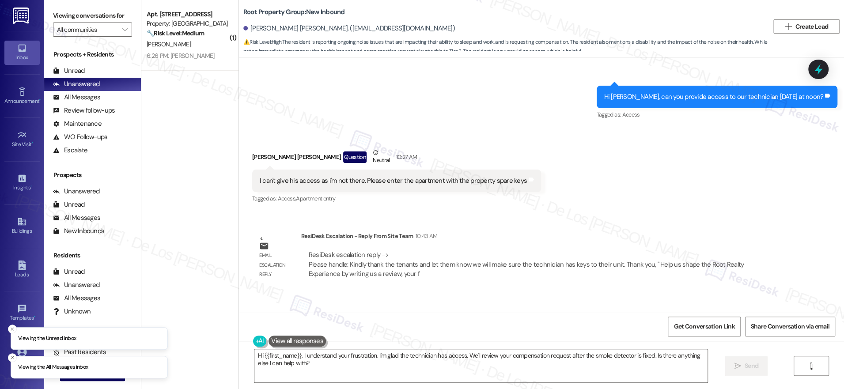
scroll to position [1099, 0]
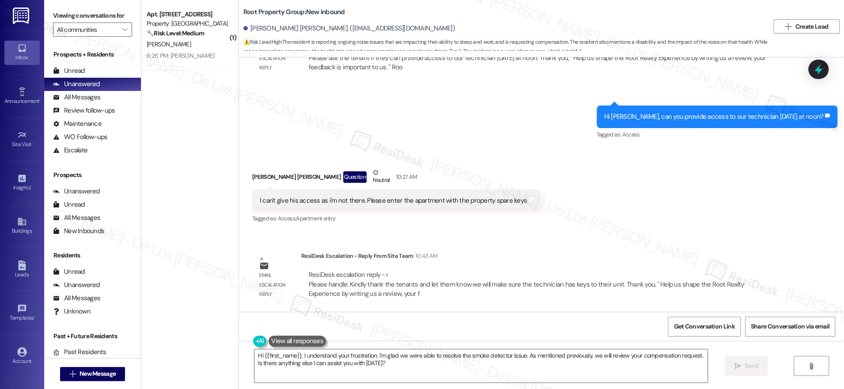
scroll to position [917, 0]
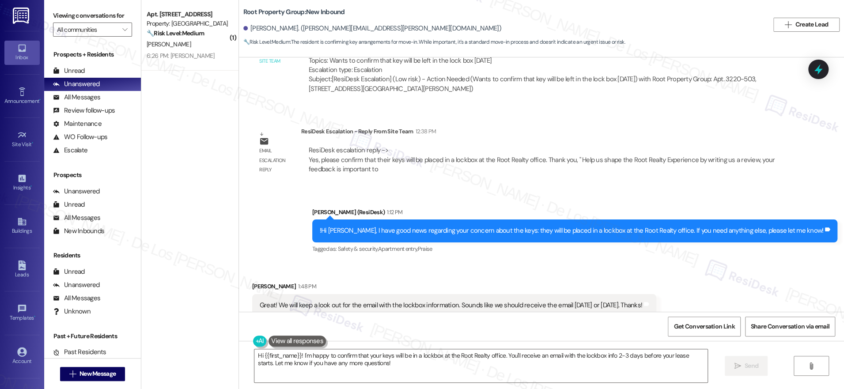
scroll to position [1894, 0]
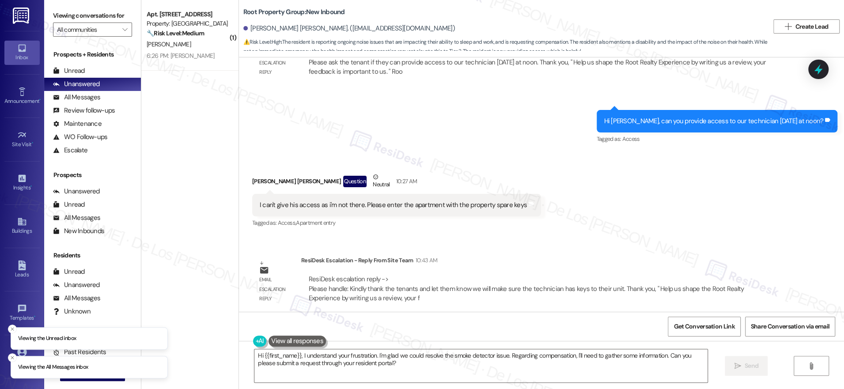
scroll to position [1099, 0]
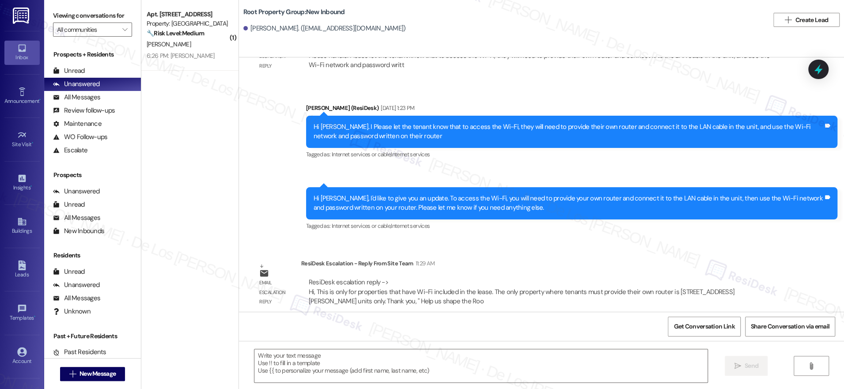
scroll to position [732, 0]
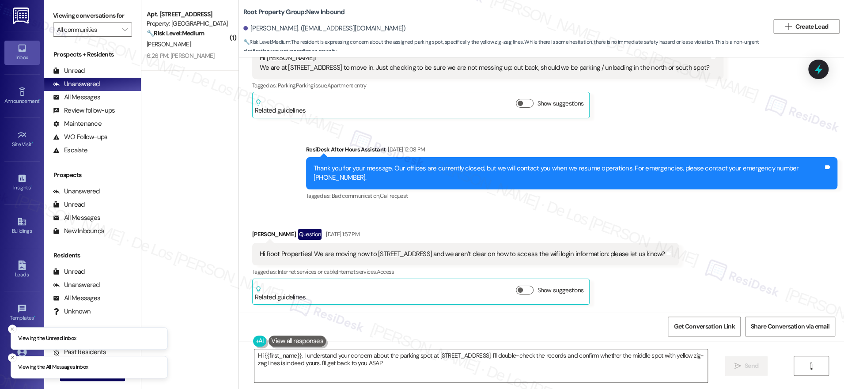
type textarea "Hi {{first_name}}, I understand your concern about the parking spot at 3312 N H…"
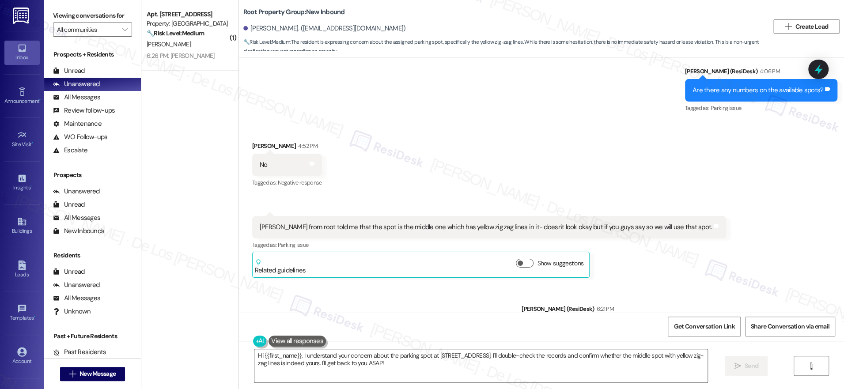
scroll to position [3319, 0]
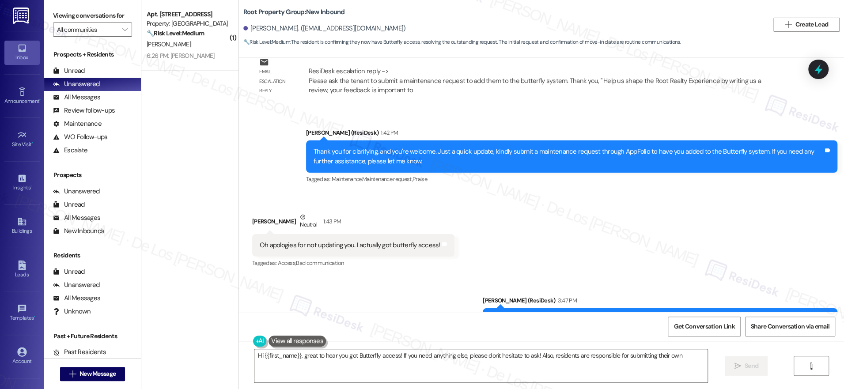
scroll to position [1643, 0]
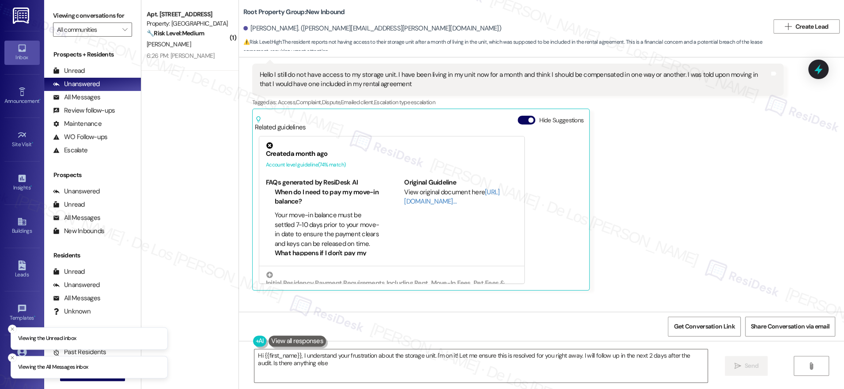
scroll to position [3518, 0]
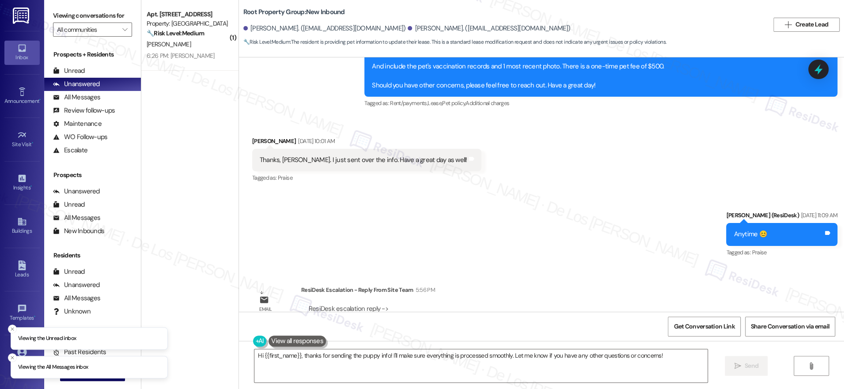
scroll to position [943, 0]
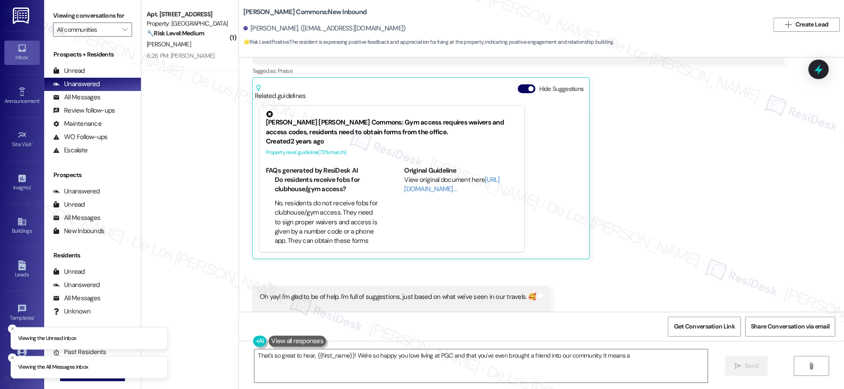
scroll to position [14381, 0]
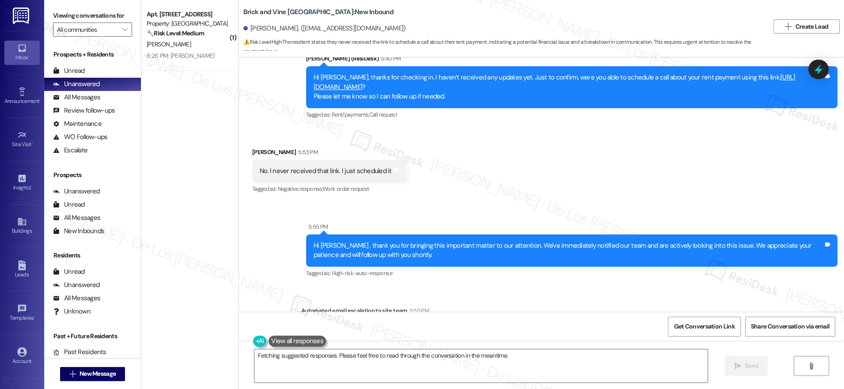
scroll to position [2036, 0]
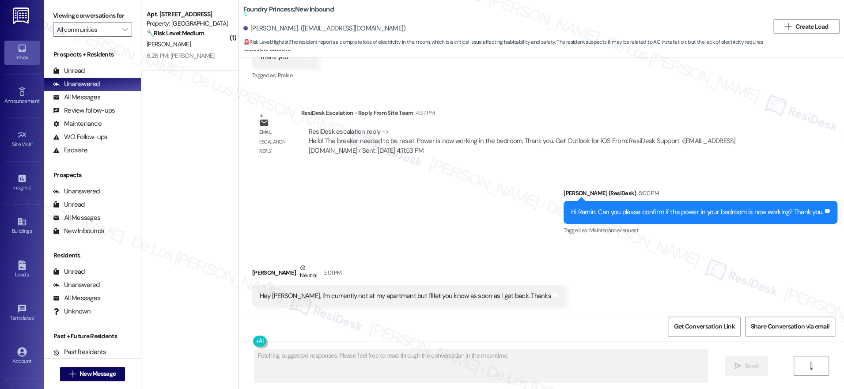
scroll to position [3975, 0]
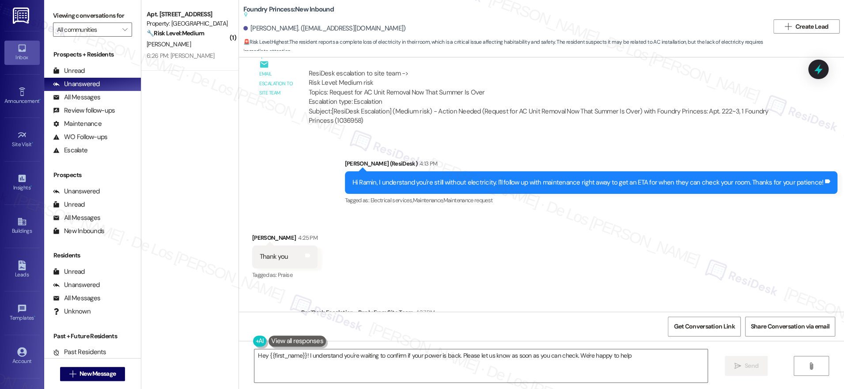
type textarea "Hey {{first_name}}! I understand you're waiting to confirm if your power is bac…"
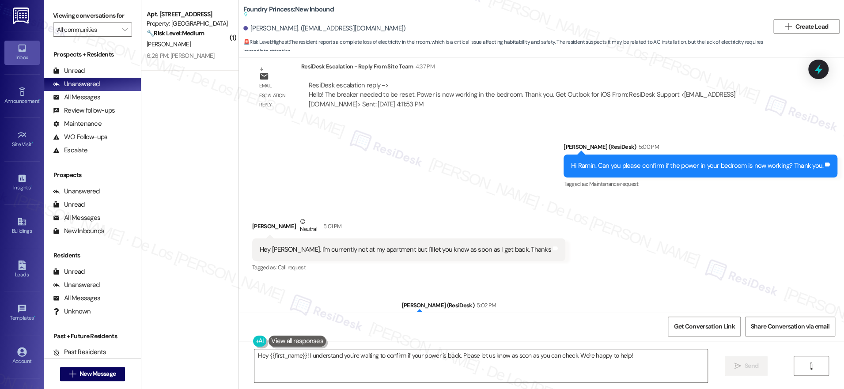
scroll to position [4050, 0]
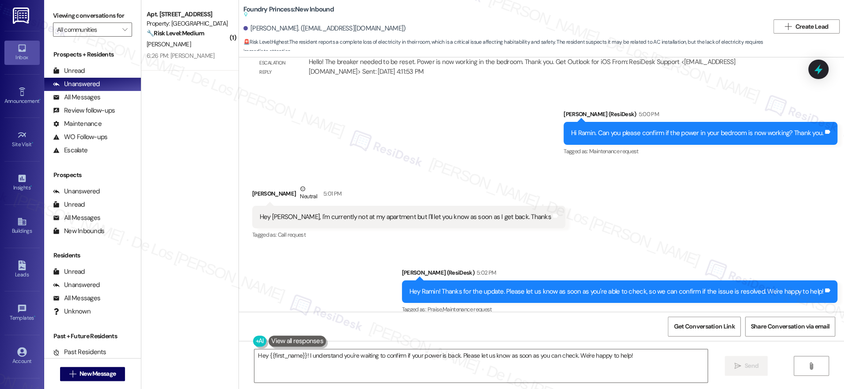
click at [340, 97] on div "Sent via SMS Sarah (ResiDesk) 5:00 PM Hi Ramin. Can you please confirm if the p…" at bounding box center [541, 127] width 605 height 75
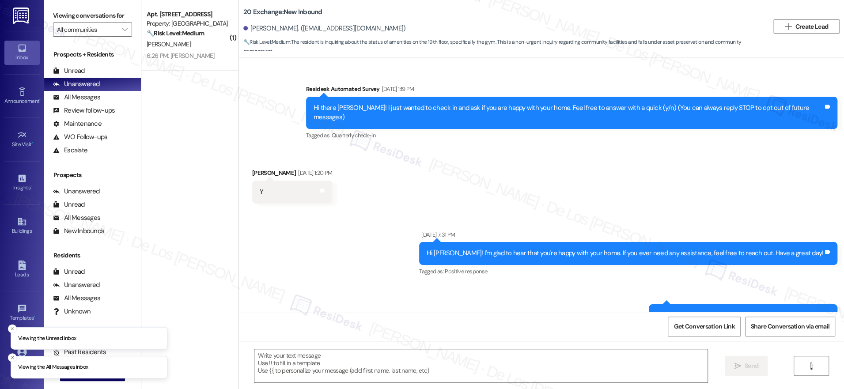
scroll to position [3492, 0]
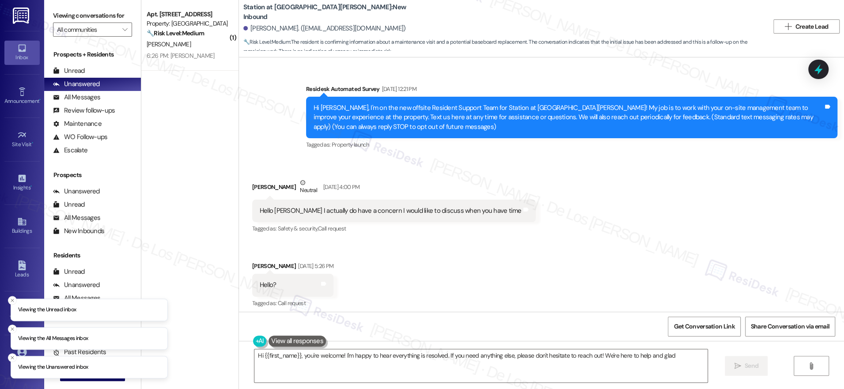
scroll to position [2058, 0]
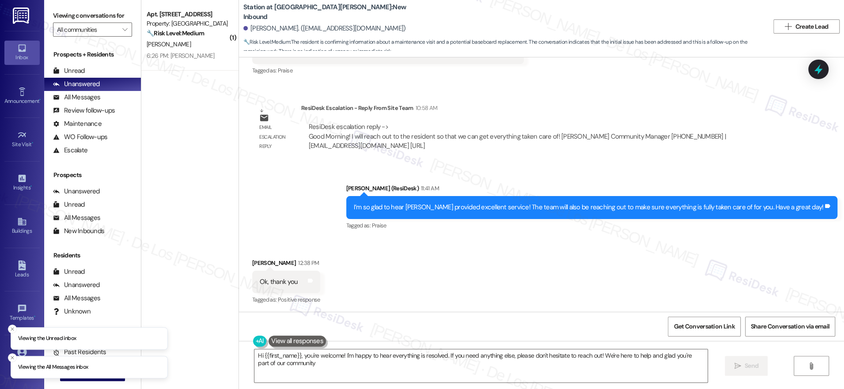
type textarea "Hi {{first_name}}, you're welcome! I'm happy to hear everything is resolved. If…"
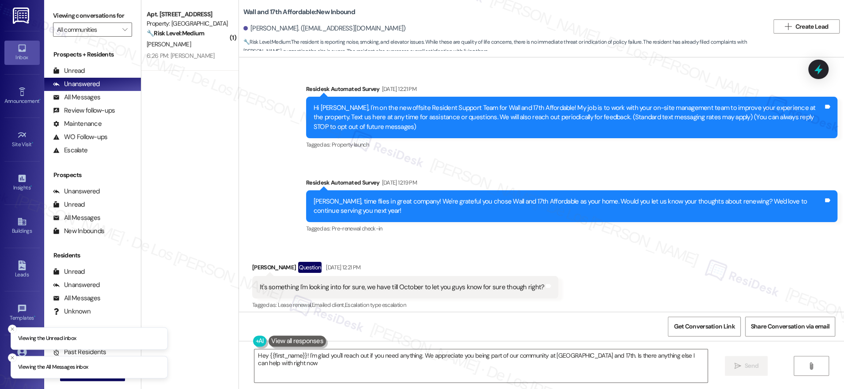
type textarea "Hey {{first_name}}! I'm glad you'll reach out if you need anything. We apprecia…"
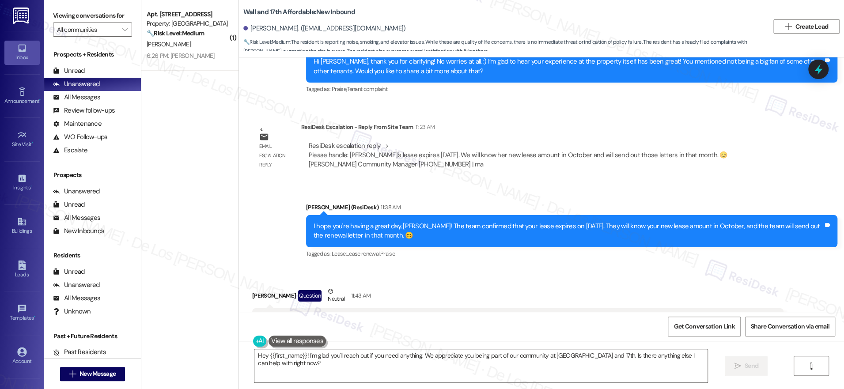
scroll to position [598, 0]
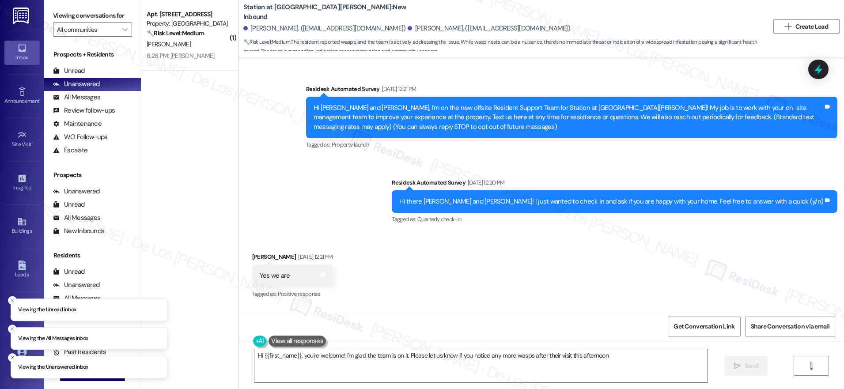
type textarea "Hi {{first_name}}, you're welcome! I'm glad the team is on it. Please let us kn…"
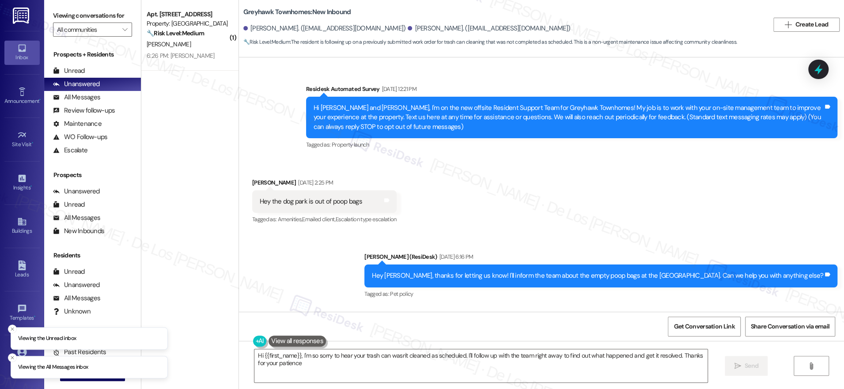
type textarea "Hi {{first_name}}, I'm so sorry to hear your trash can wasn't cleaned as schedu…"
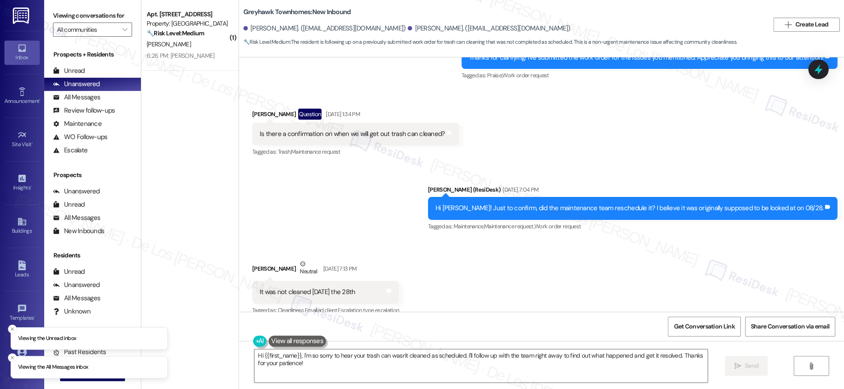
scroll to position [2718, 0]
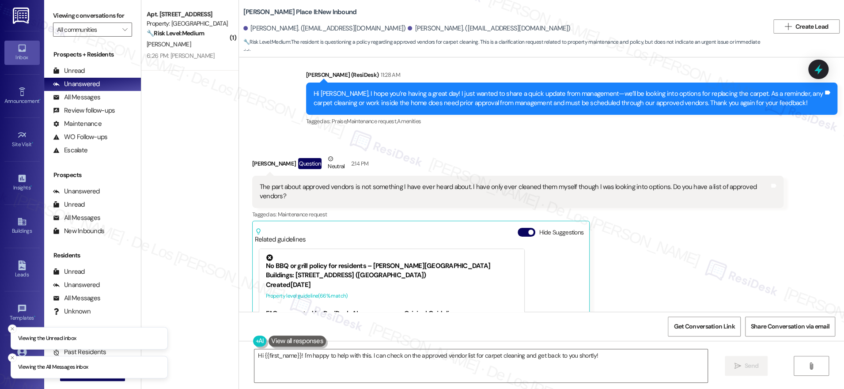
scroll to position [1309, 0]
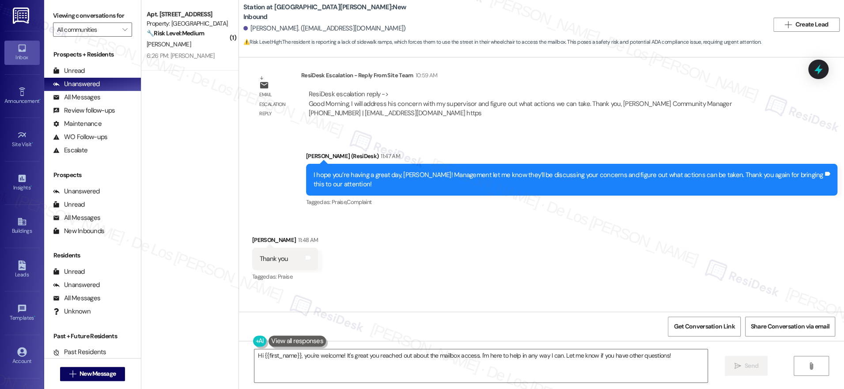
scroll to position [861, 0]
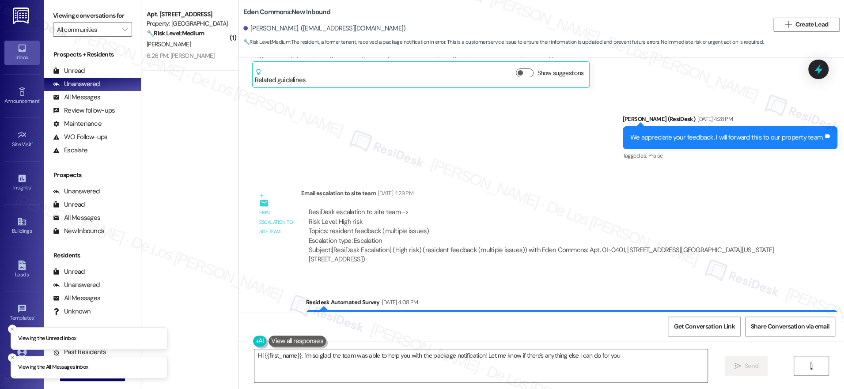
type textarea "Hi {{first_name}}, I'm so glad the team was able to help you with the package n…"
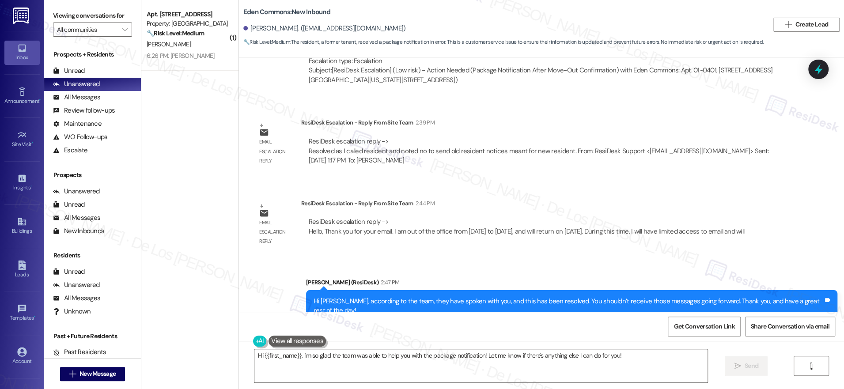
scroll to position [3160, 0]
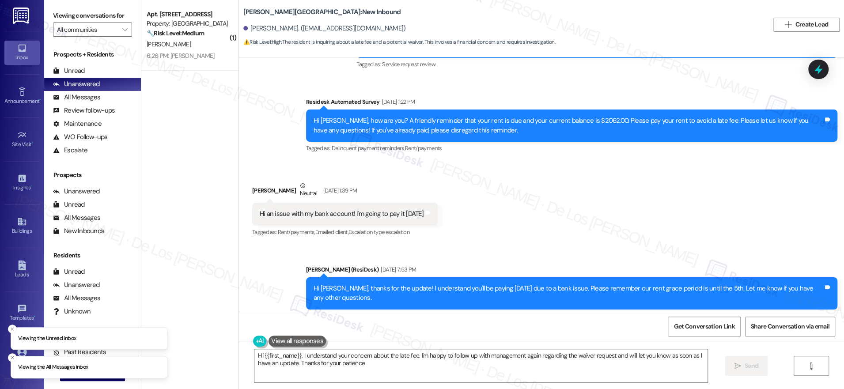
type textarea "Hi {{first_name}}, I understand your concern about the late fee. I'm happy to f…"
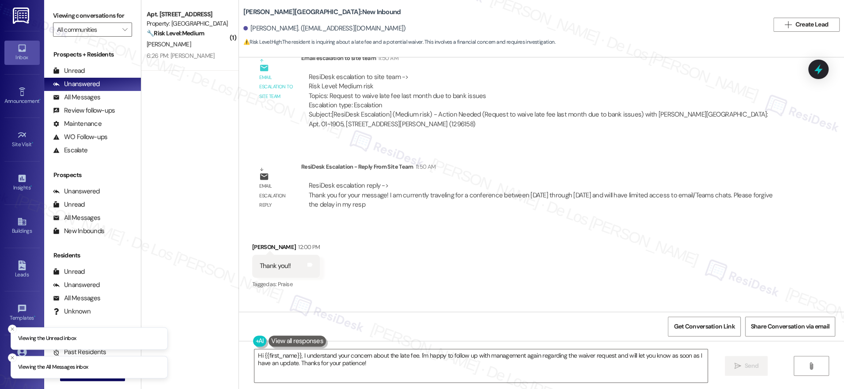
scroll to position [3711, 0]
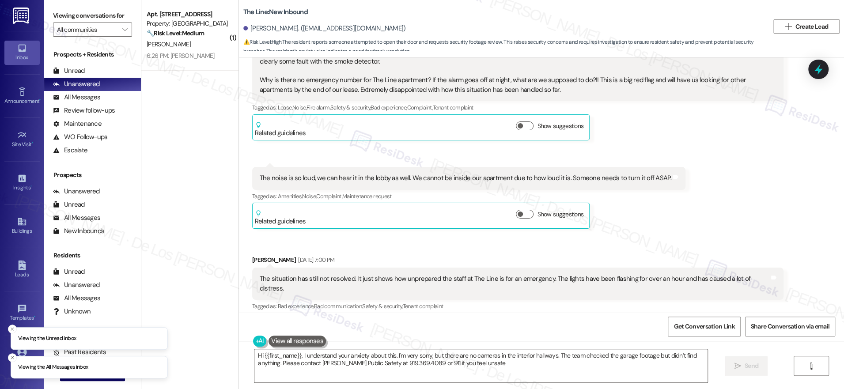
type textarea "Hi {{first_name}}, I understand your anxiety about this. I'm very sorry, but th…"
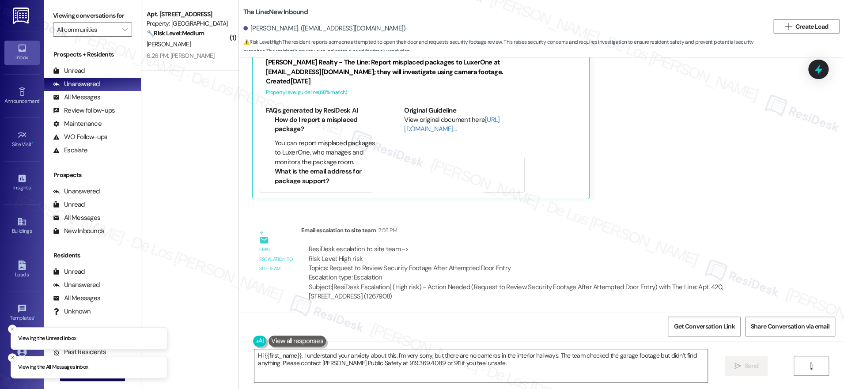
scroll to position [3949, 0]
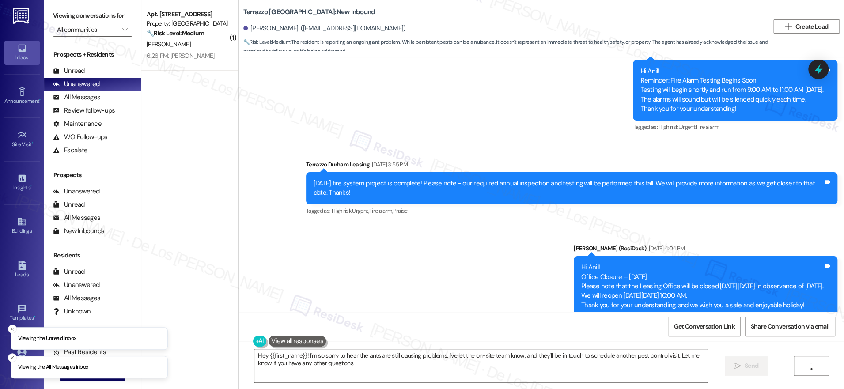
type textarea "Hey {{first_name}}! I'm so sorry to hear the ants are still causing problems. I…"
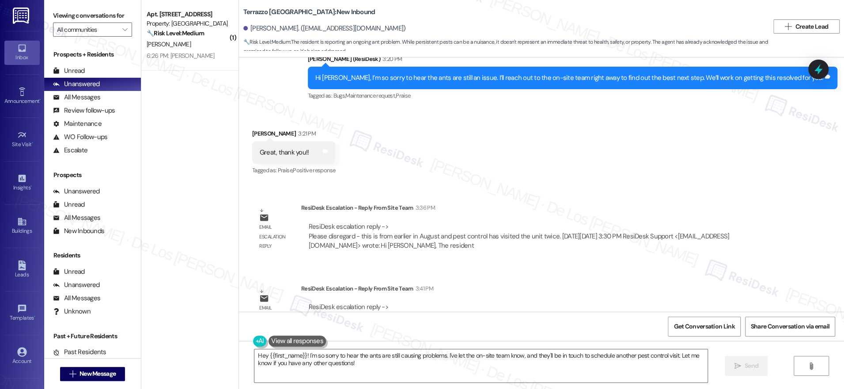
scroll to position [2731, 0]
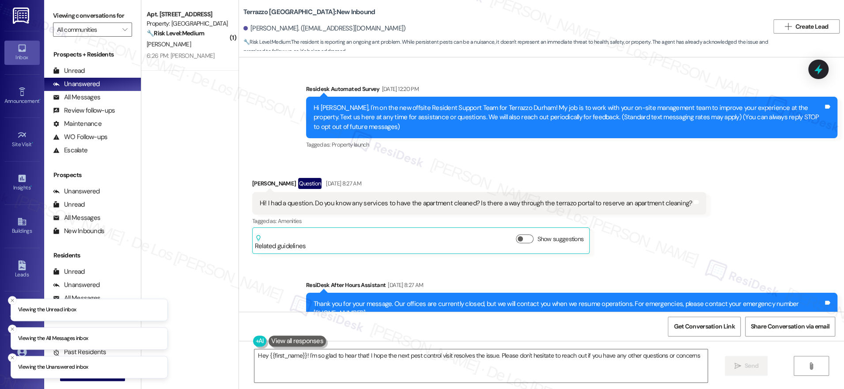
type textarea "Hey {{first_name}}! I'm so glad to hear that! I hope the next pest control visi…"
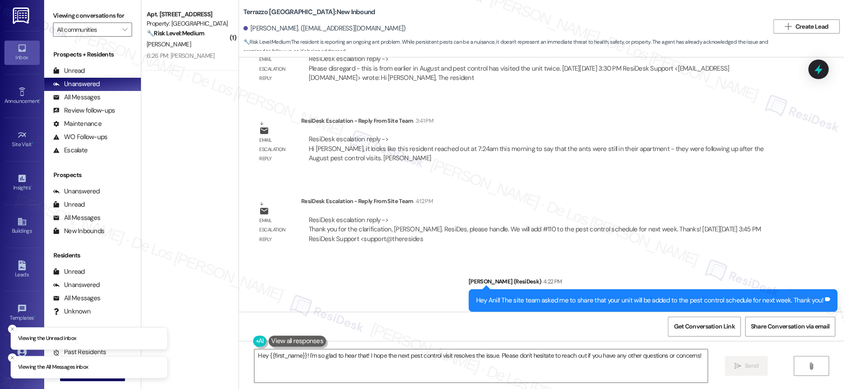
scroll to position [2904, 0]
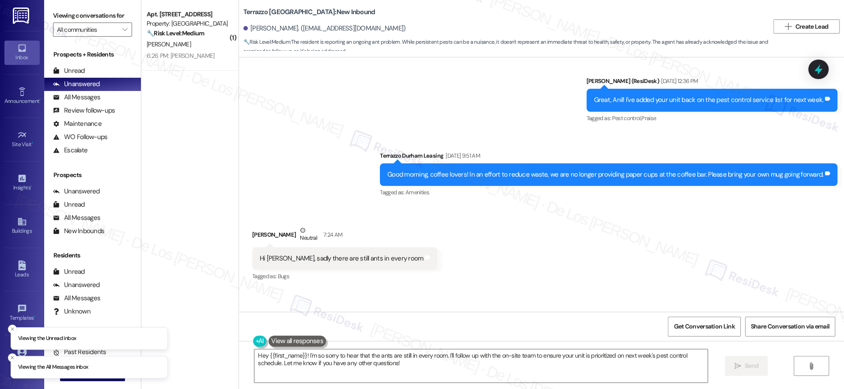
scroll to position [2562, 0]
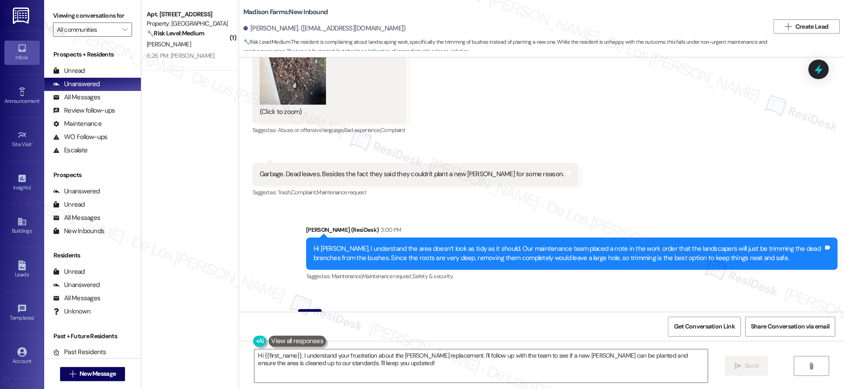
scroll to position [2111, 0]
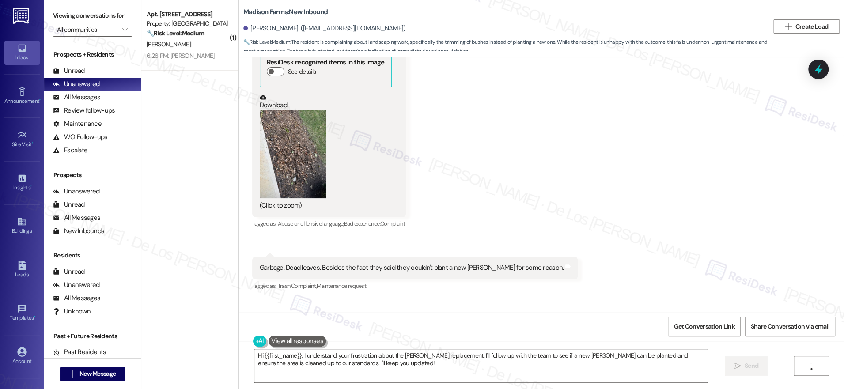
click at [309, 162] on button "Zoom image" at bounding box center [293, 154] width 66 height 88
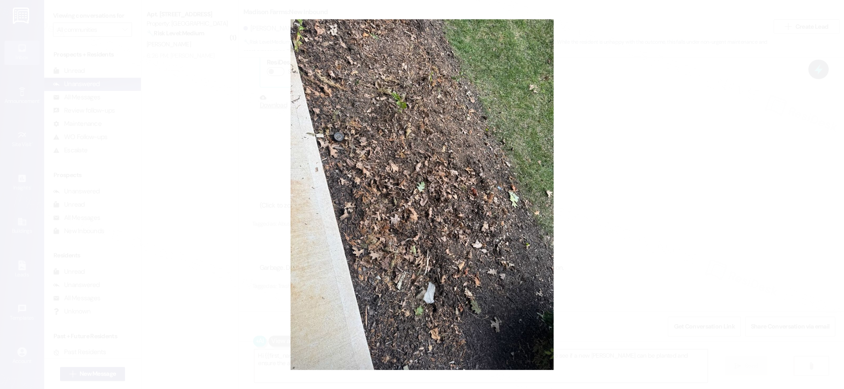
click at [653, 181] on button "Unzoom image" at bounding box center [422, 194] width 844 height 389
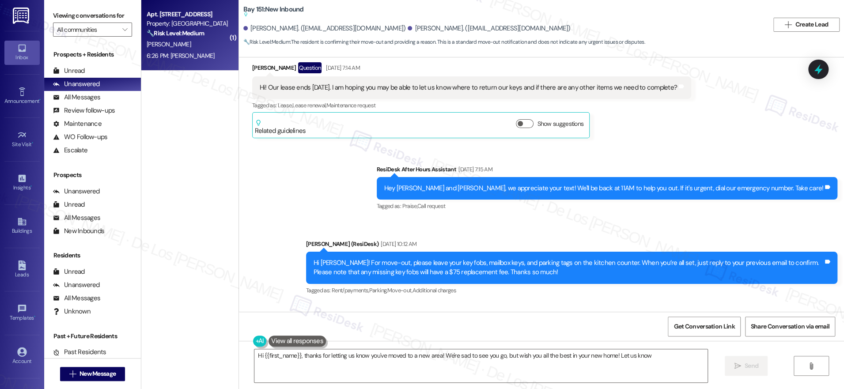
scroll to position [23337, 0]
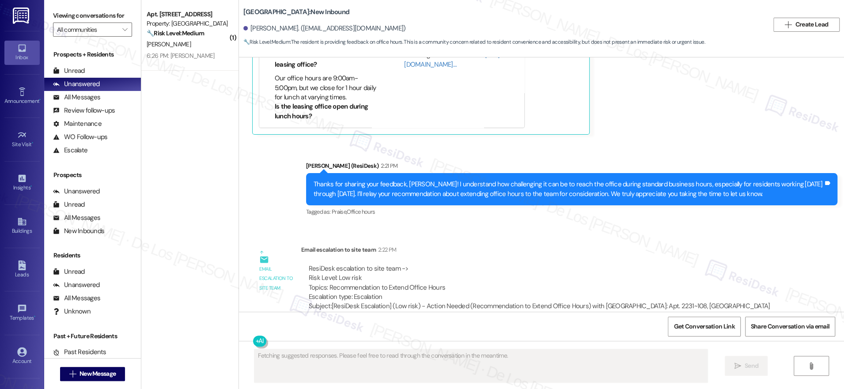
scroll to position [1034, 0]
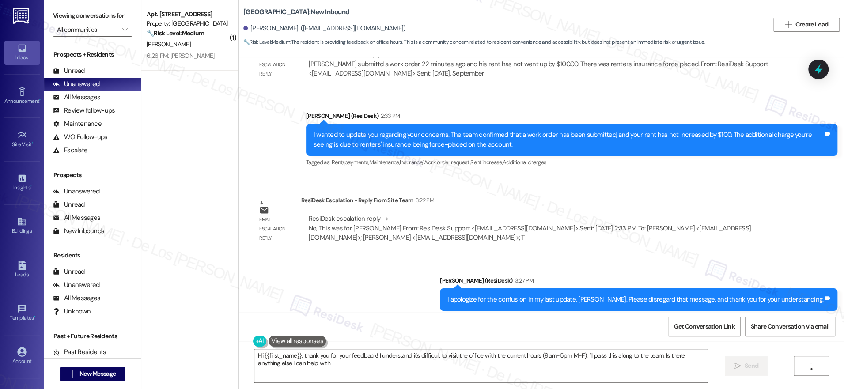
type textarea "Hi {{first_name}}, thank you for your feedback! I understand it's difficult to …"
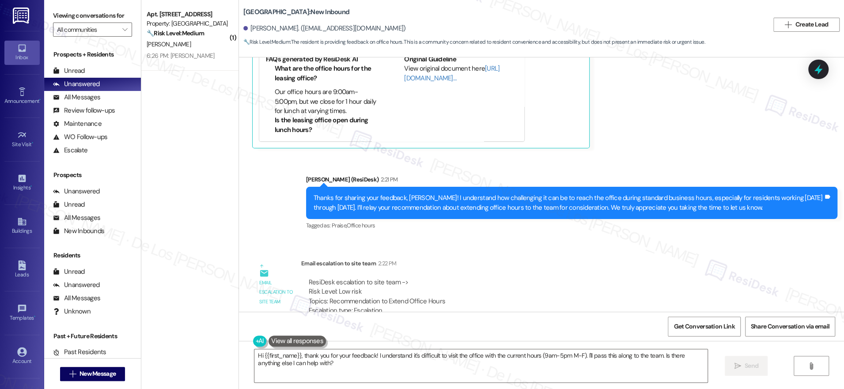
scroll to position [683, 0]
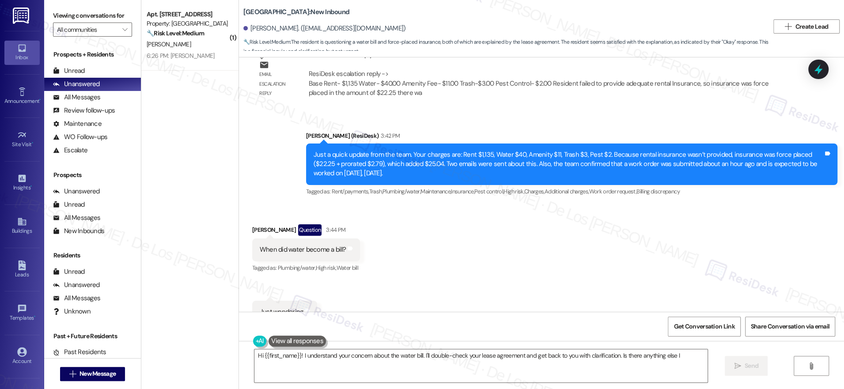
scroll to position [2597, 0]
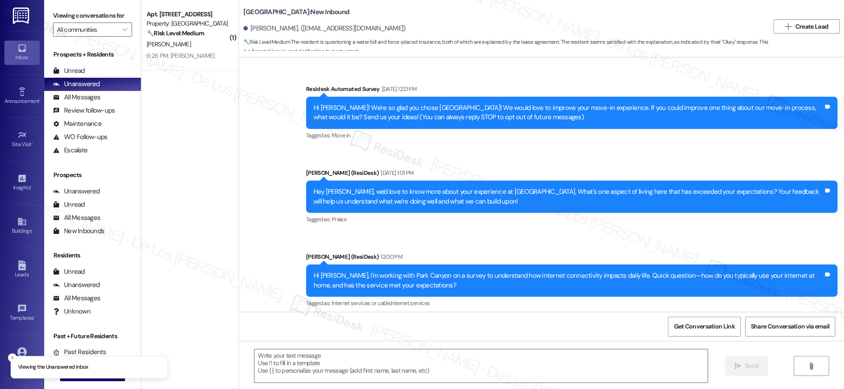
scroll to position [2947, 0]
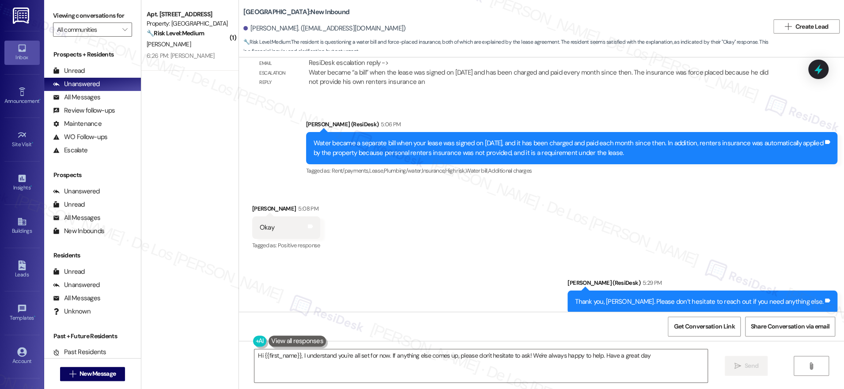
type textarea "Hi {{first_name}}, I understand you're all set for now. If anything else comes …"
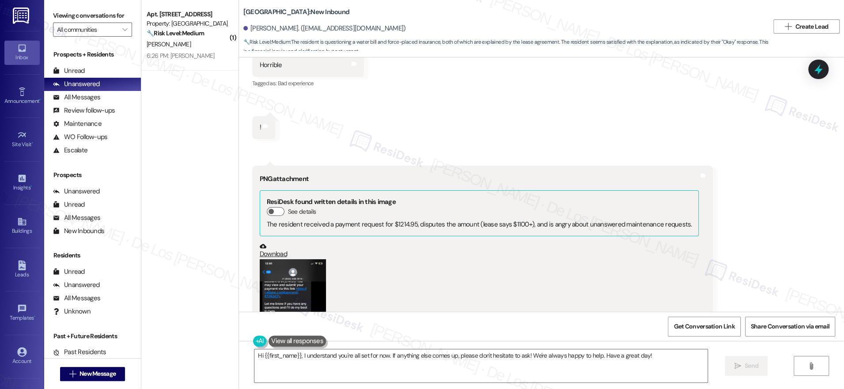
scroll to position [302, 0]
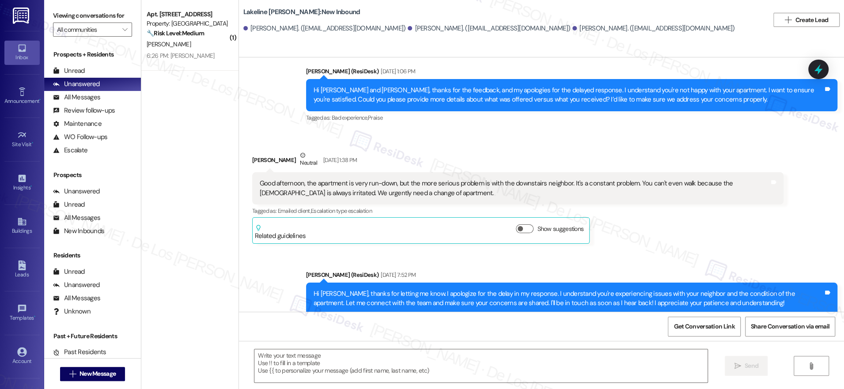
scroll to position [698, 0]
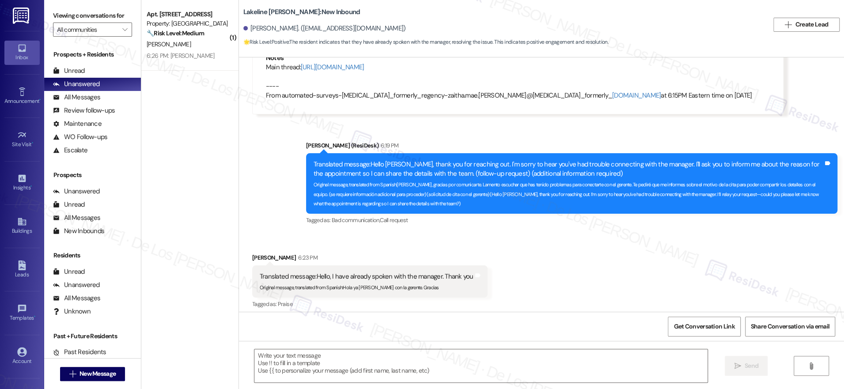
type textarea "Fetching suggested responses. Please feel free to read through the conversation…"
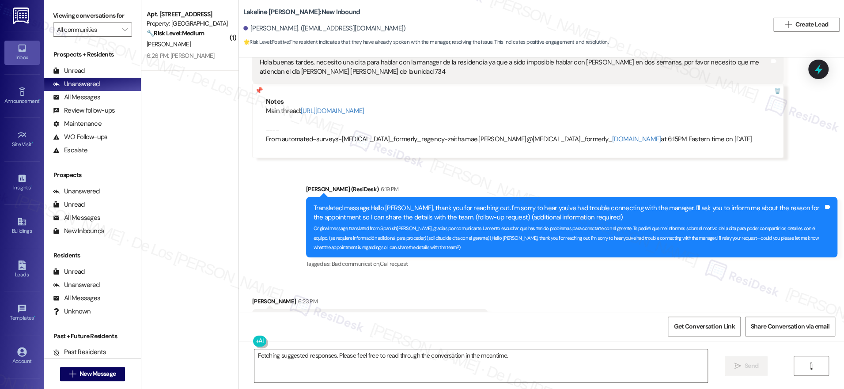
scroll to position [94, 0]
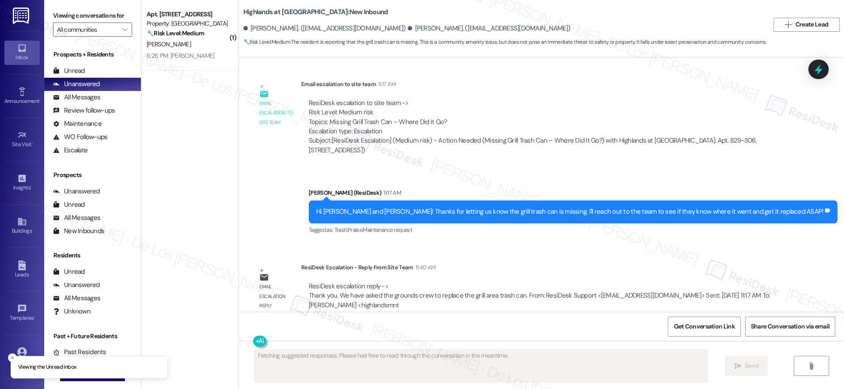
scroll to position [20770, 0]
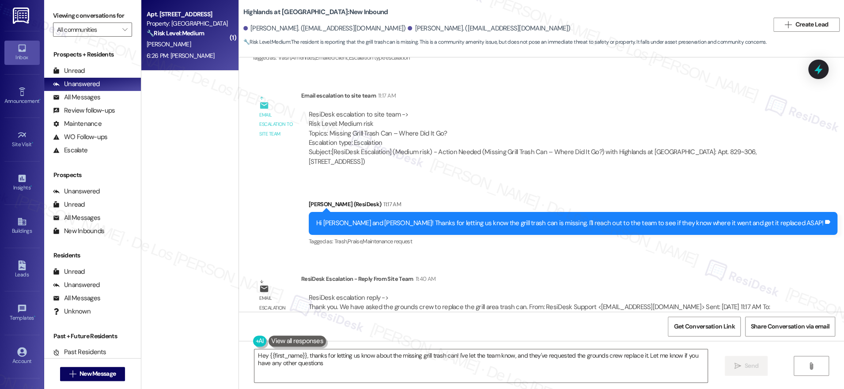
type textarea "Hey {{first_name}}, thanks for letting us know about the missing grill trash ca…"
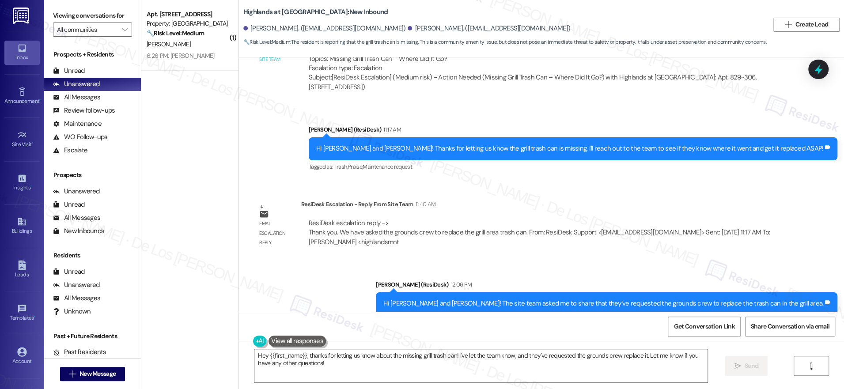
scroll to position [20966, 0]
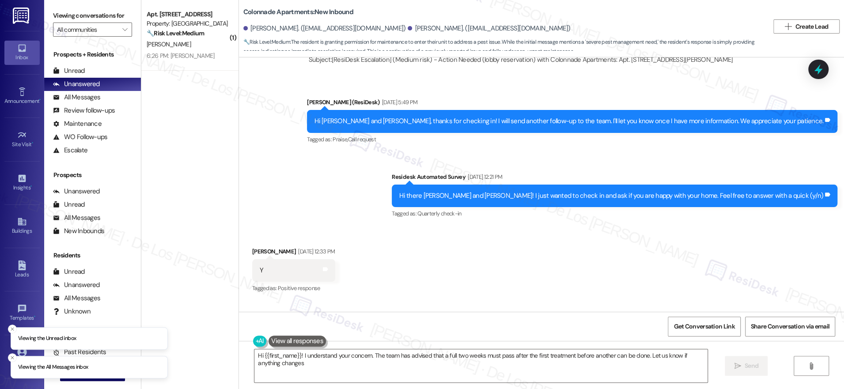
type textarea "Hi {{first_name}}! I understand your concern. The team has advised that a full …"
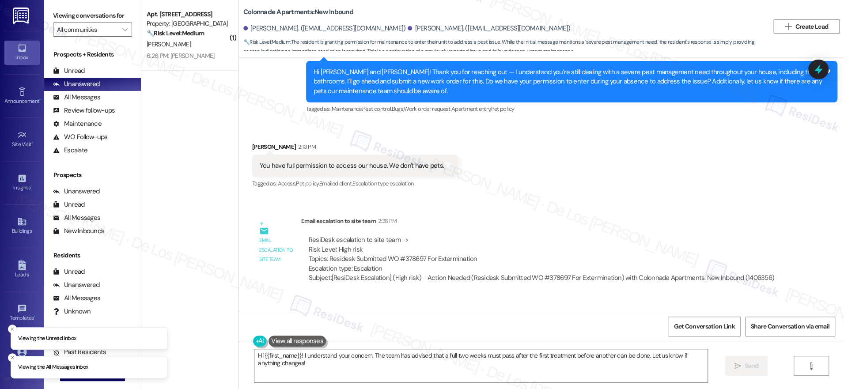
scroll to position [2585, 0]
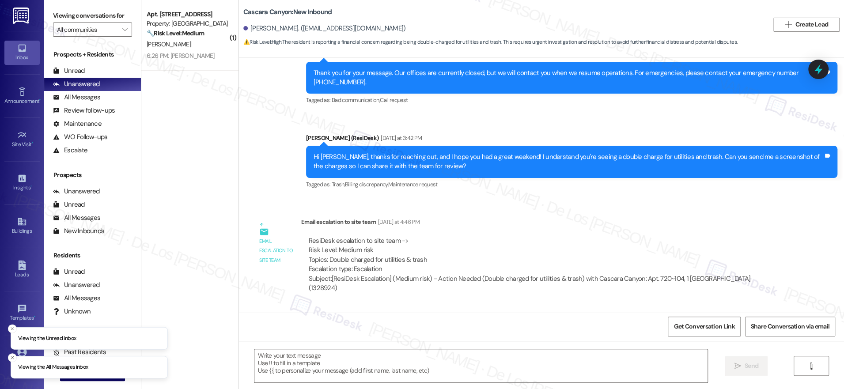
scroll to position [1479, 0]
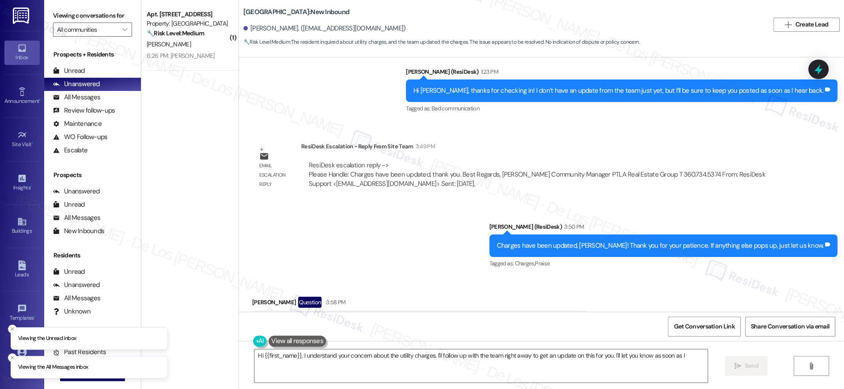
scroll to position [8099, 0]
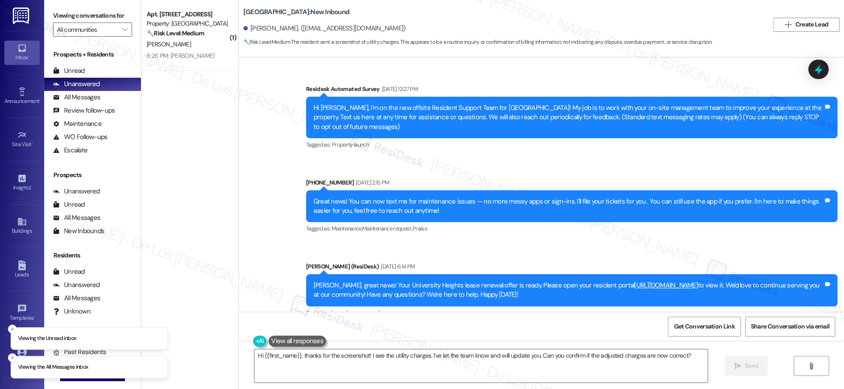
scroll to position [3738, 0]
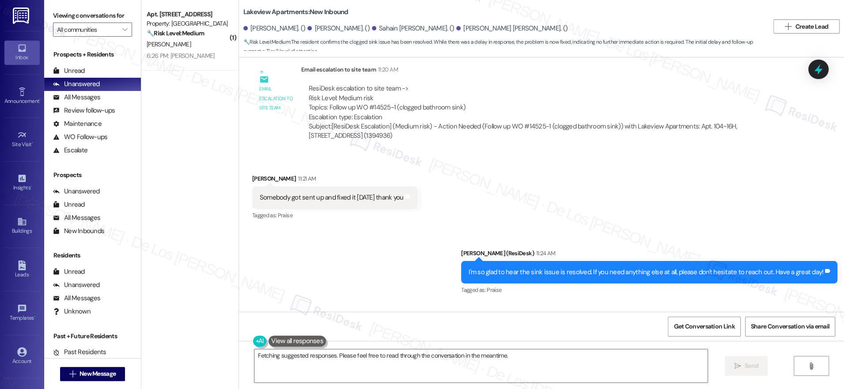
scroll to position [4958, 0]
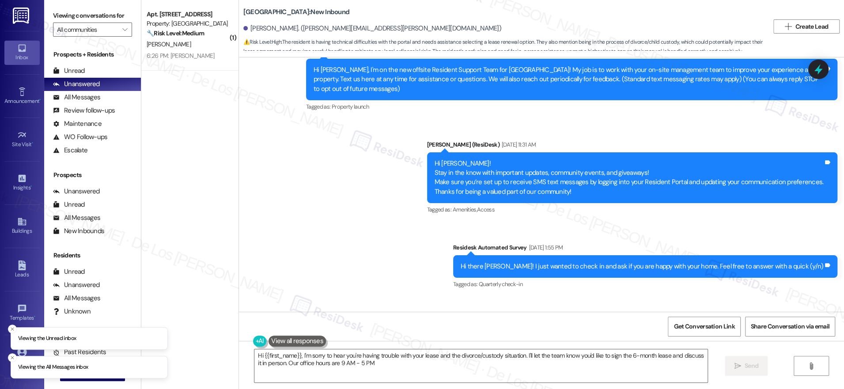
type textarea "Hi {{first_name}}, I'm sorry to hear you're having trouble with your lease and …"
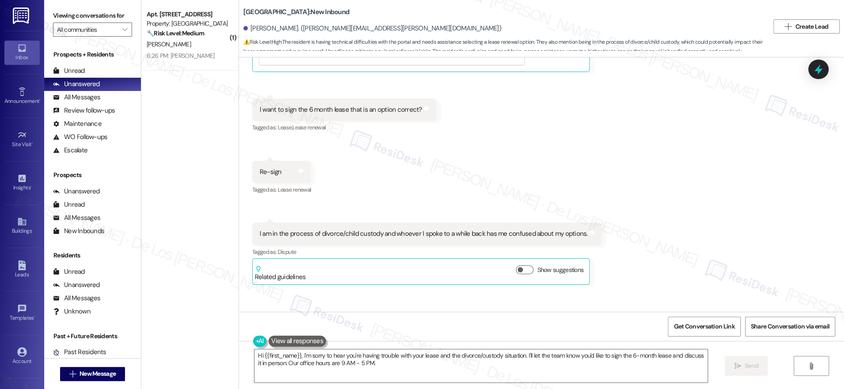
scroll to position [1477, 0]
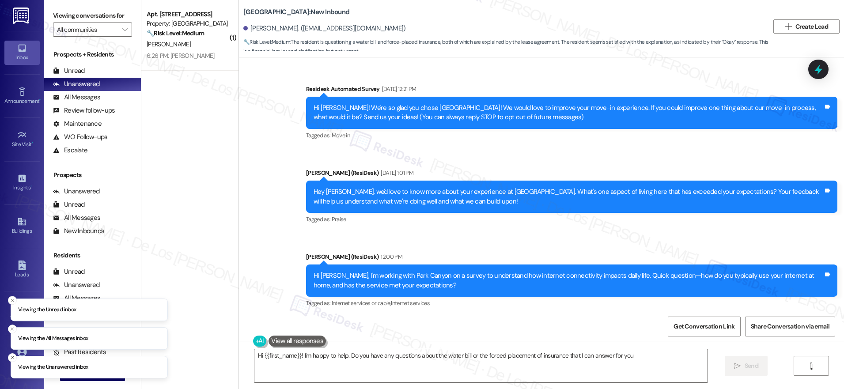
type textarea "Hi {{first_name}}! I'm happy to help. Do you have any questions about the water…"
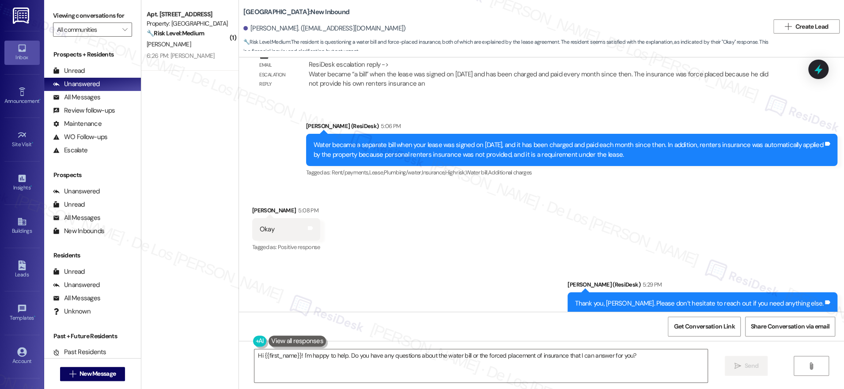
scroll to position [2947, 0]
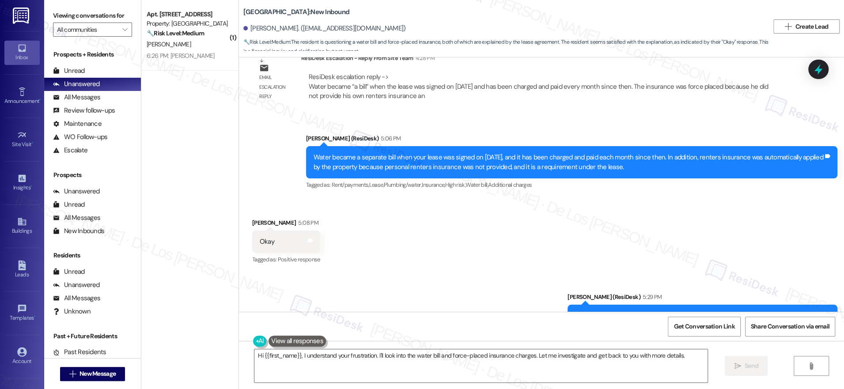
scroll to position [2947, 0]
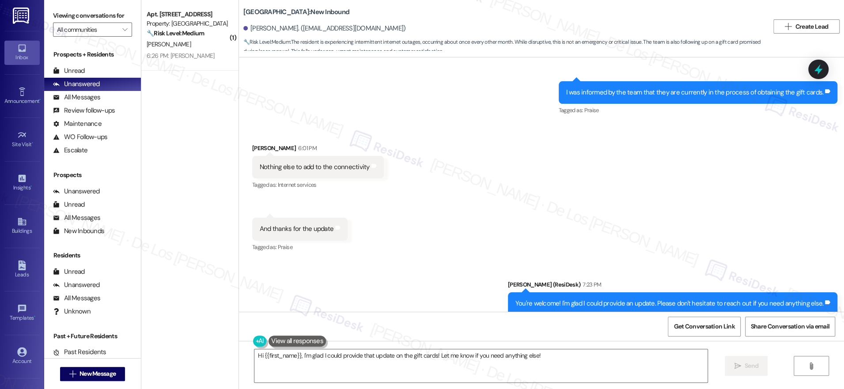
scroll to position [1693, 0]
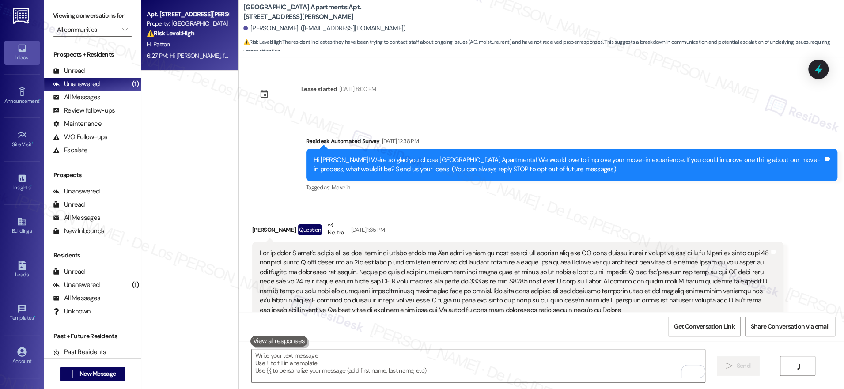
scroll to position [675, 0]
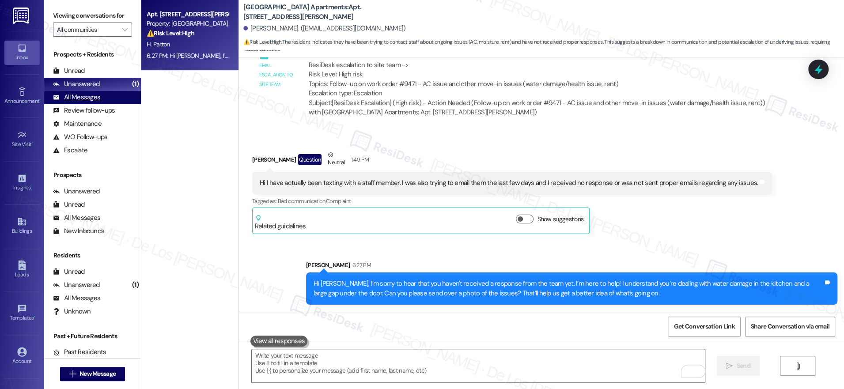
click at [99, 98] on div "All Messages (undefined)" at bounding box center [92, 97] width 97 height 13
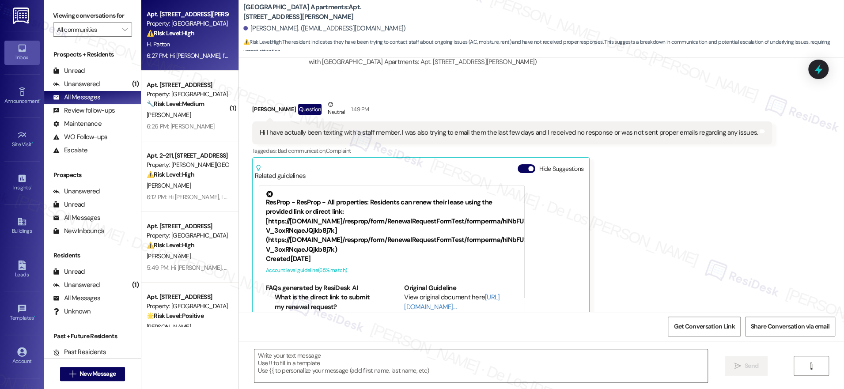
scroll to position [759, 0]
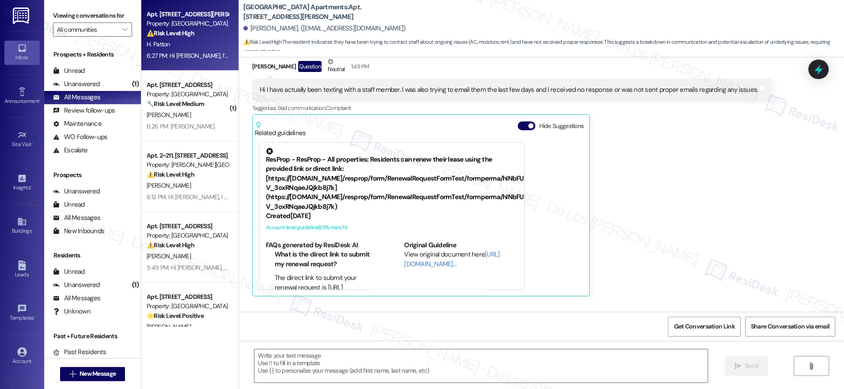
click at [177, 117] on div "C. Roberts" at bounding box center [187, 114] width 83 height 11
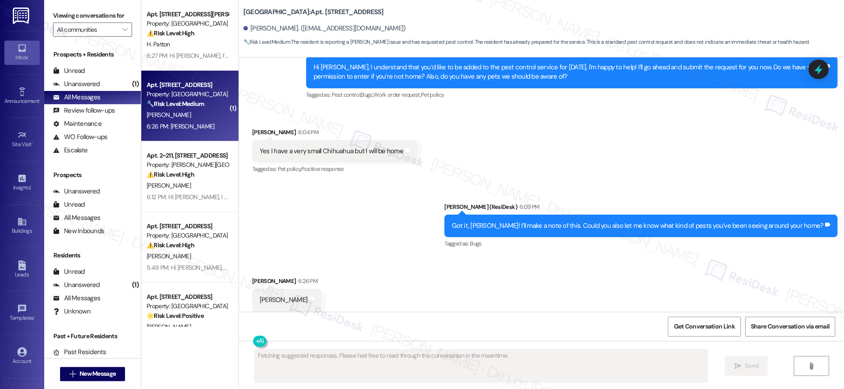
scroll to position [2288, 0]
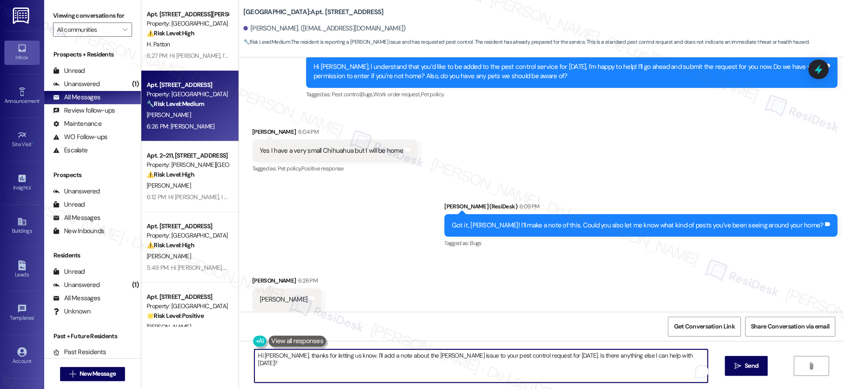
click at [334, 355] on textarea "Hi Cindy, thanks for letting us know. I'll add a note about the roach issue to …" at bounding box center [480, 365] width 453 height 33
click at [333, 355] on textarea "Hi Cindy, thanks for letting us know. I'll add a note about the roach issue to …" at bounding box center [480, 365] width 453 height 33
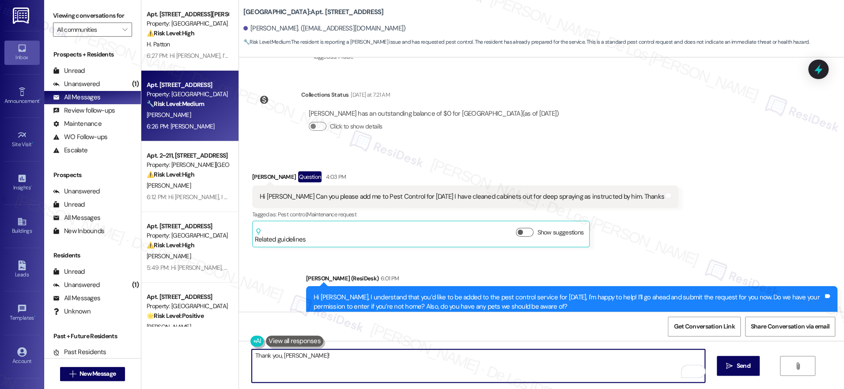
scroll to position [2043, 0]
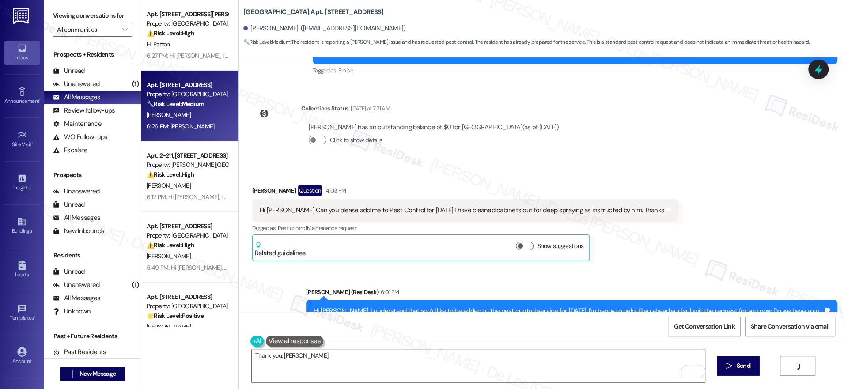
click at [435, 206] on div "Hi Sarah Can you please add me to Pest Control for Thursday this week I have cl…" at bounding box center [462, 210] width 404 height 9
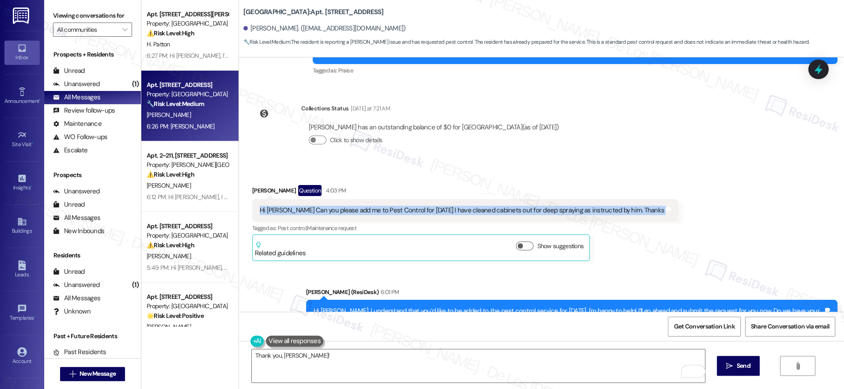
click at [435, 206] on div "Hi Sarah Can you please add me to Pest Control for Thursday this week I have cl…" at bounding box center [462, 210] width 404 height 9
copy div "Hi Sarah Can you please add me to Pest Control for Thursday this week I have cl…"
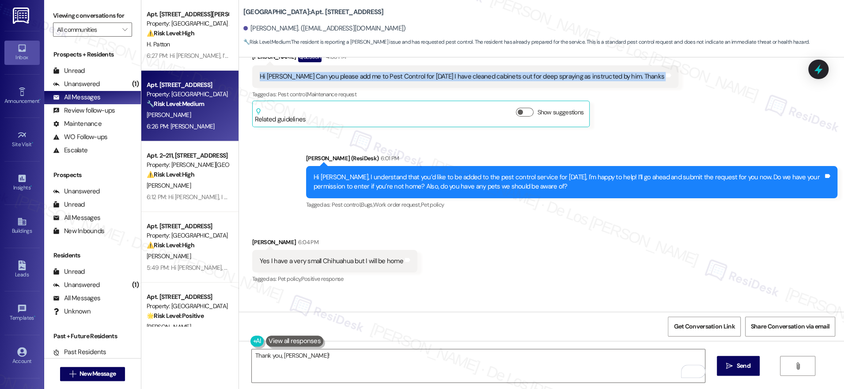
scroll to position [2179, 0]
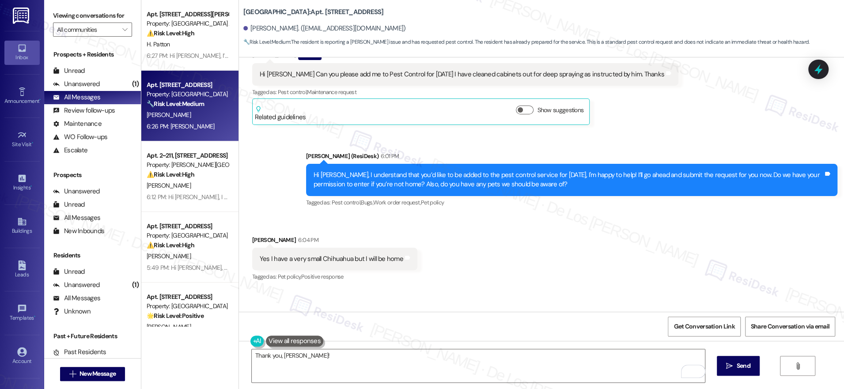
click at [348, 254] on div "Yes I have a very small Chihuahua but I will be home" at bounding box center [331, 258] width 143 height 9
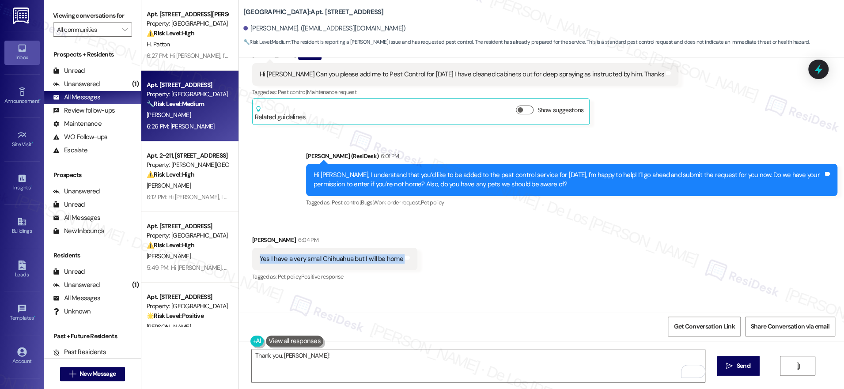
click at [348, 254] on div "Yes I have a very small Chihuahua but I will be home" at bounding box center [331, 258] width 143 height 9
copy div "Yes I have a very small Chihuahua but I will be home Tags and notes"
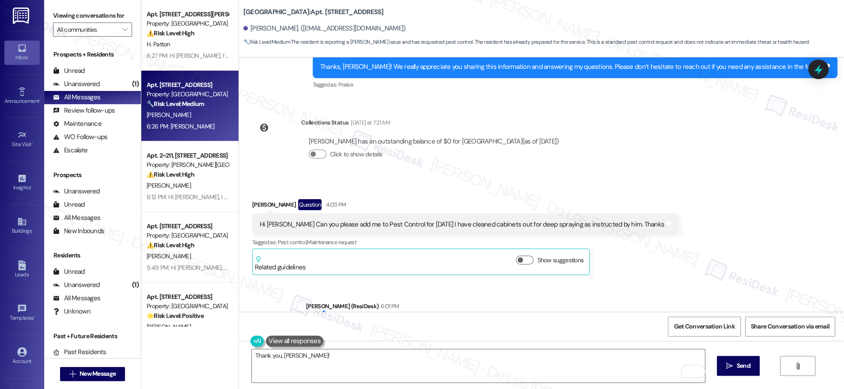
scroll to position [2016, 0]
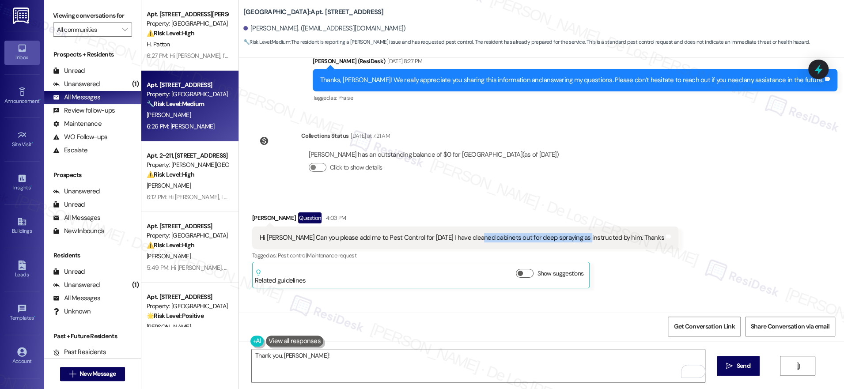
drag, startPoint x: 466, startPoint y: 219, endPoint x: 573, endPoint y: 219, distance: 106.4
click at [573, 233] on div "Hi Sarah Can you please add me to Pest Control for Thursday this week I have cl…" at bounding box center [462, 237] width 404 height 9
copy div "cleaned cabinets out for deep spraying"
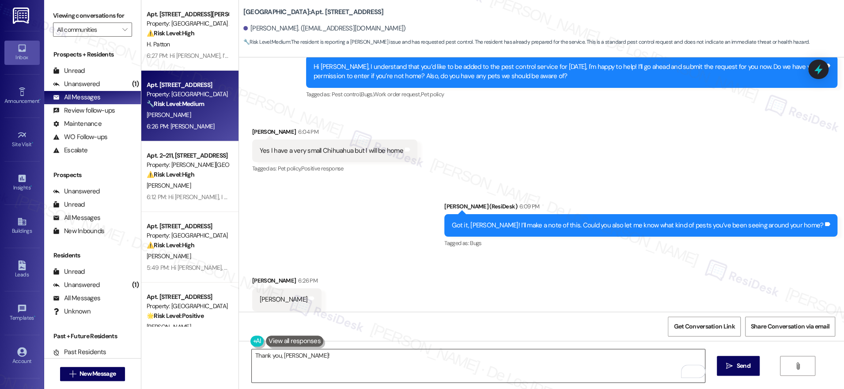
drag, startPoint x: 313, startPoint y: 356, endPoint x: 319, endPoint y: 357, distance: 5.5
click at [314, 356] on textarea "Thank you, Cindy!" at bounding box center [478, 365] width 453 height 33
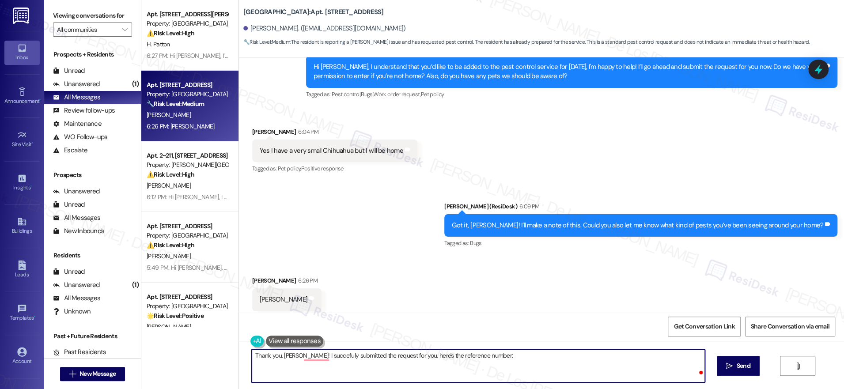
paste textarea "r 20769"
paste textarea "’ve successfully submitted the request for you. Your reference number is R20769."
click at [483, 355] on textarea "Thank you, Cindy! I’ve successfully submitted the request for you. Your referen…" at bounding box center [478, 365] width 453 height 33
click at [527, 356] on textarea "Thank you, Cindy! I’ve successfully submitted the request for you. Your referen…" at bounding box center [478, 365] width 453 height 33
type textarea "Thank you, Cindy! I’ve successfully submitted the request for you. Your referen…"
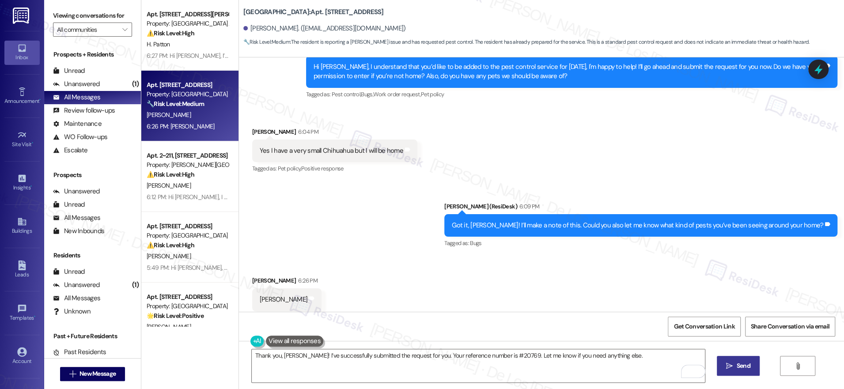
click at [741, 363] on span "Send" at bounding box center [743, 365] width 14 height 9
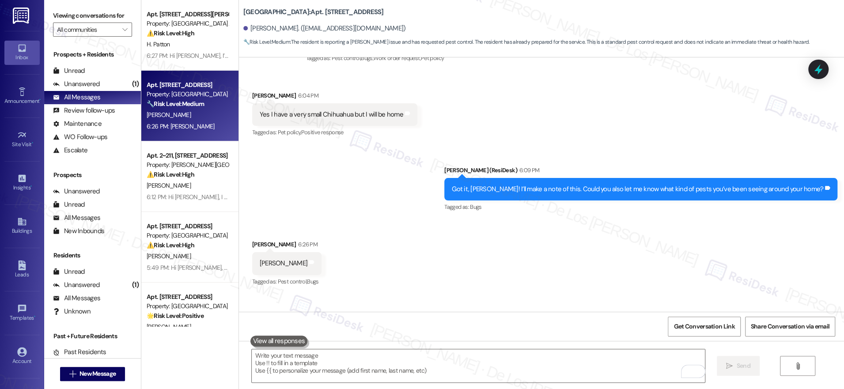
scroll to position [2349, 0]
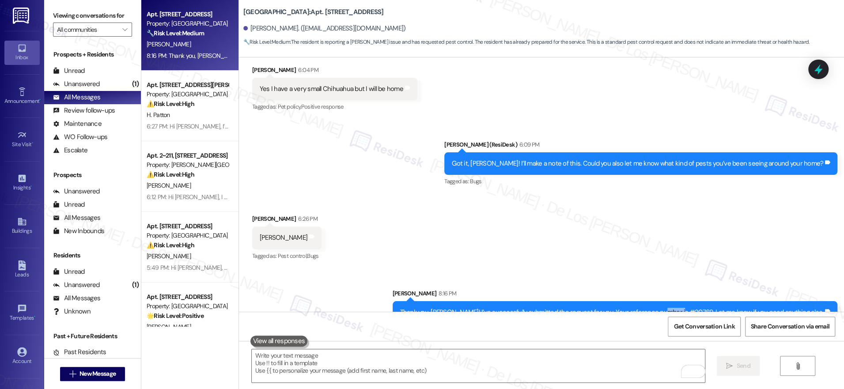
drag, startPoint x: 712, startPoint y: 292, endPoint x: 691, endPoint y: 290, distance: 21.3
click at [691, 308] on div "Thank you, Cindy! I’ve successfully submitted the request for you. Your referen…" at bounding box center [611, 312] width 423 height 9
copy div "#20769"
click at [587, 365] on textarea "To enrich screen reader interactions, please activate Accessibility in Grammarl…" at bounding box center [478, 365] width 453 height 33
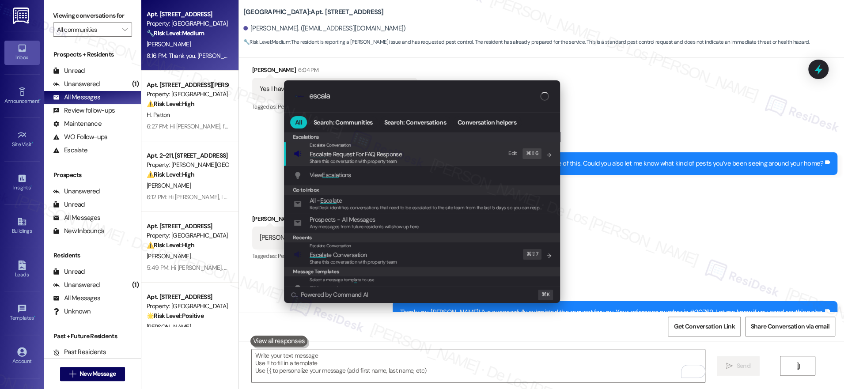
type input "escala"
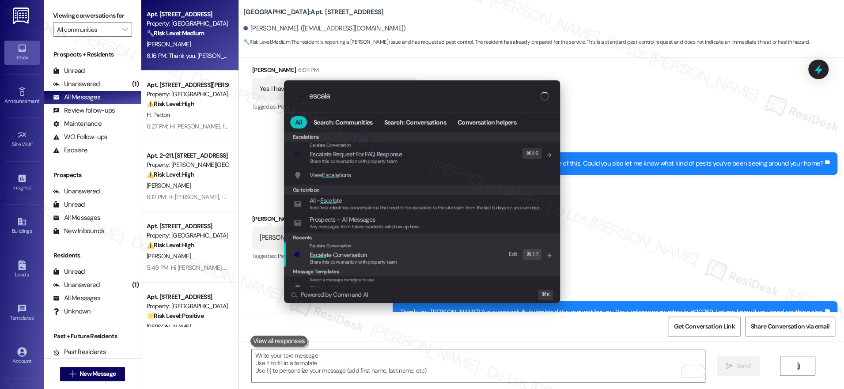
drag, startPoint x: 422, startPoint y: 260, endPoint x: 419, endPoint y: 197, distance: 62.7
click at [421, 254] on div "Escalate Conversation Escala te Conversation Share this conversation with prope…" at bounding box center [423, 254] width 258 height 24
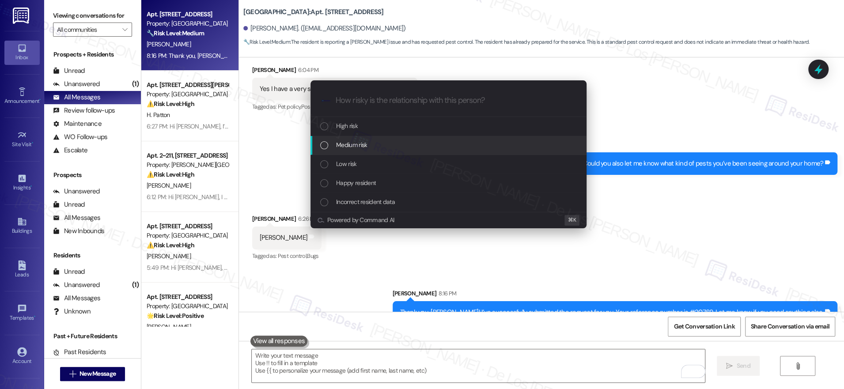
click at [400, 138] on div "Medium risk" at bounding box center [448, 145] width 276 height 19
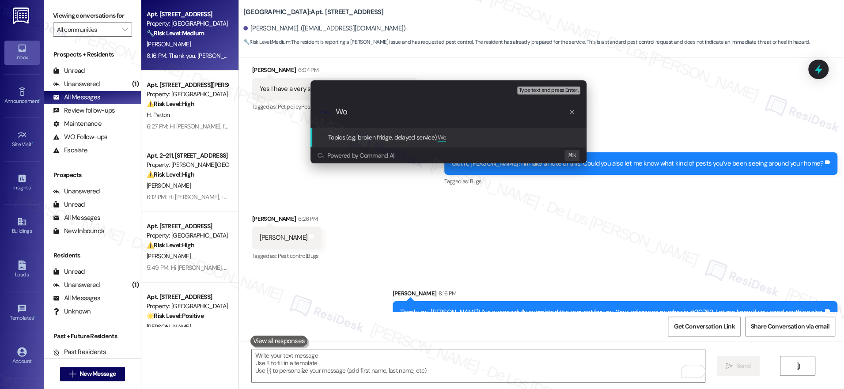
type input "W"
paste input "#20769"
click at [387, 113] on input "Pest control ##20769" at bounding box center [452, 111] width 233 height 9
click at [433, 115] on input "Pest control #20769" at bounding box center [452, 111] width 233 height 9
type input "Pest control #20769 submitted by ResiDesk - Roach"
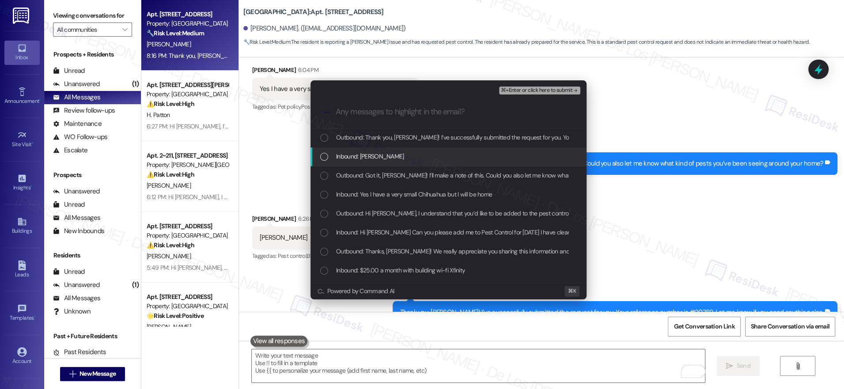
click at [405, 151] on div "Inbound: Roach" at bounding box center [448, 156] width 276 height 19
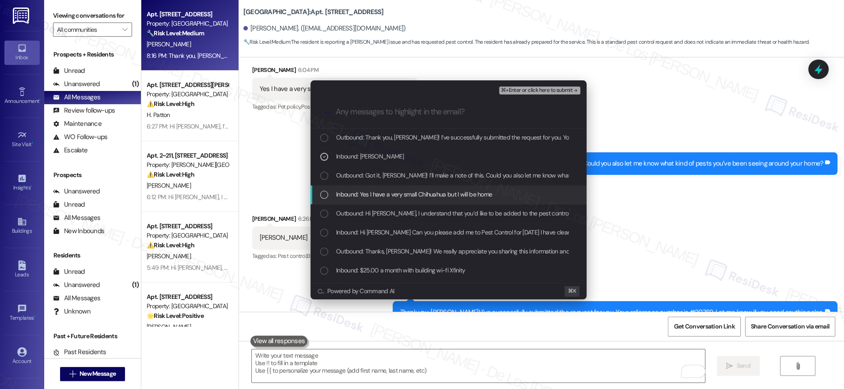
click at [381, 197] on span "Inbound: Yes I have a very small Chihuahua but I will be home" at bounding box center [414, 194] width 156 height 10
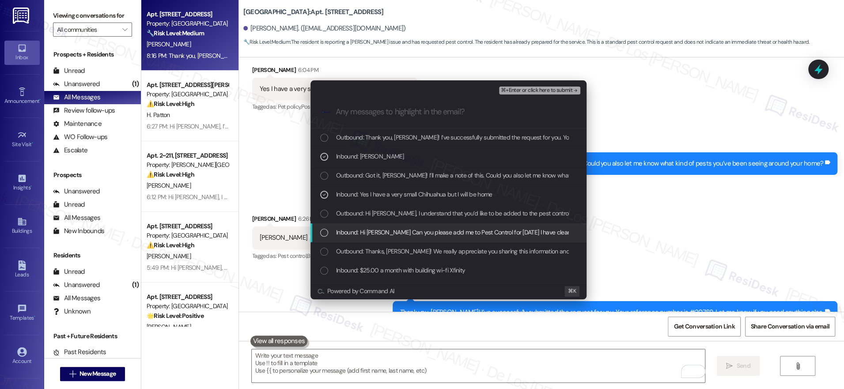
click at [395, 234] on span "Inbound: Hi Sarah Can you please add me to Pest Control for Thursday this week …" at bounding box center [534, 232] width 397 height 10
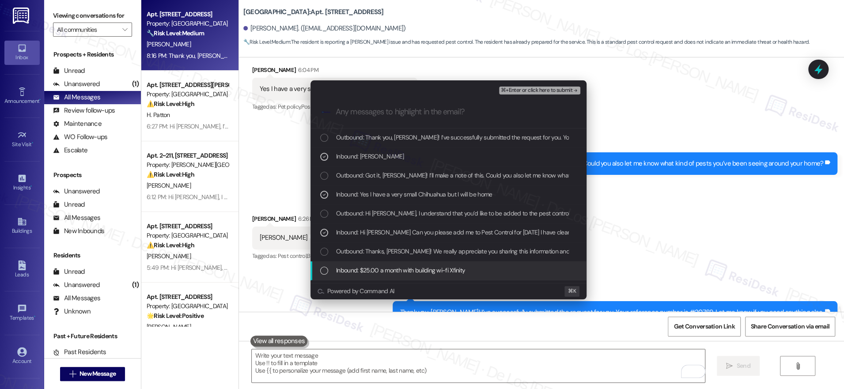
click at [406, 272] on span "Inbound: $25.00 a month with building wi-fi Xfinity" at bounding box center [400, 270] width 129 height 10
click at [418, 269] on span "Inbound: $25.00 a month with building wi-fi Xfinity" at bounding box center [400, 270] width 129 height 10
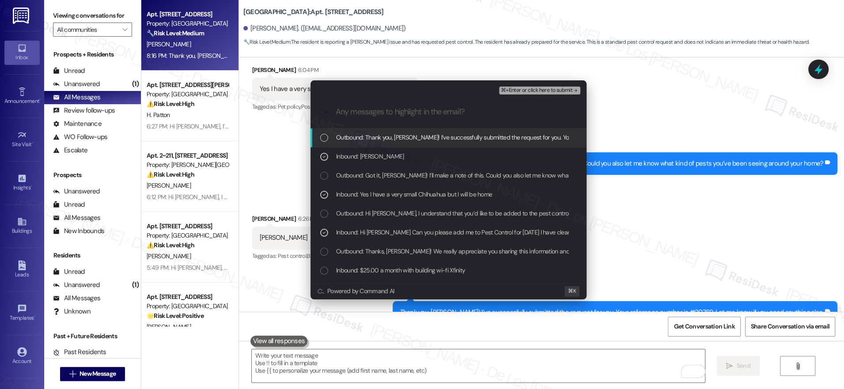
click at [529, 86] on div "⌘+Enter or click here to submit" at bounding box center [540, 90] width 83 height 11
click at [527, 91] on span "⌘+Enter or click here to submit" at bounding box center [537, 90] width 72 height 6
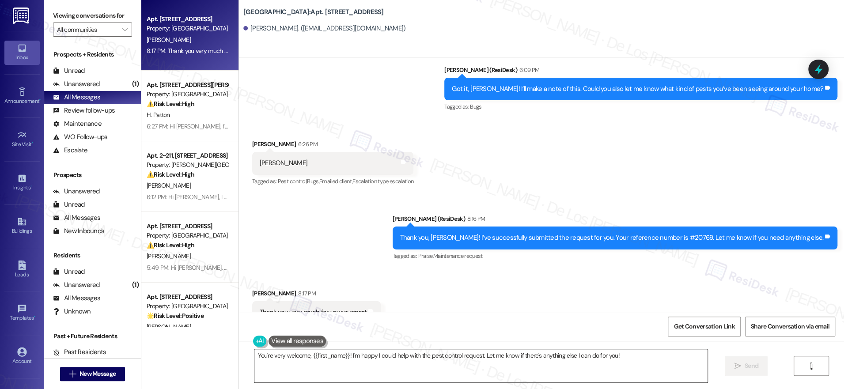
scroll to position [2424, 0]
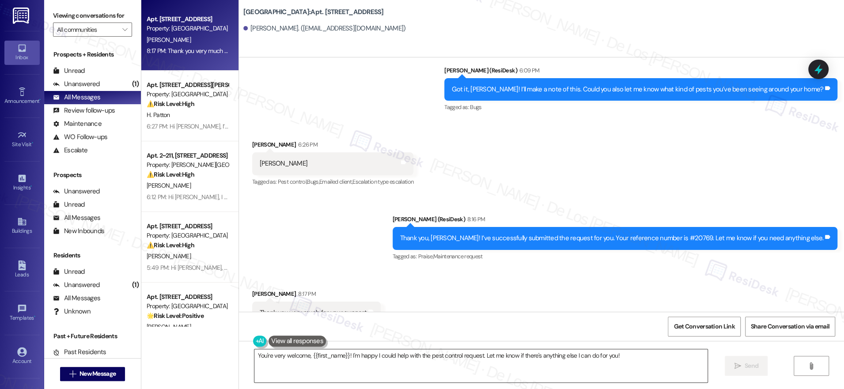
click at [351, 358] on textarea "You're very welcome, {{first_name}}! I'm happy I could help with the pest contr…" at bounding box center [480, 365] width 453 height 33
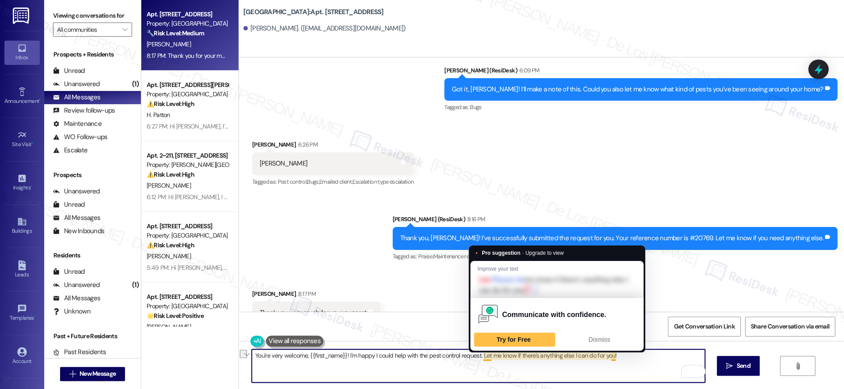
drag, startPoint x: 476, startPoint y: 355, endPoint x: 635, endPoint y: 366, distance: 159.4
click at [635, 366] on textarea "You're very welcome, {{first_name}}! I'm happy I could help with the pest contr…" at bounding box center [478, 365] width 453 height 33
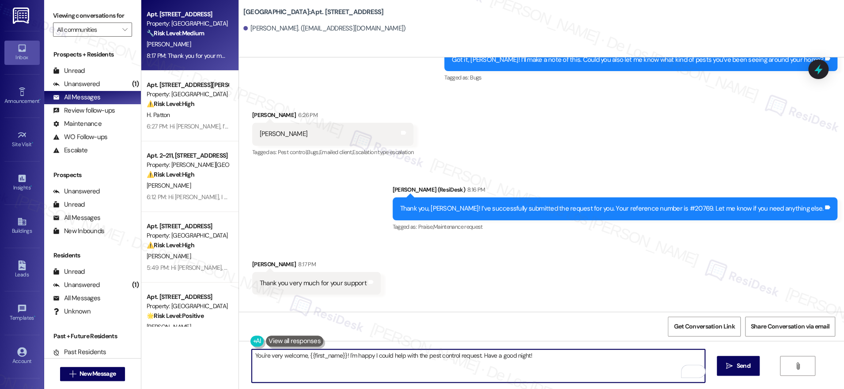
scroll to position [2495, 0]
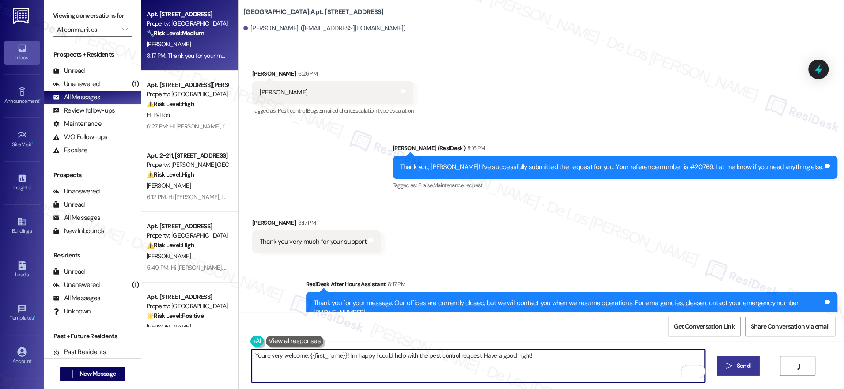
type textarea "You're very welcome, {{first_name}}! I'm happy I could help with the pest contr…"
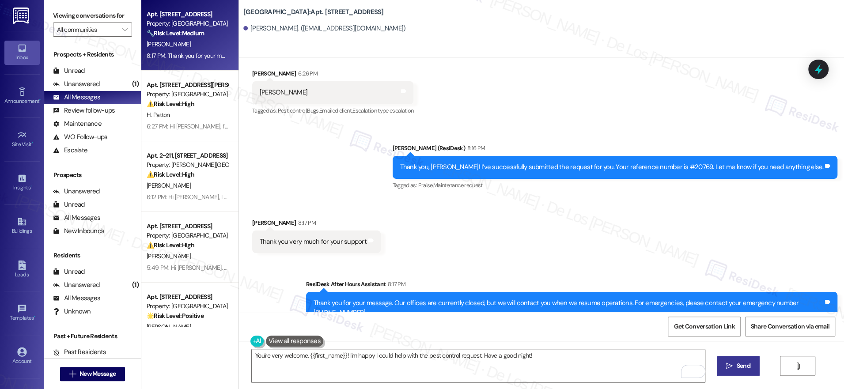
click at [730, 363] on icon "" at bounding box center [729, 365] width 7 height 7
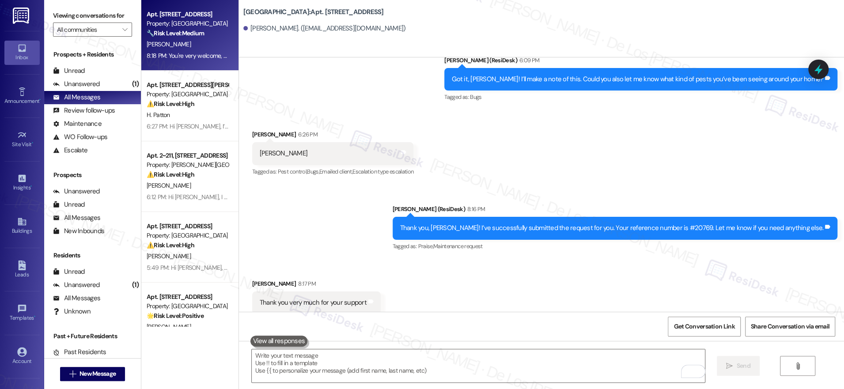
scroll to position [2556, 0]
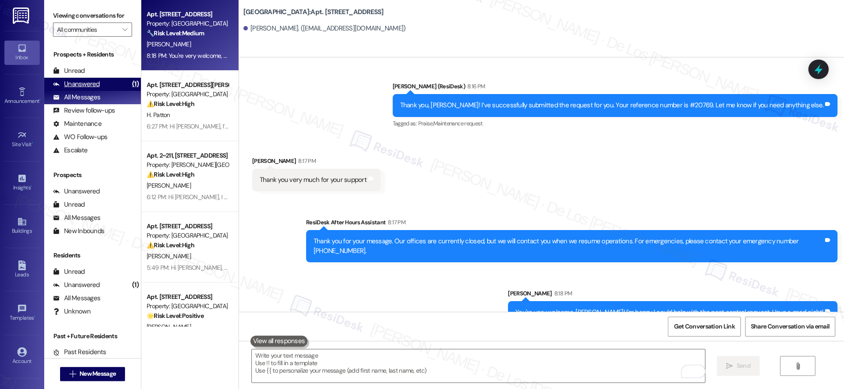
click at [106, 84] on div "Unanswered (1)" at bounding box center [92, 84] width 97 height 13
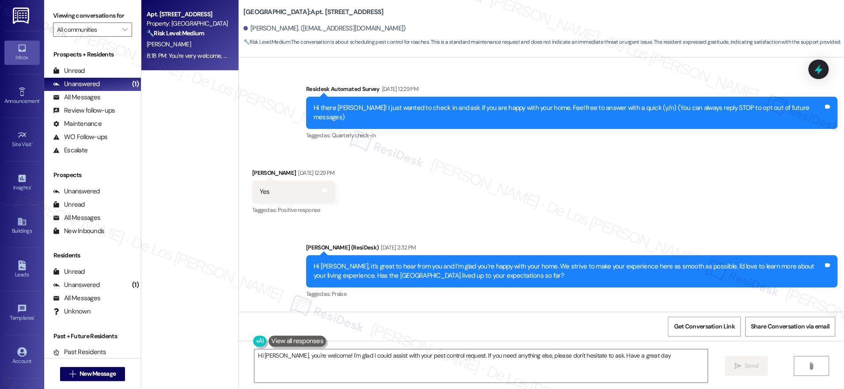
type textarea "Hi Cindy, you're welcome! I'm glad I could assist with your pest control reques…"
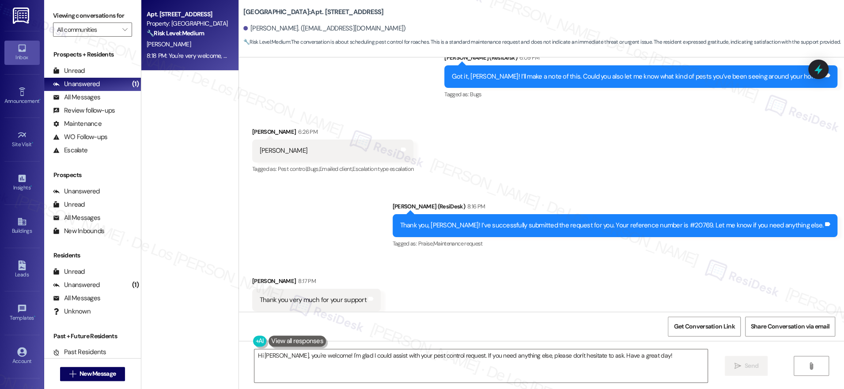
scroll to position [2704, 0]
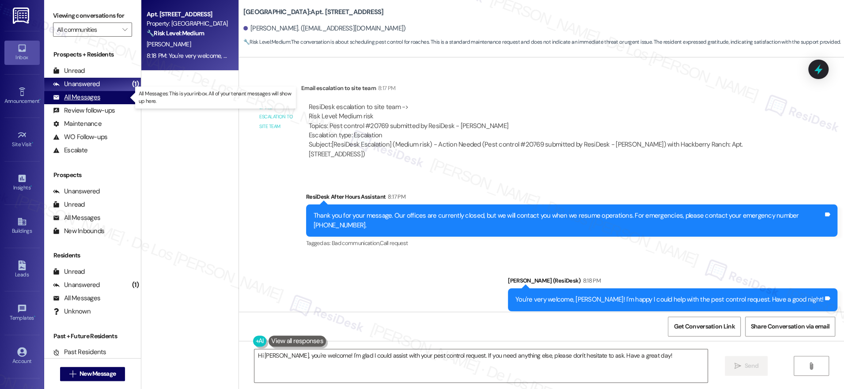
click at [114, 97] on div "All Messages (undefined)" at bounding box center [92, 97] width 97 height 13
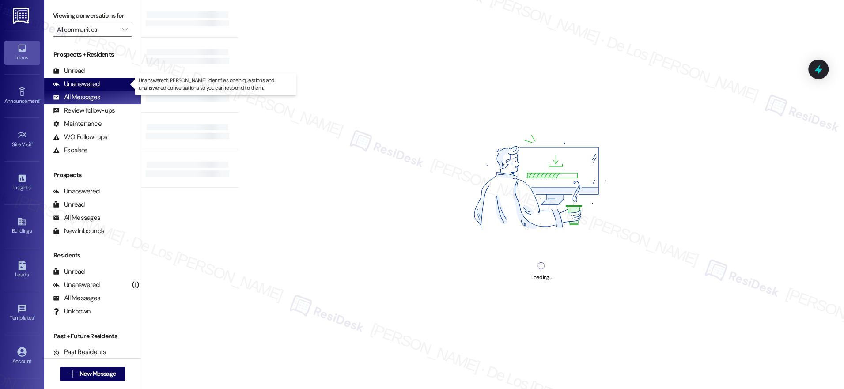
click at [114, 82] on div "Unanswered (1)" at bounding box center [92, 84] width 97 height 13
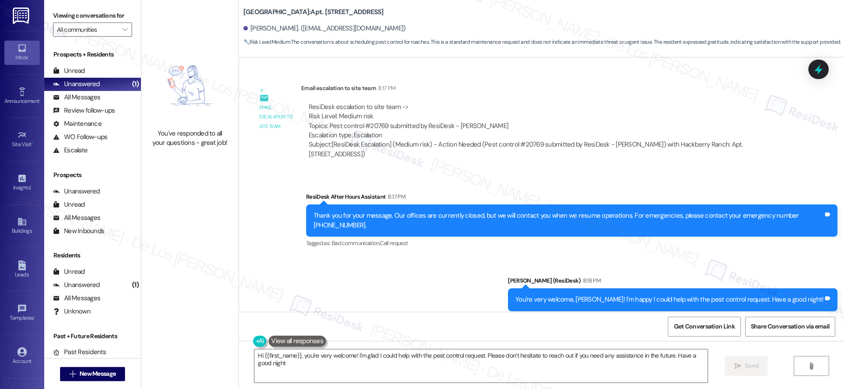
type textarea "Hi {{first_name}}, you're very welcome! I'm glad I could help with the pest con…"
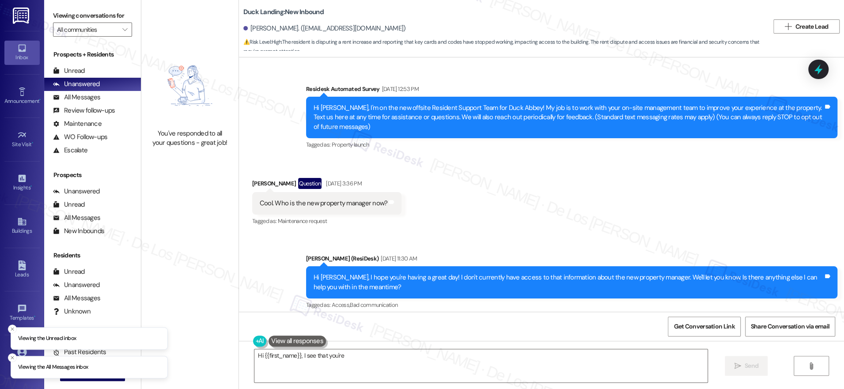
scroll to position [6087, 0]
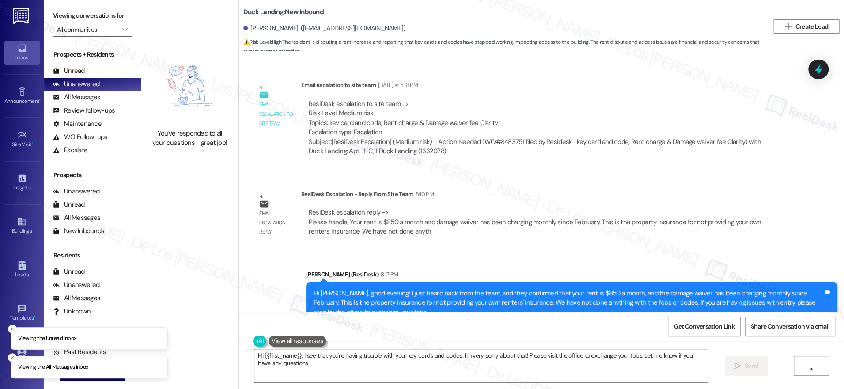
type textarea "Hi {{first_name}}, I see that you're having trouble with your key cards and cod…"
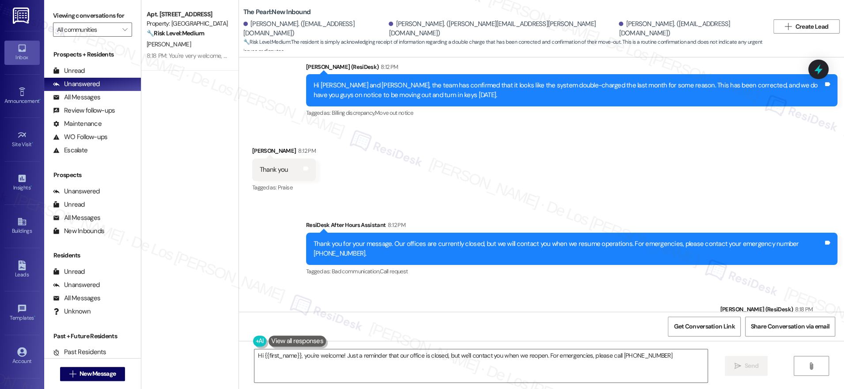
scroll to position [2223, 0]
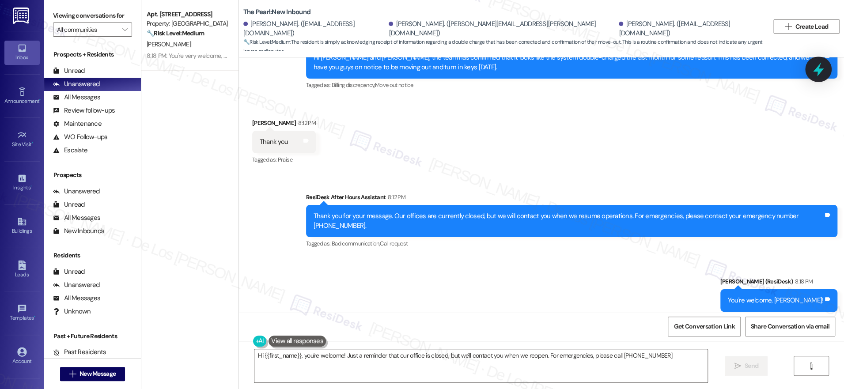
click at [813, 70] on icon at bounding box center [818, 69] width 15 height 15
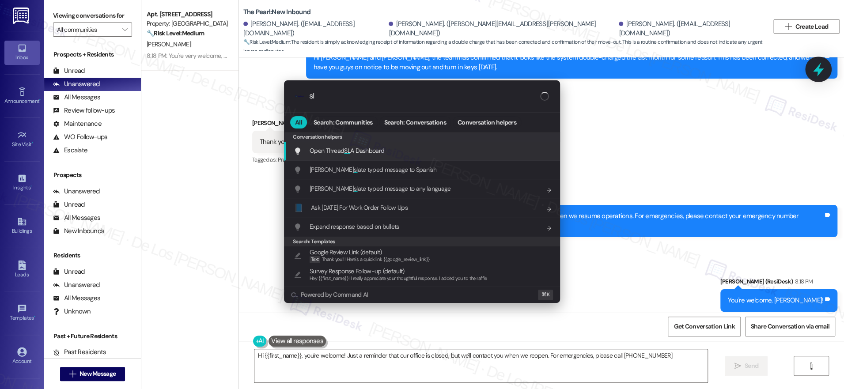
type input "sla"
